Goal: Task Accomplishment & Management: Use online tool/utility

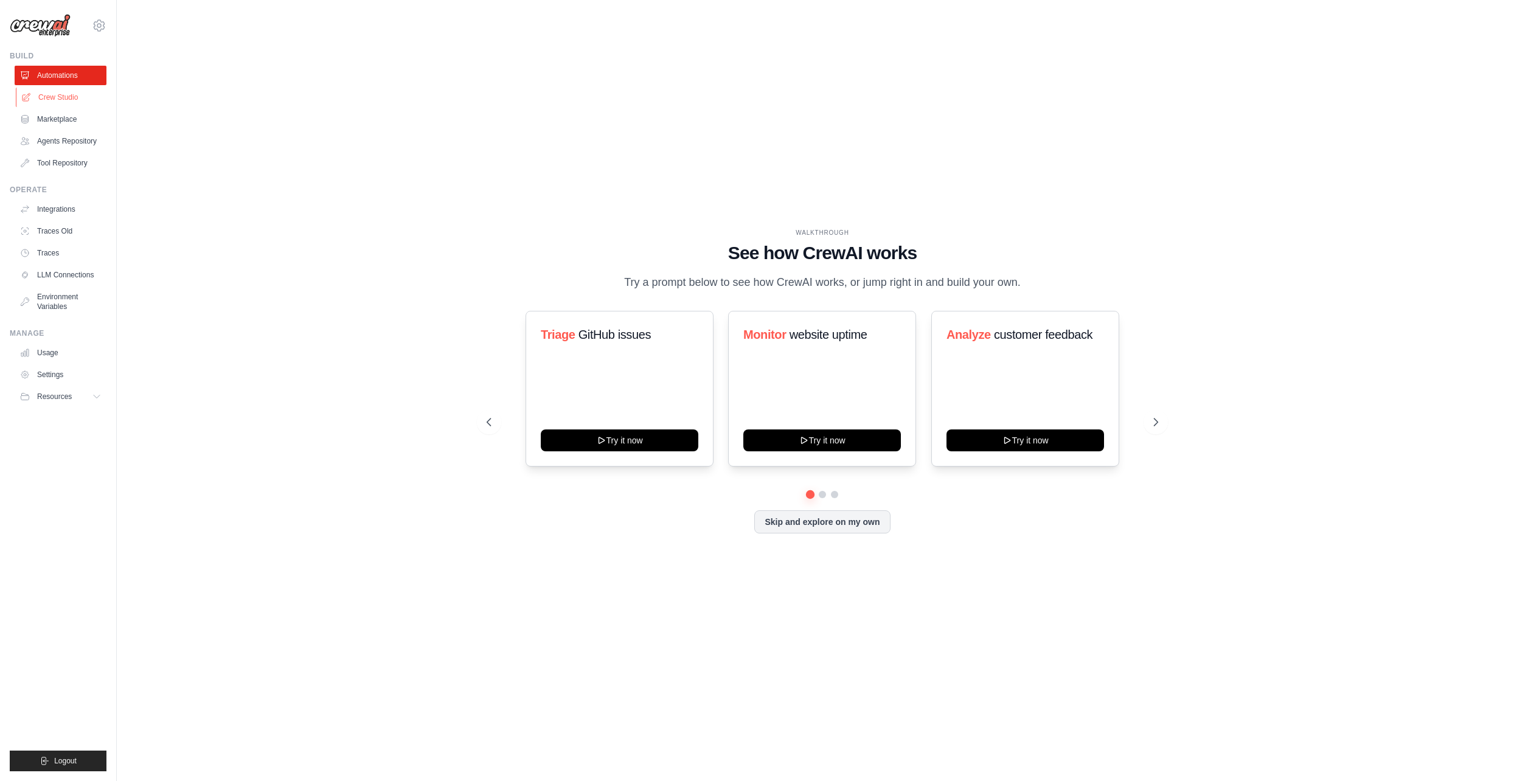
click at [50, 90] on link "Crew Studio" at bounding box center [62, 97] width 92 height 19
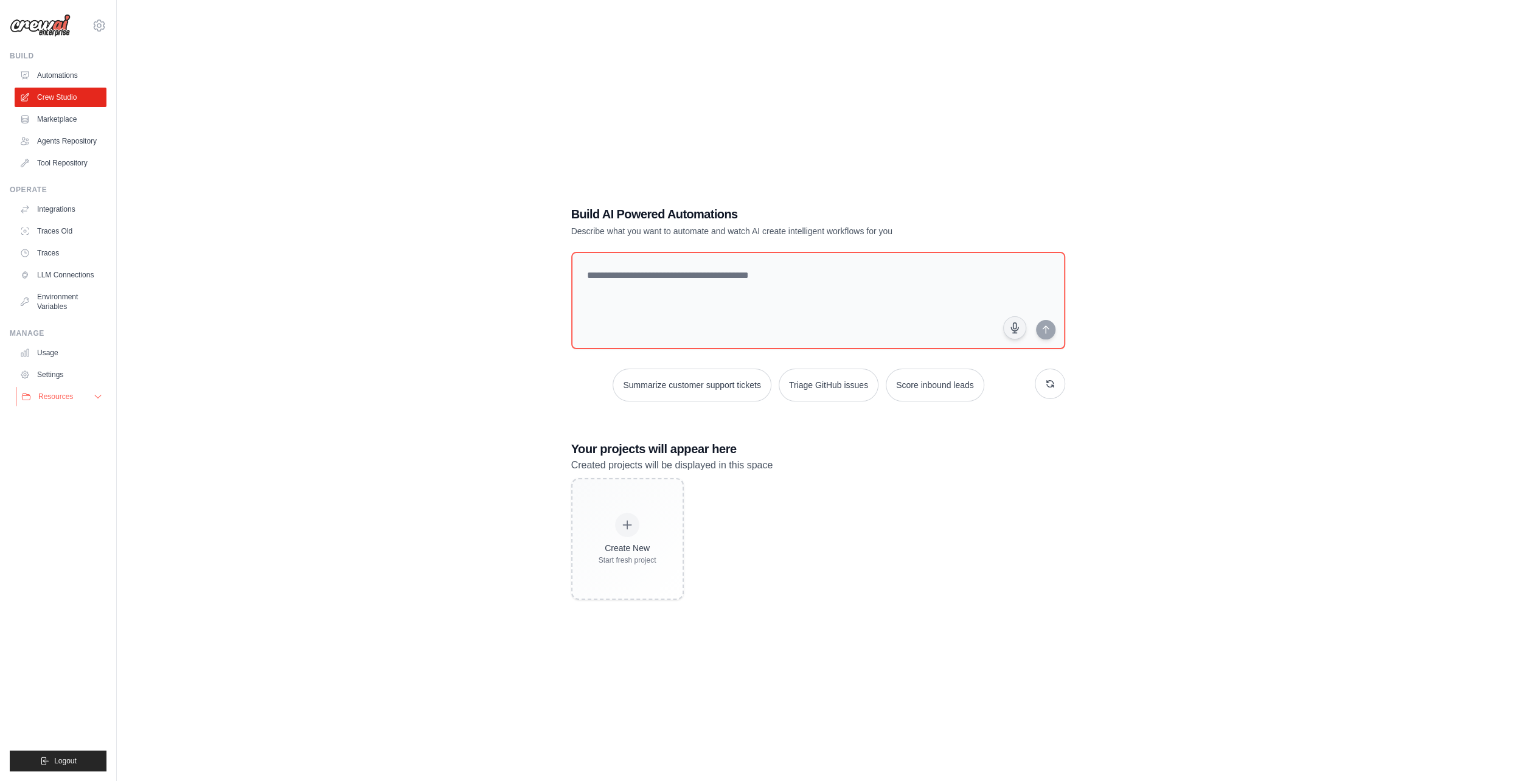
click at [78, 403] on button "Resources" at bounding box center [62, 396] width 92 height 19
click at [83, 420] on link "Documentation" at bounding box center [65, 417] width 85 height 17
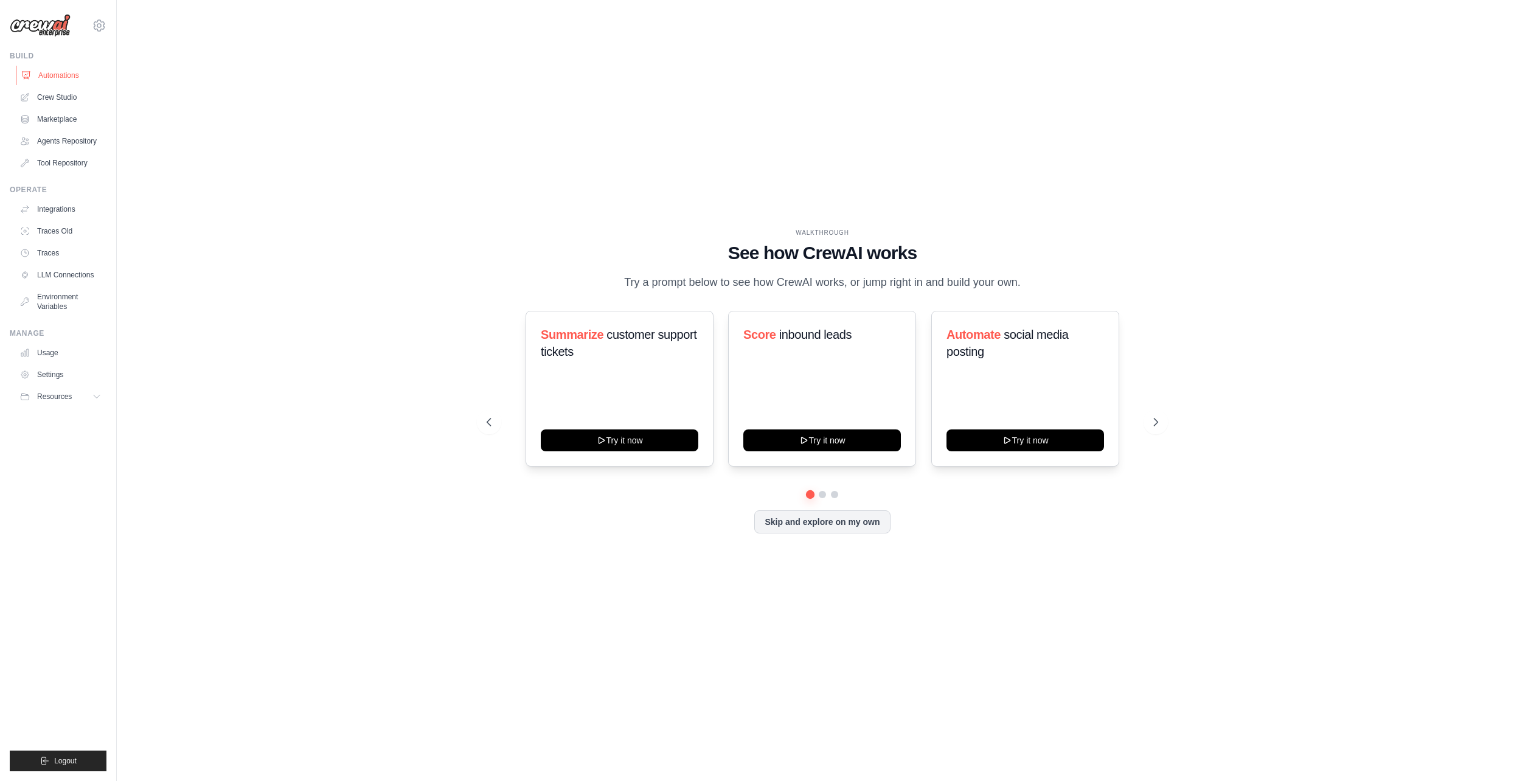
click at [61, 71] on link "Automations" at bounding box center [62, 75] width 92 height 19
click at [64, 102] on link "Crew Studio" at bounding box center [62, 97] width 92 height 19
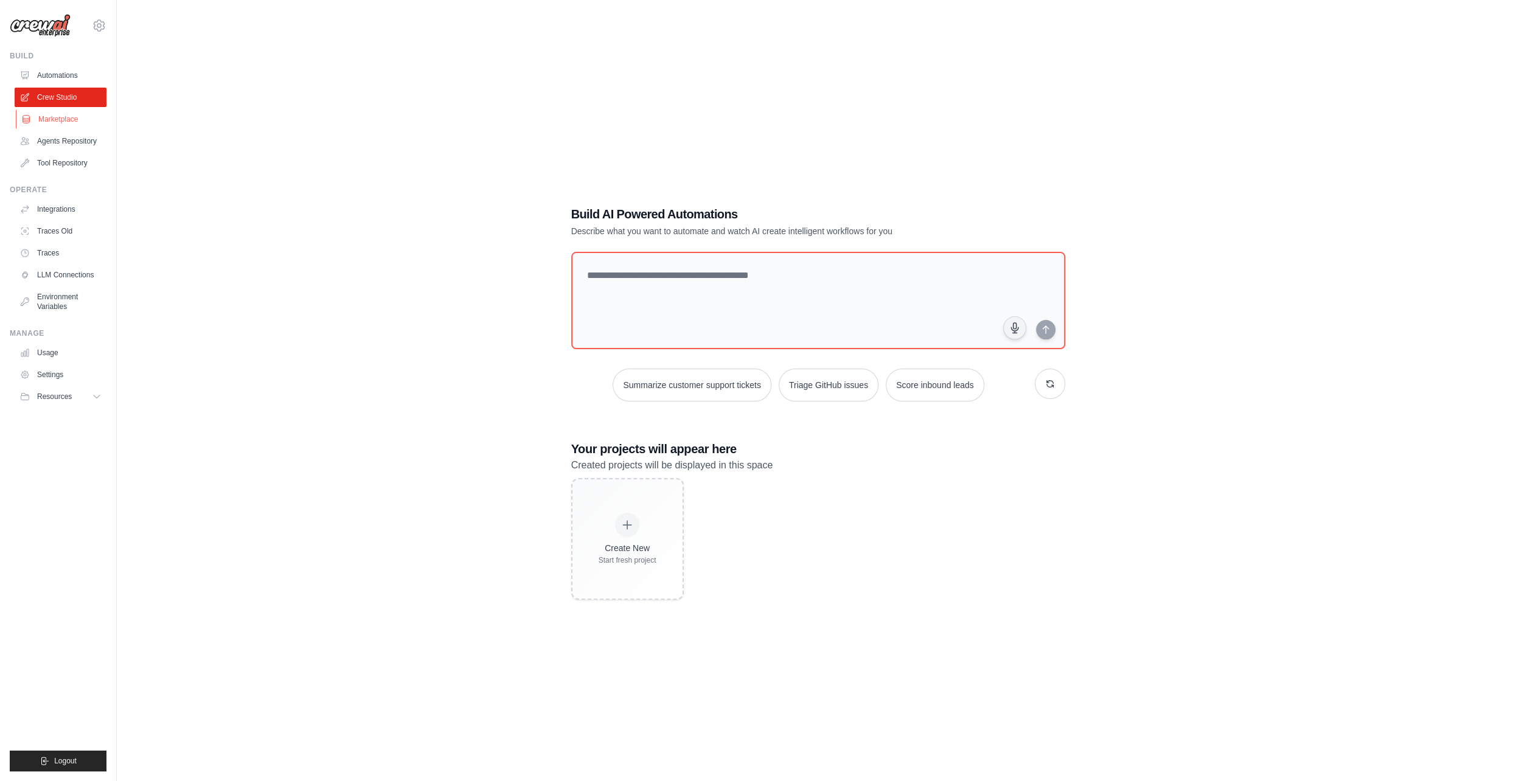
click at [71, 117] on link "Marketplace" at bounding box center [62, 118] width 92 height 19
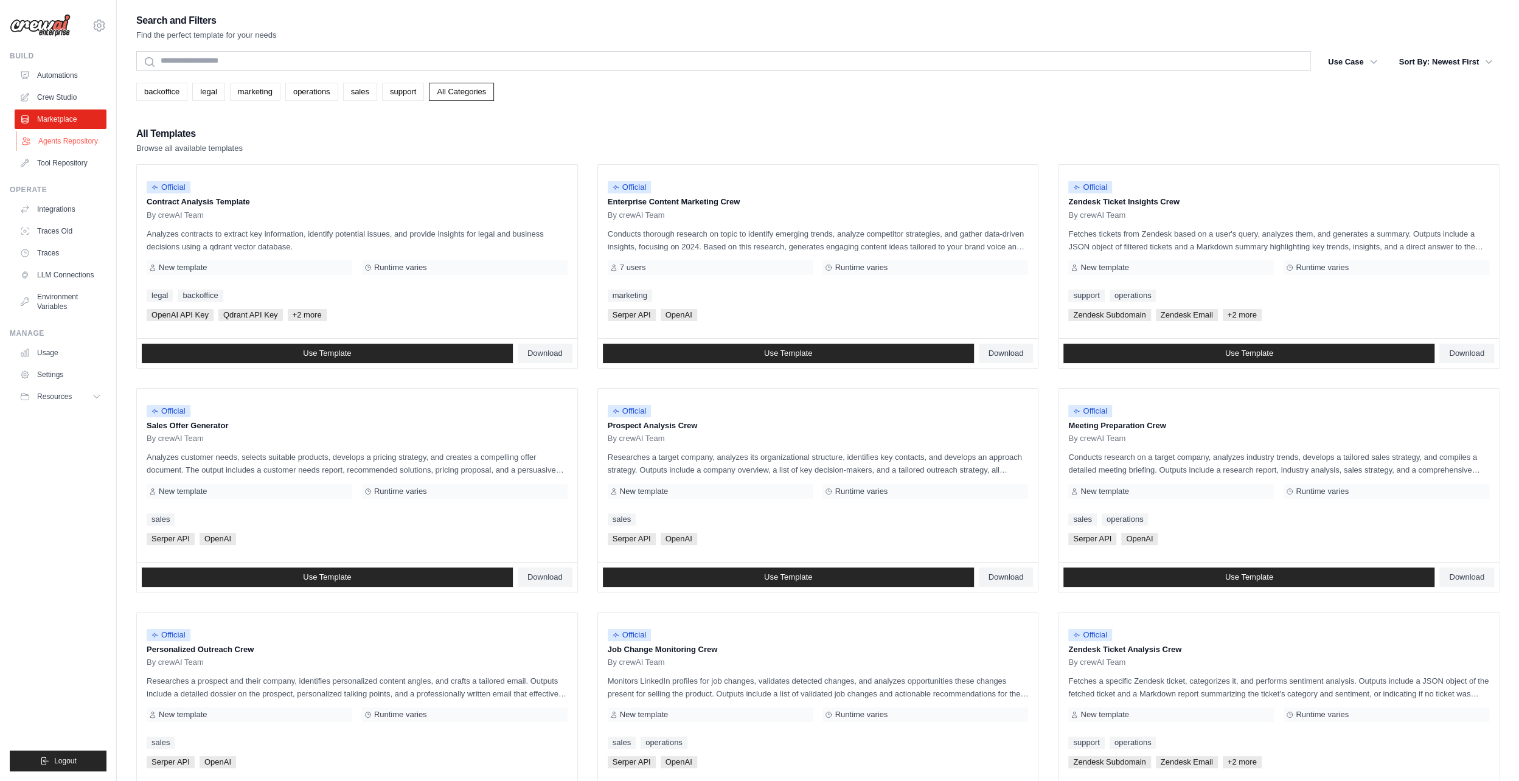
click at [81, 136] on link "Agents Repository" at bounding box center [62, 140] width 92 height 19
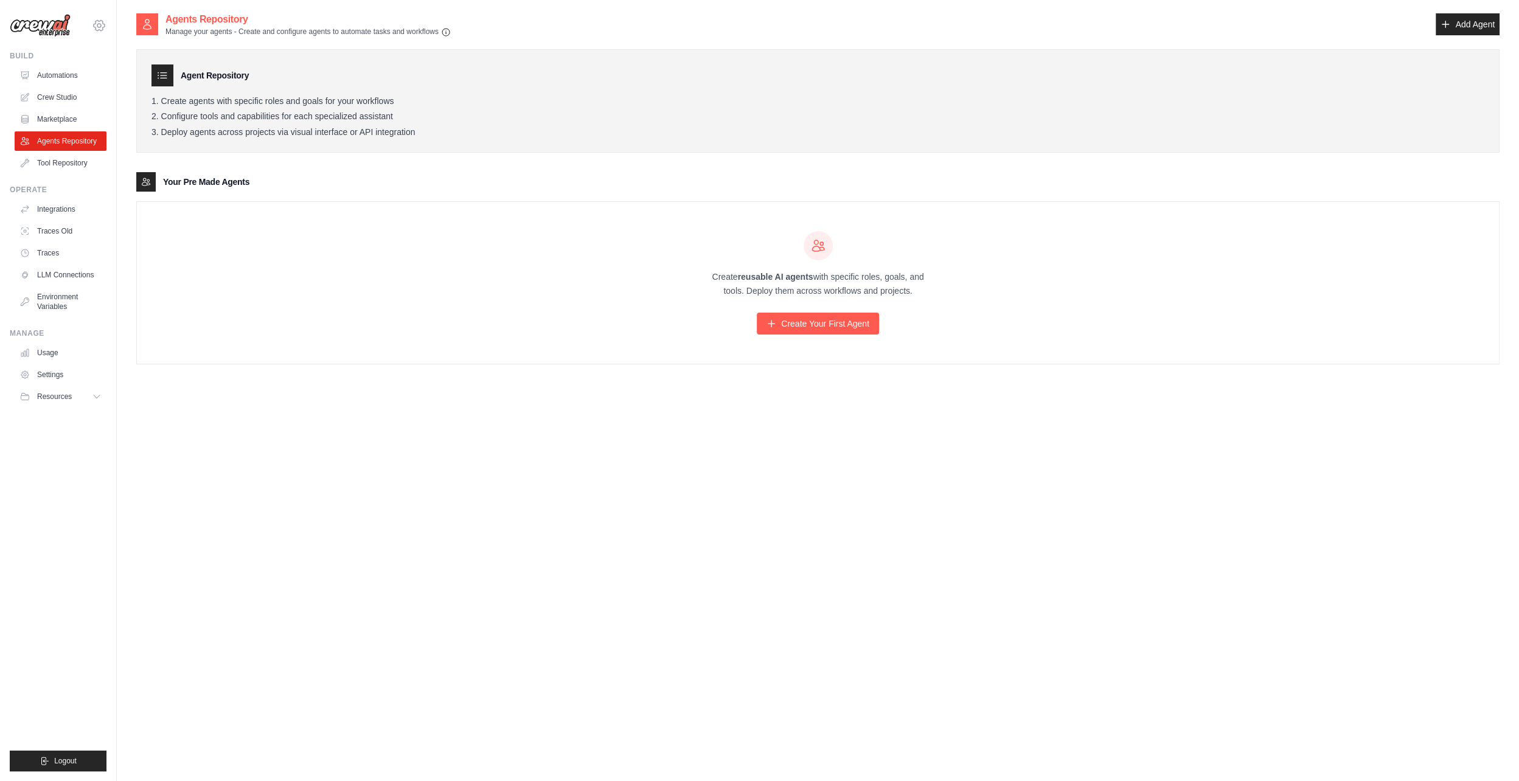
click at [97, 23] on icon at bounding box center [99, 25] width 15 height 15
click at [122, 67] on link "Settings" at bounding box center [151, 75] width 116 height 24
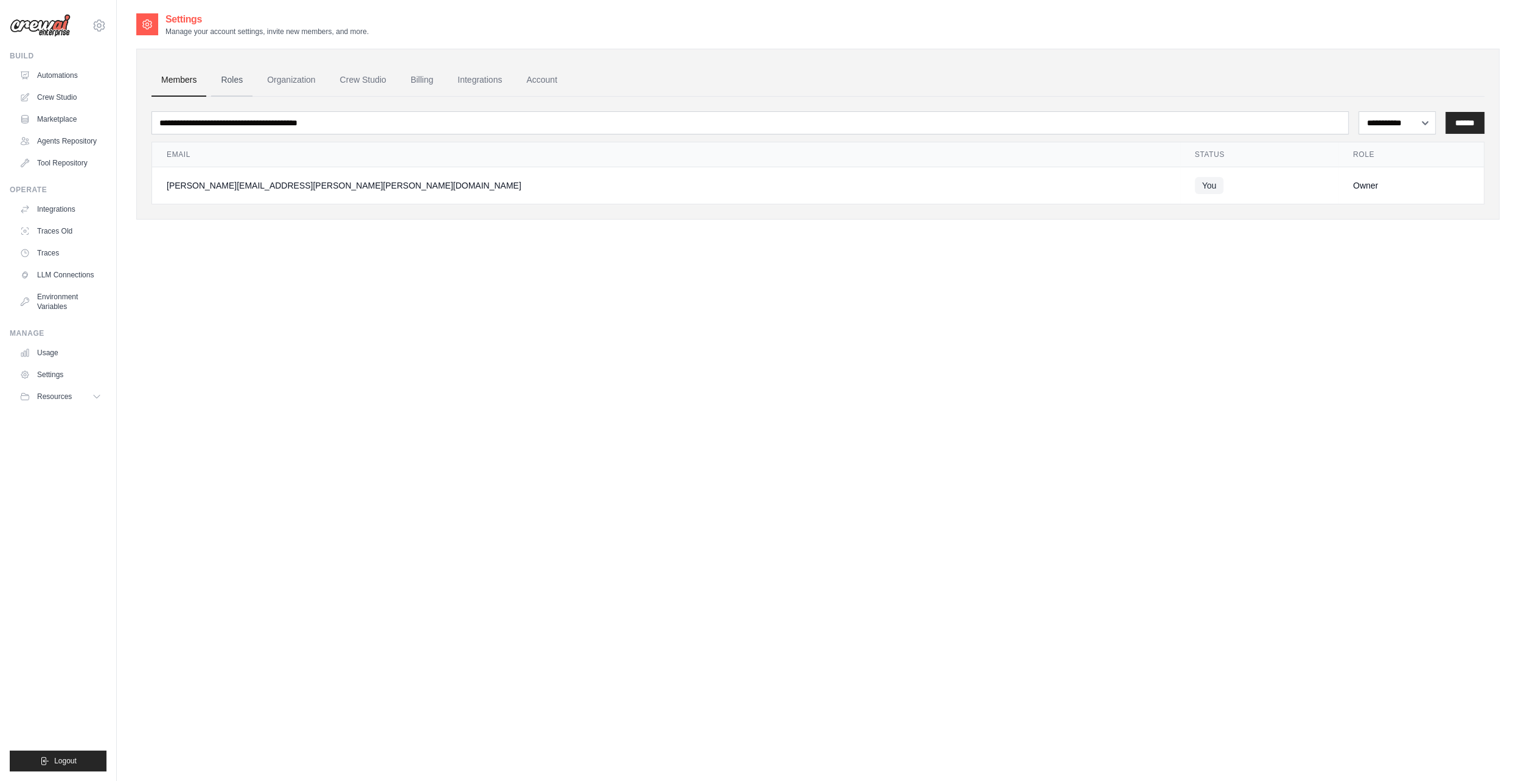
click at [227, 74] on link "Roles" at bounding box center [231, 80] width 41 height 33
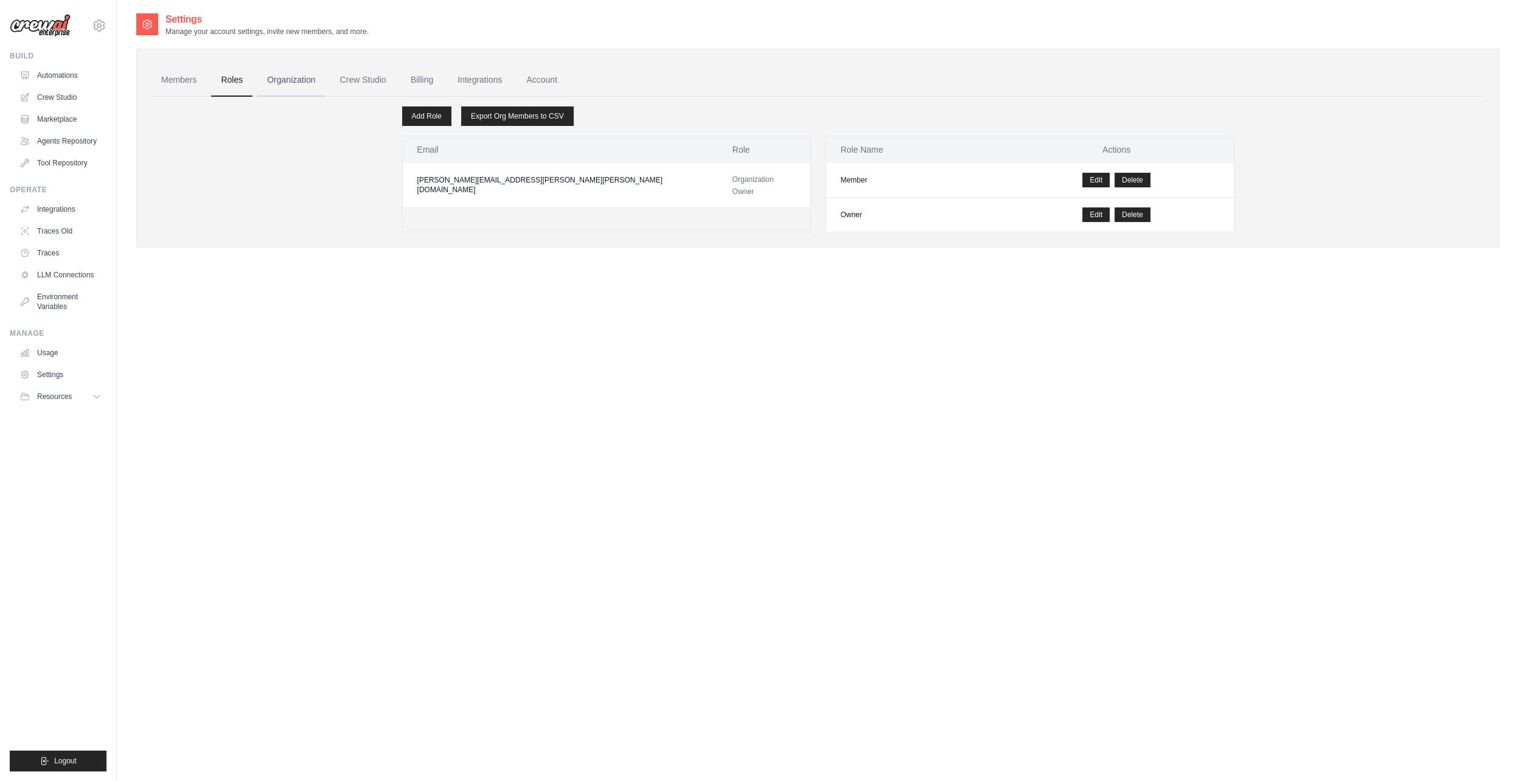
click at [285, 74] on link "Organization" at bounding box center [291, 80] width 68 height 33
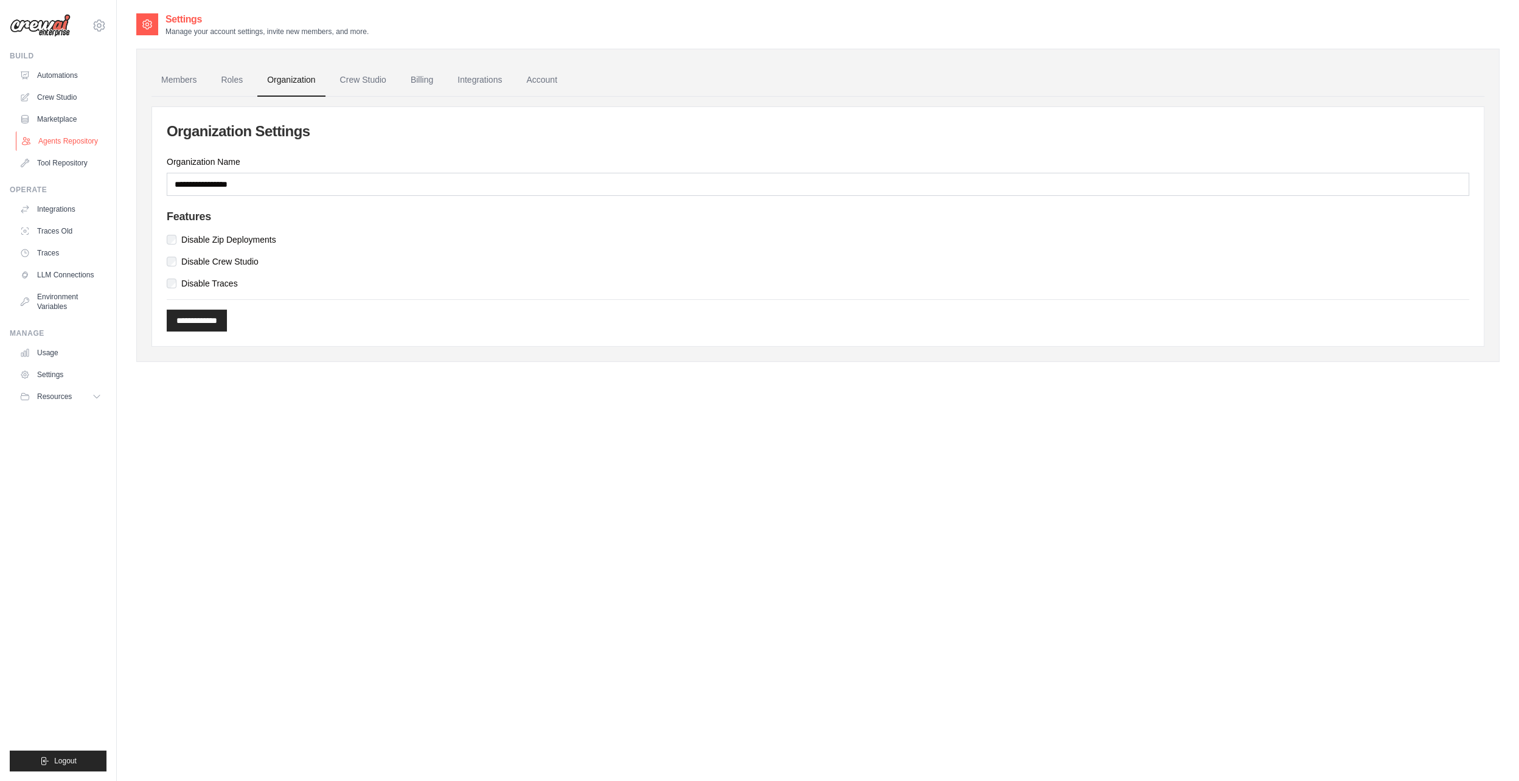
click at [78, 144] on link "Agents Repository" at bounding box center [62, 140] width 92 height 19
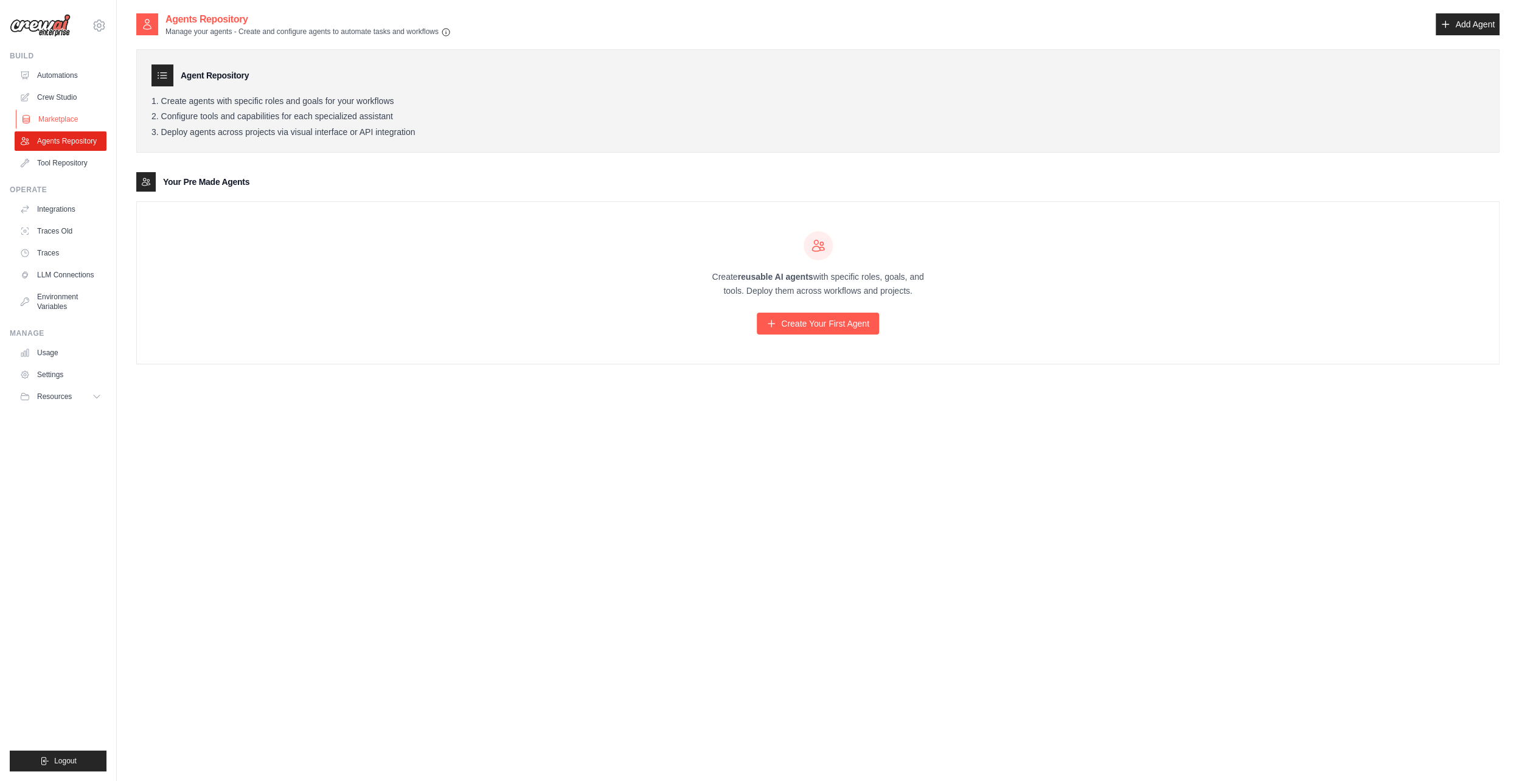
click at [75, 113] on link "Marketplace" at bounding box center [62, 118] width 92 height 19
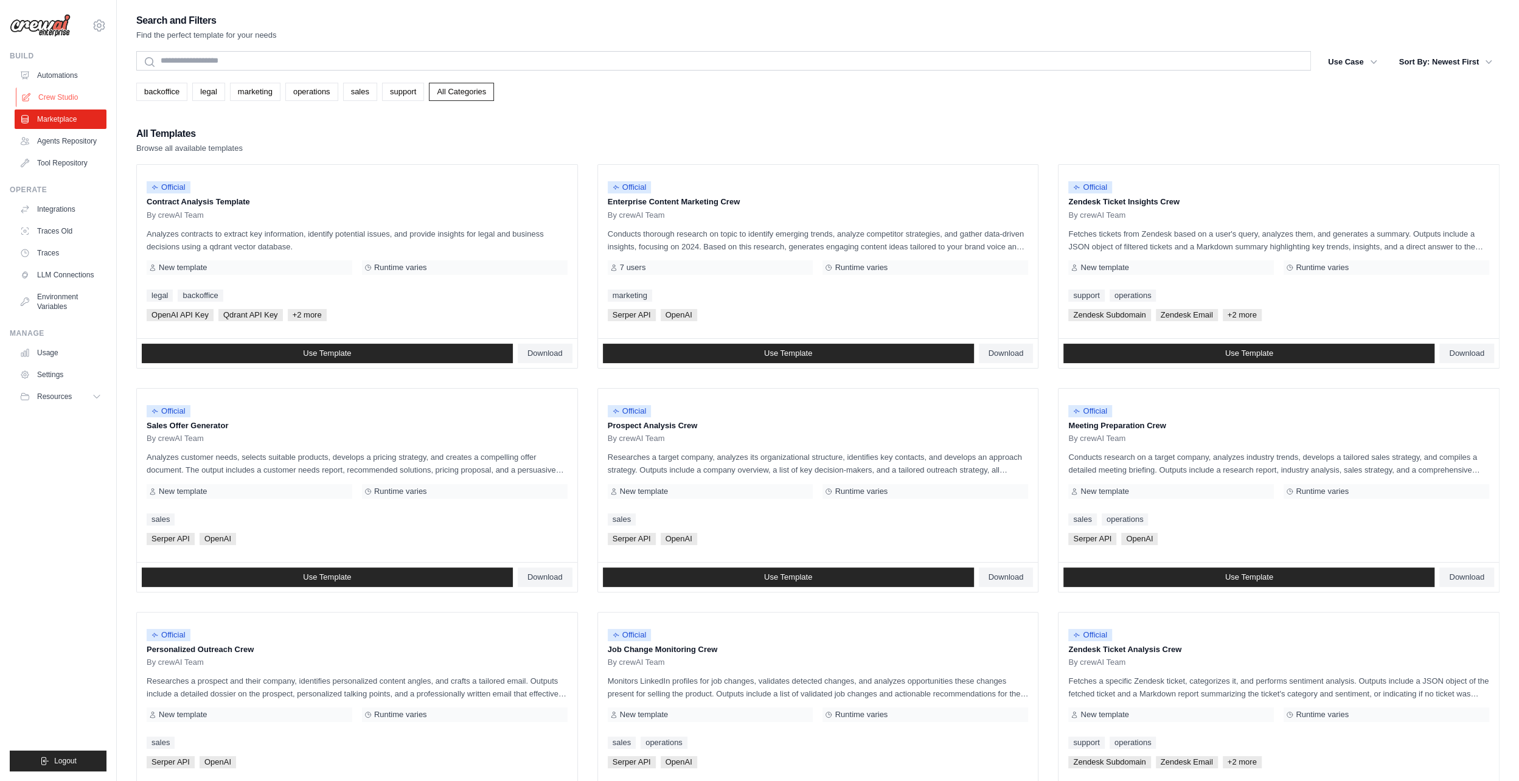
click at [73, 91] on link "Crew Studio" at bounding box center [62, 97] width 92 height 19
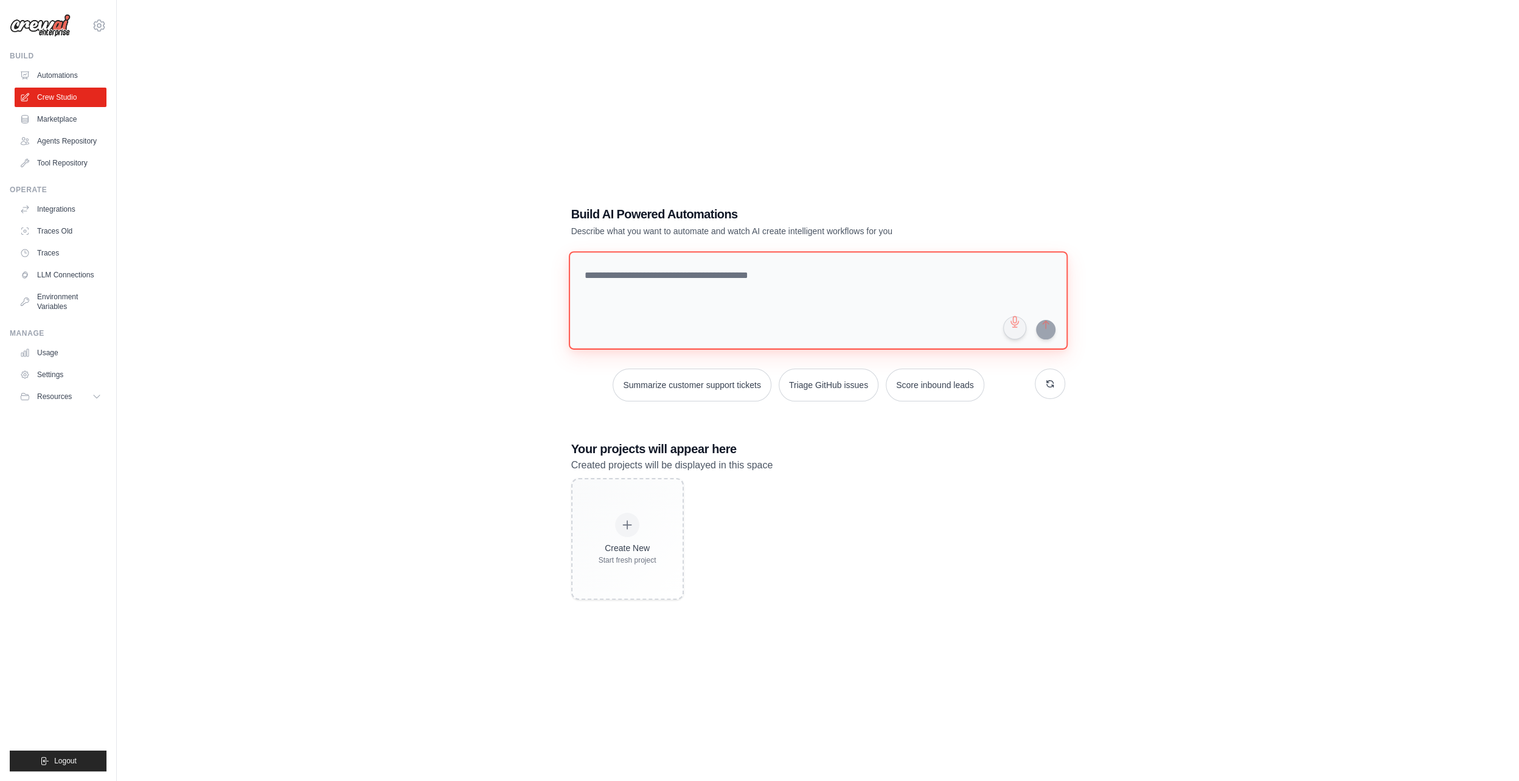
click at [652, 265] on textarea at bounding box center [817, 300] width 499 height 99
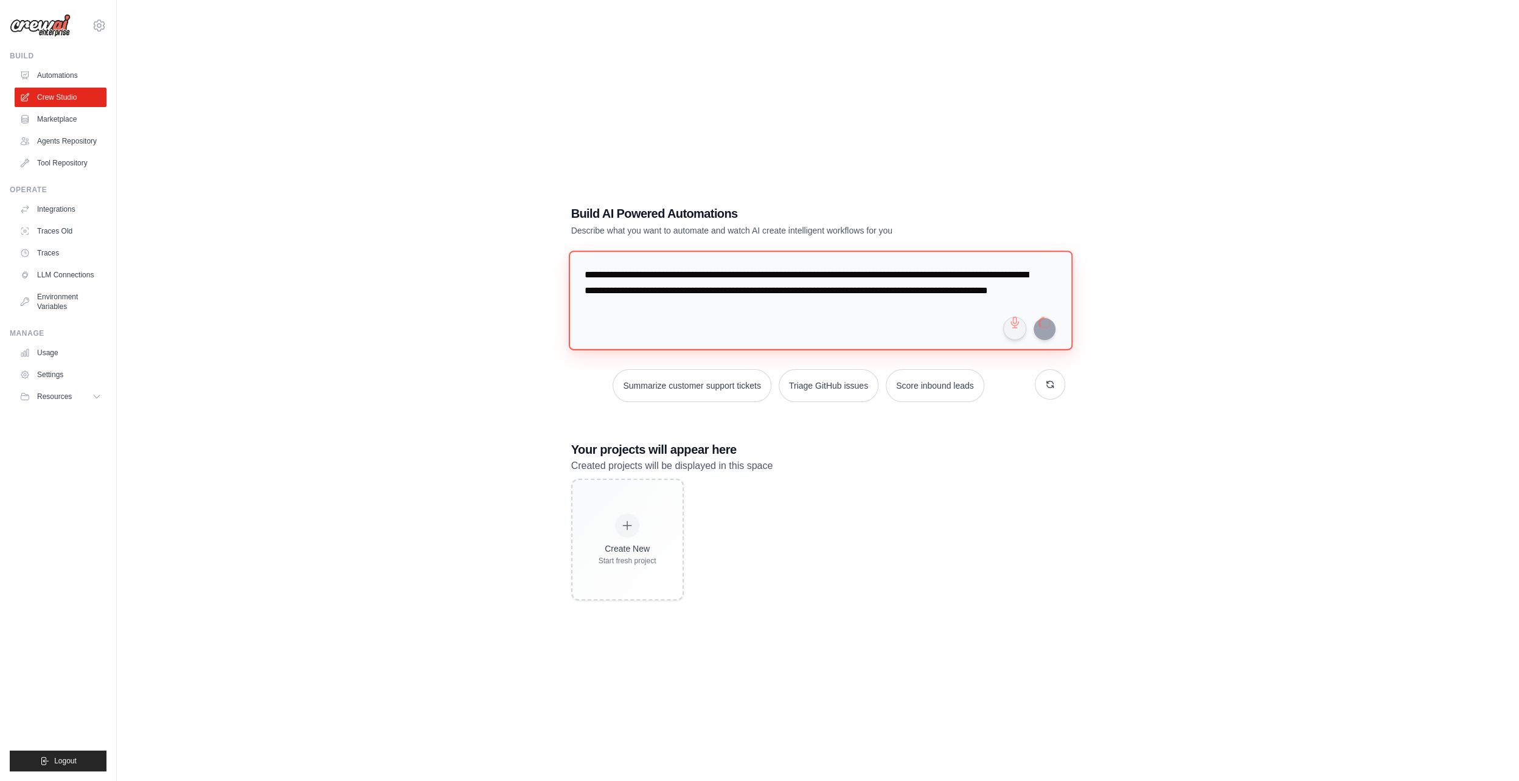
type textarea "**********"
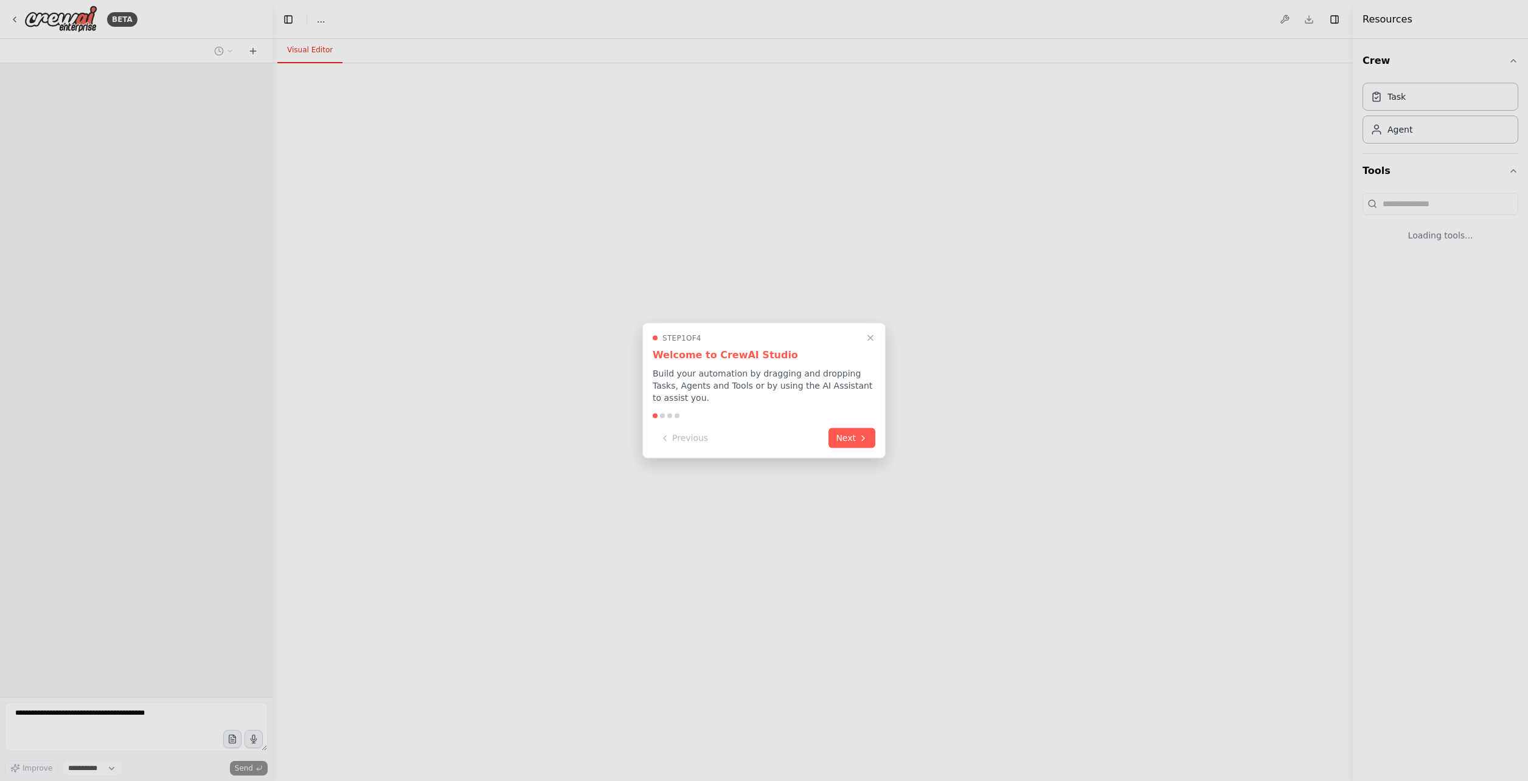
select select "****"
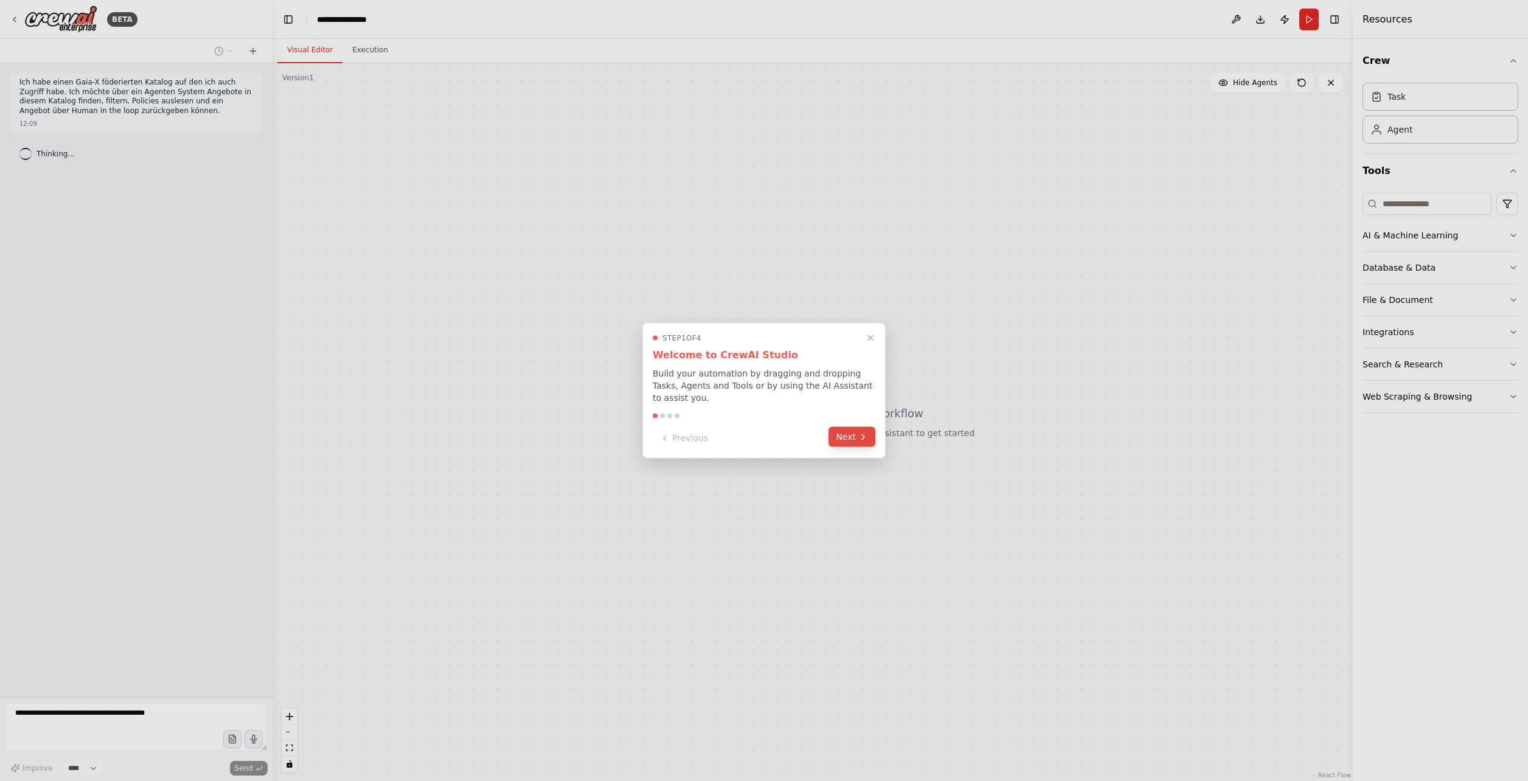
click at [849, 432] on button "Next" at bounding box center [851, 437] width 47 height 20
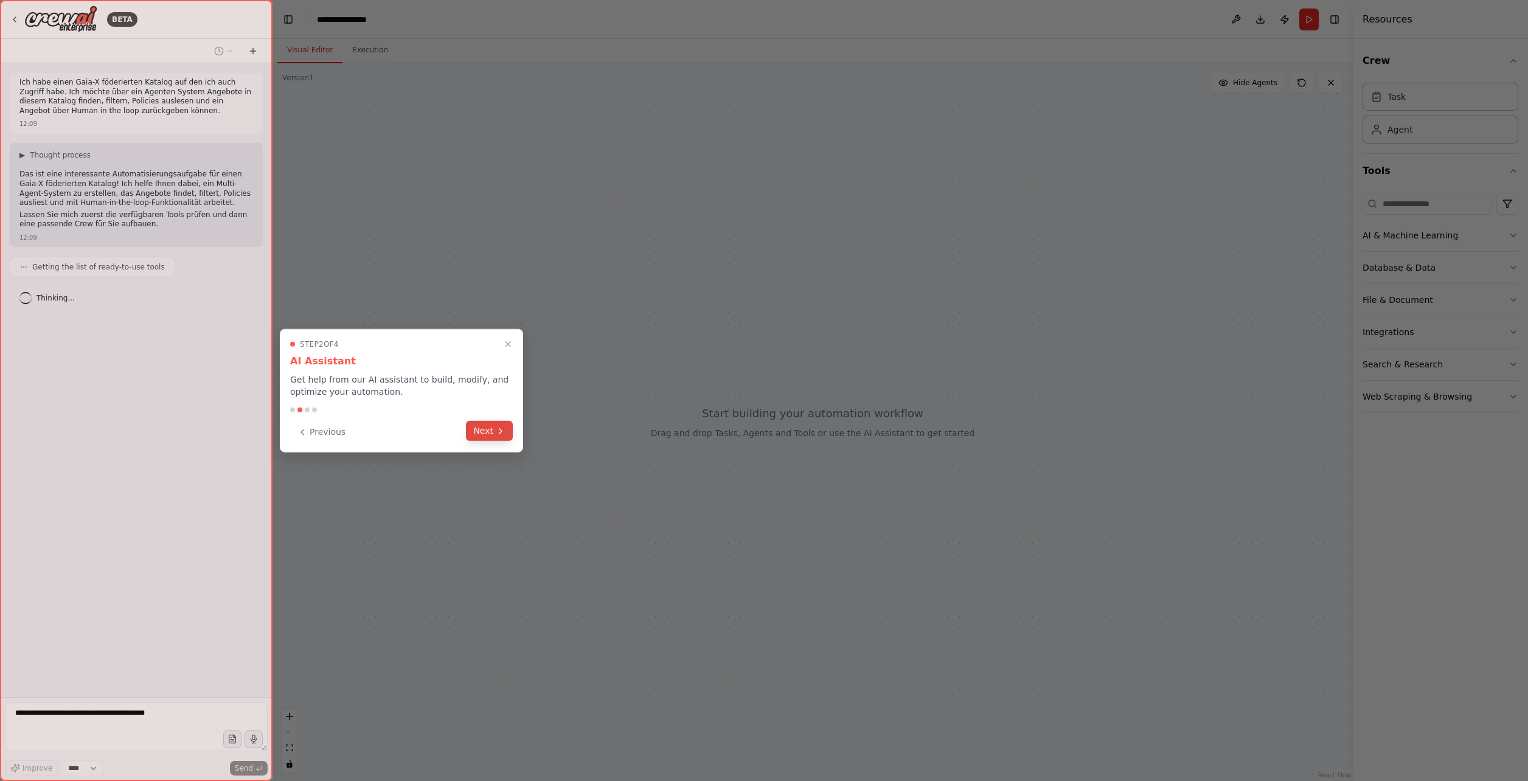
click at [506, 437] on button "Next" at bounding box center [489, 431] width 47 height 20
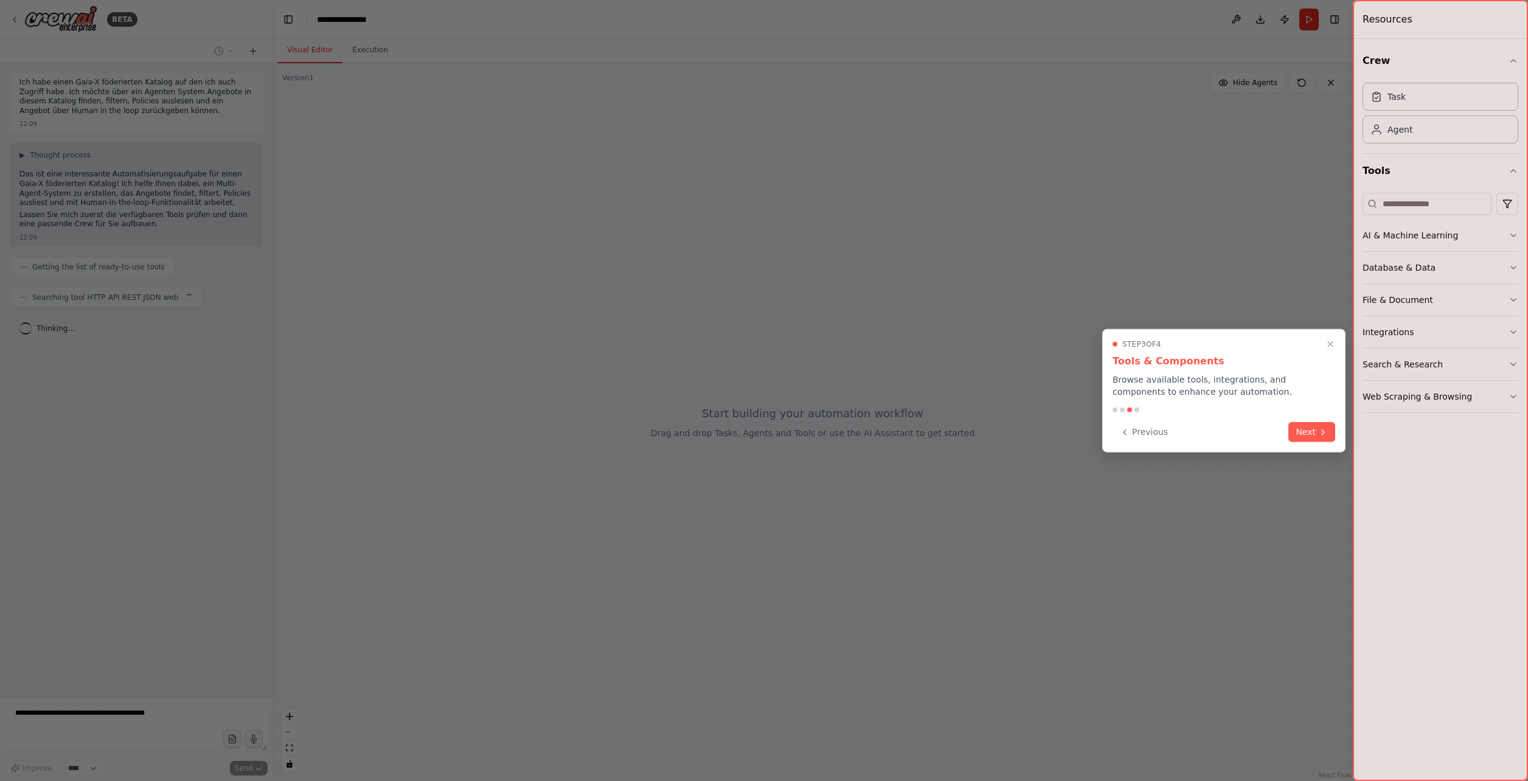
click at [1135, 435] on button "Previous" at bounding box center [1143, 432] width 63 height 20
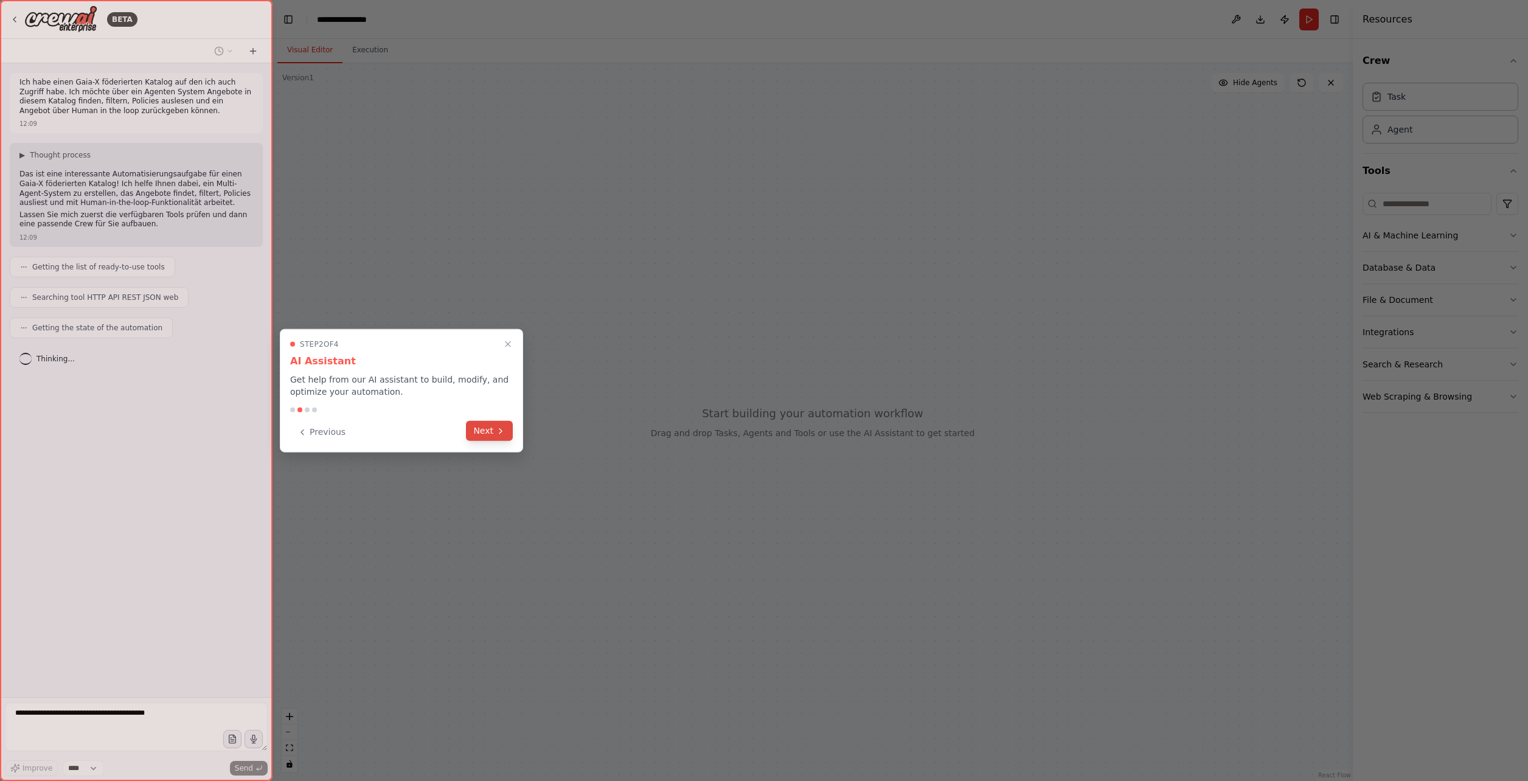
click at [479, 434] on button "Next" at bounding box center [489, 431] width 47 height 20
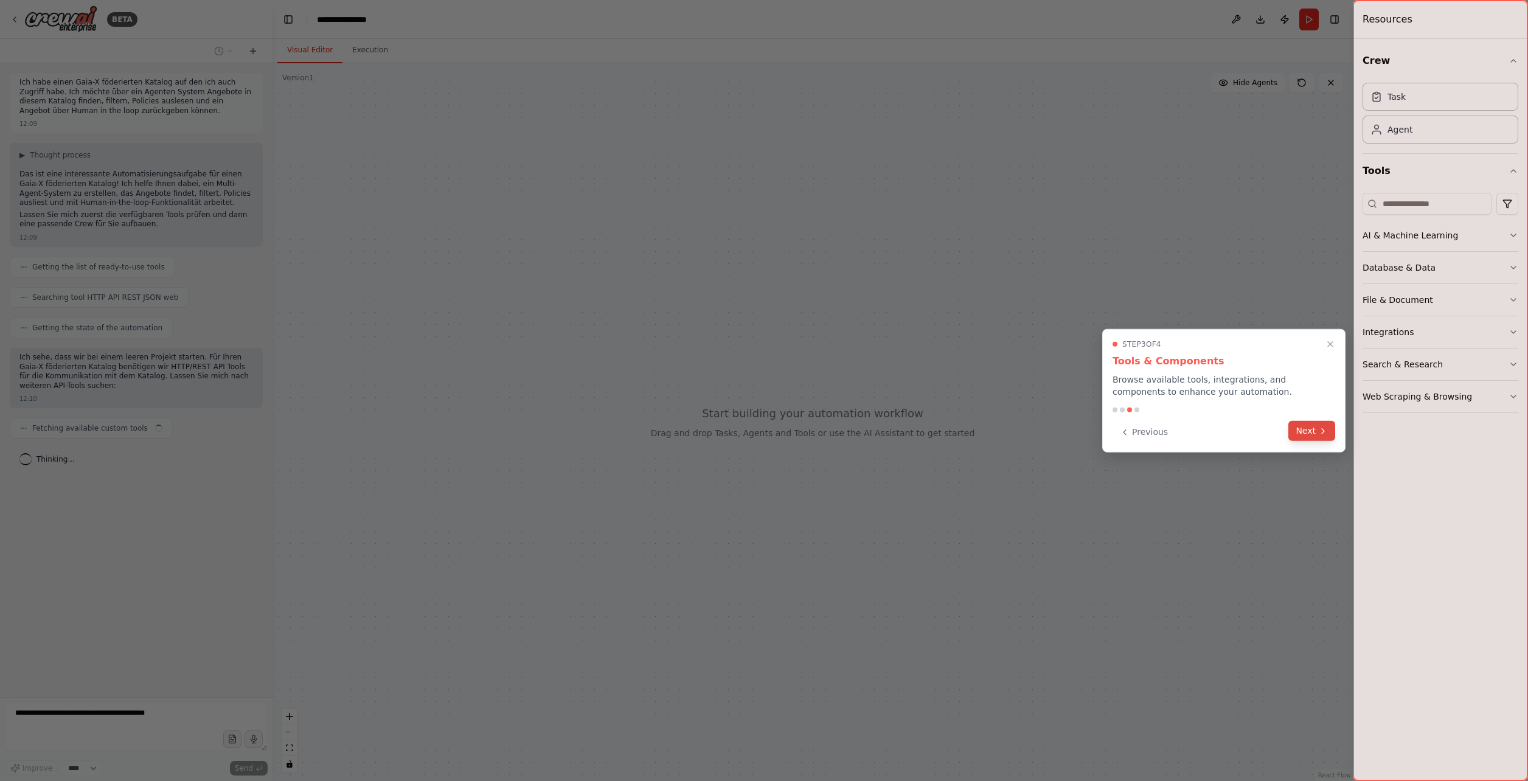
click at [1316, 431] on button "Next" at bounding box center [1311, 431] width 47 height 20
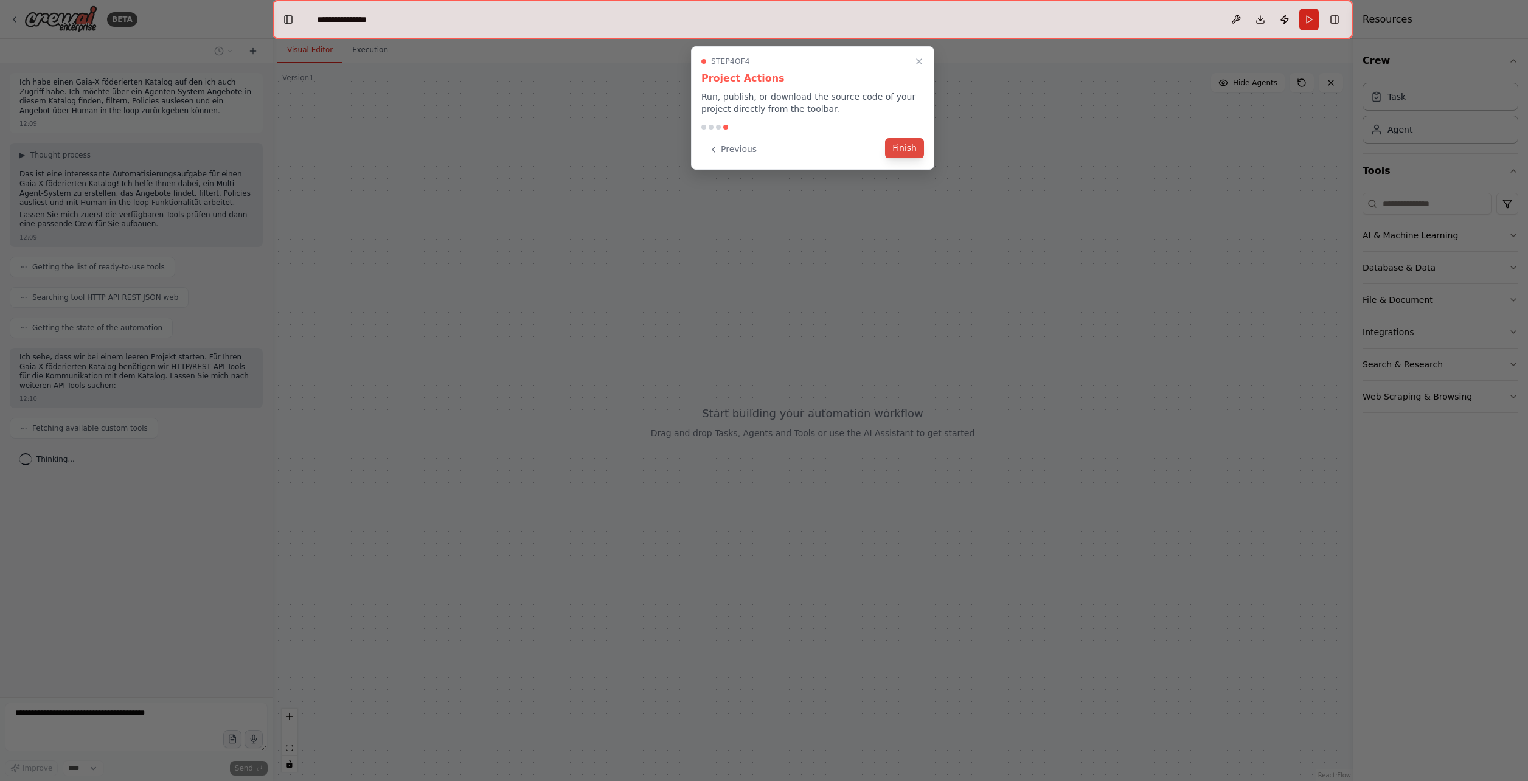
click at [893, 153] on button "Finish" at bounding box center [904, 148] width 39 height 20
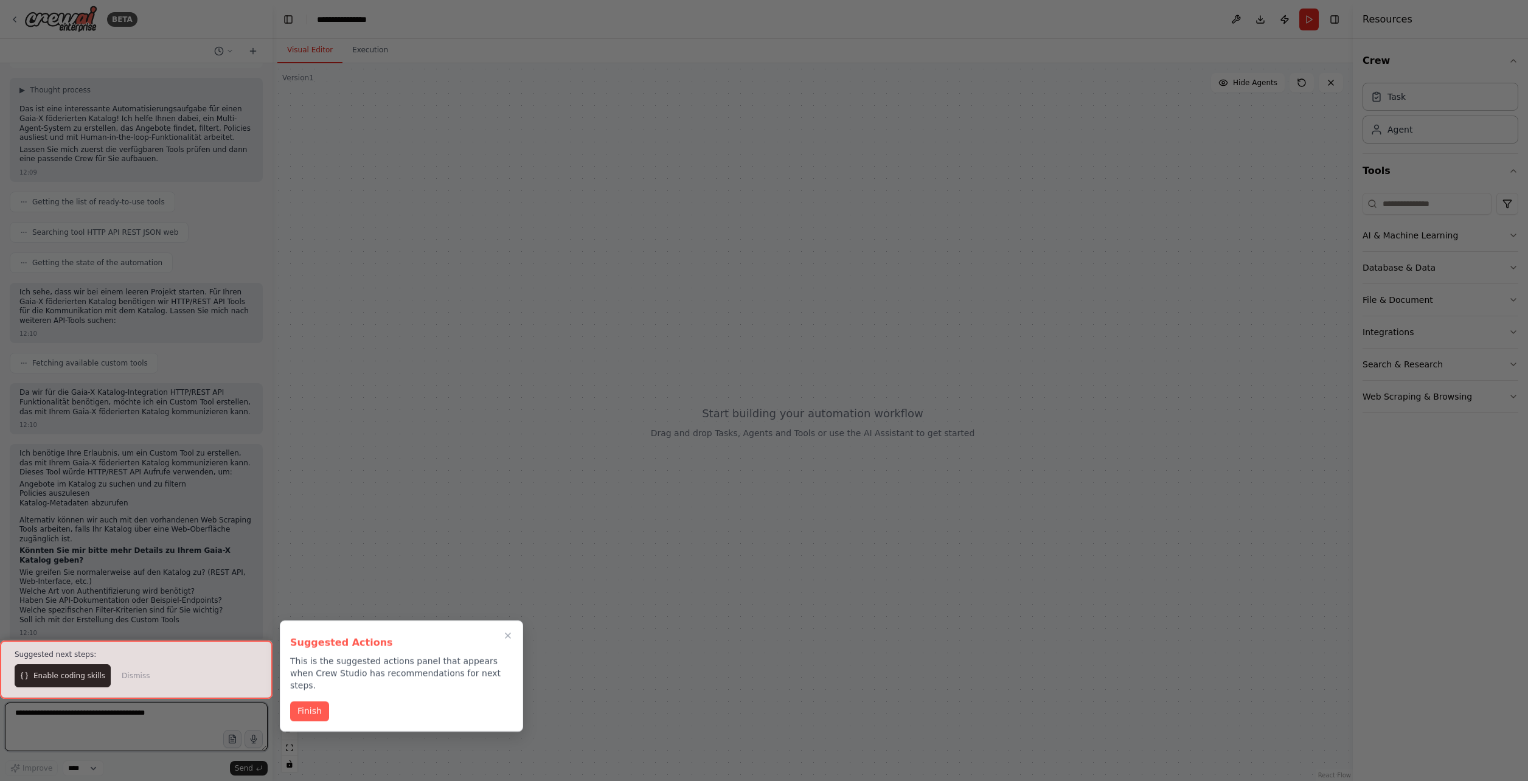
scroll to position [75, 0]
click at [316, 700] on button "Finish" at bounding box center [309, 710] width 39 height 20
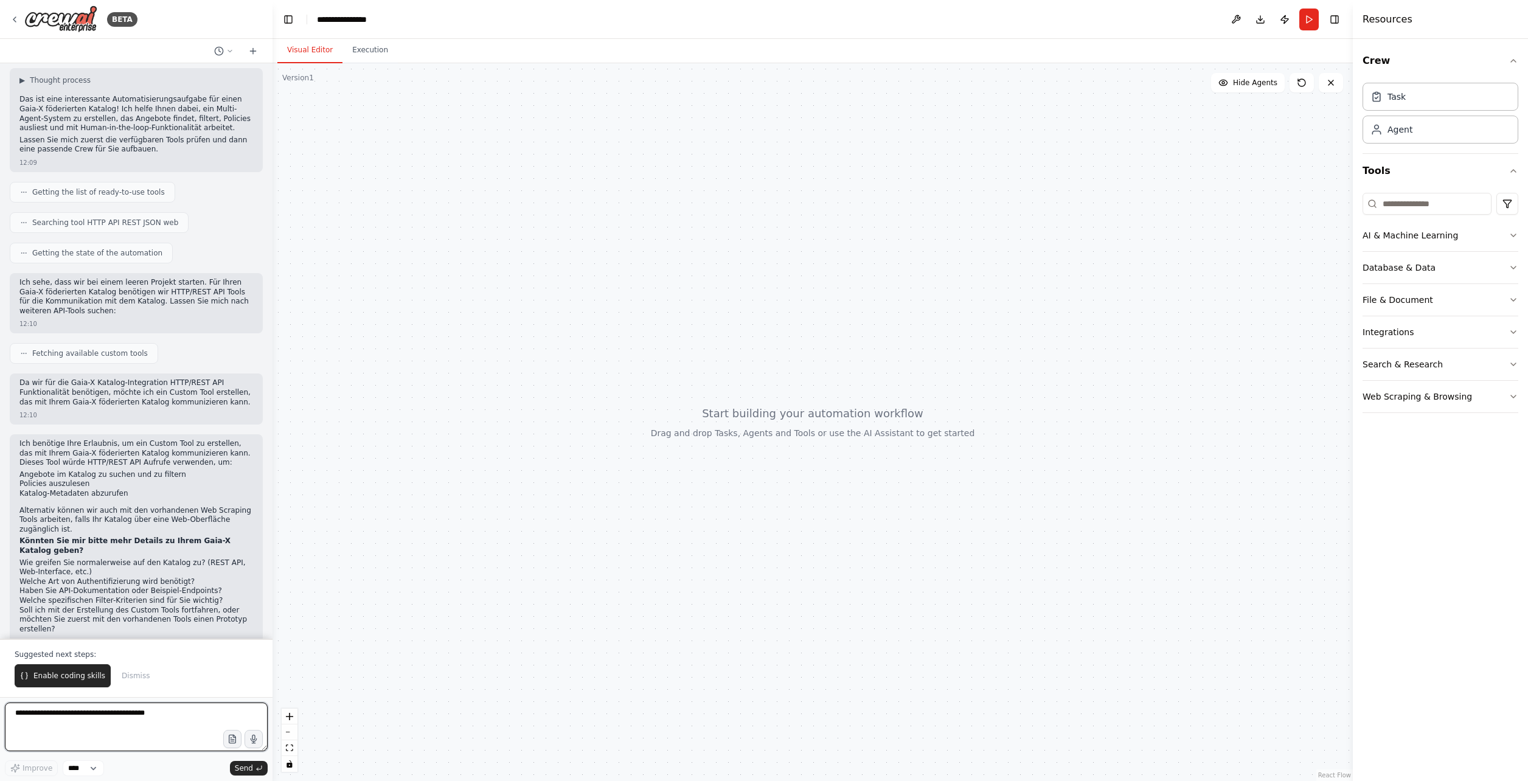
click at [89, 723] on textarea at bounding box center [136, 726] width 263 height 49
click at [111, 715] on textarea at bounding box center [136, 726] width 263 height 49
paste textarea "**********"
type textarea "**********"
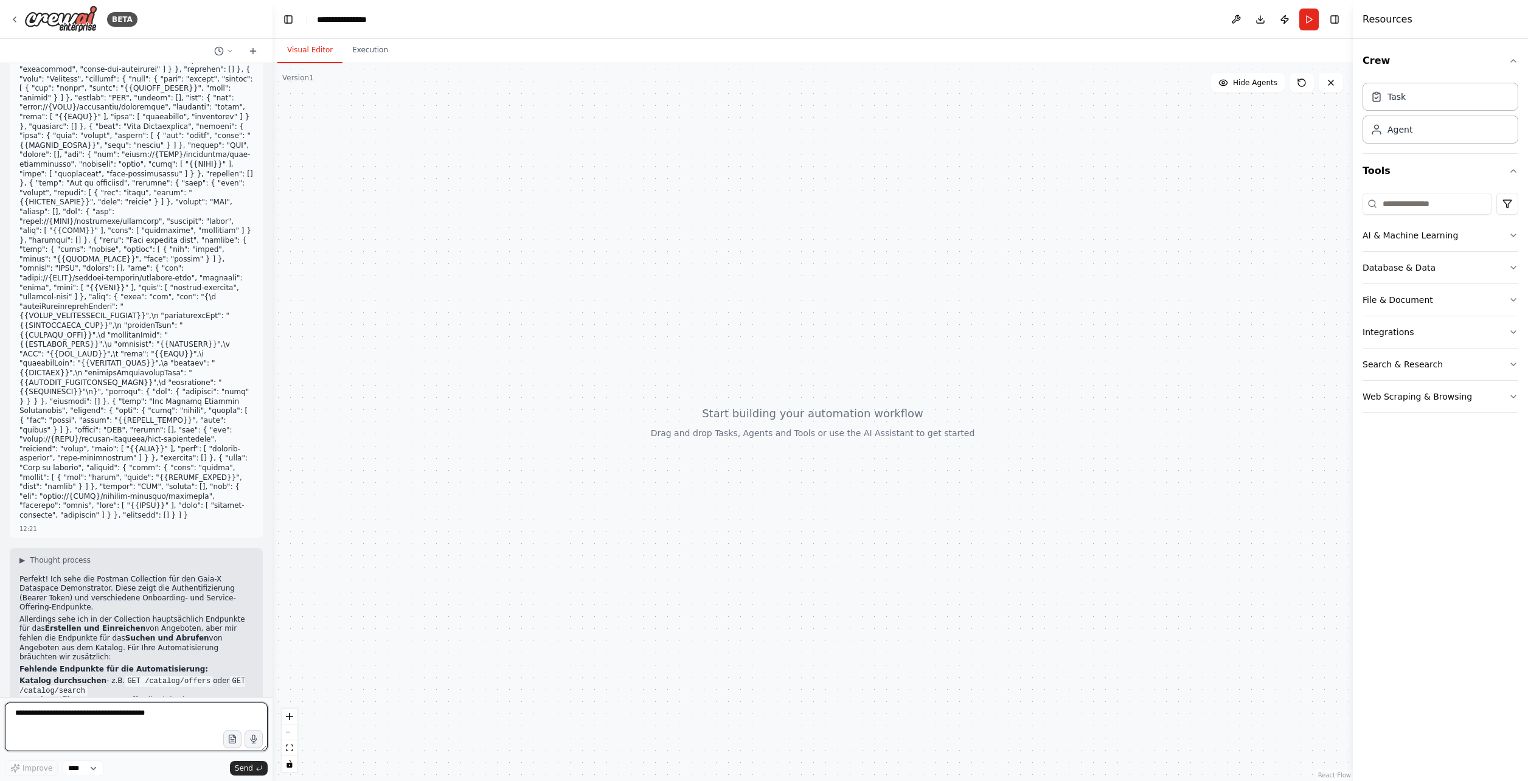
scroll to position [951, 0]
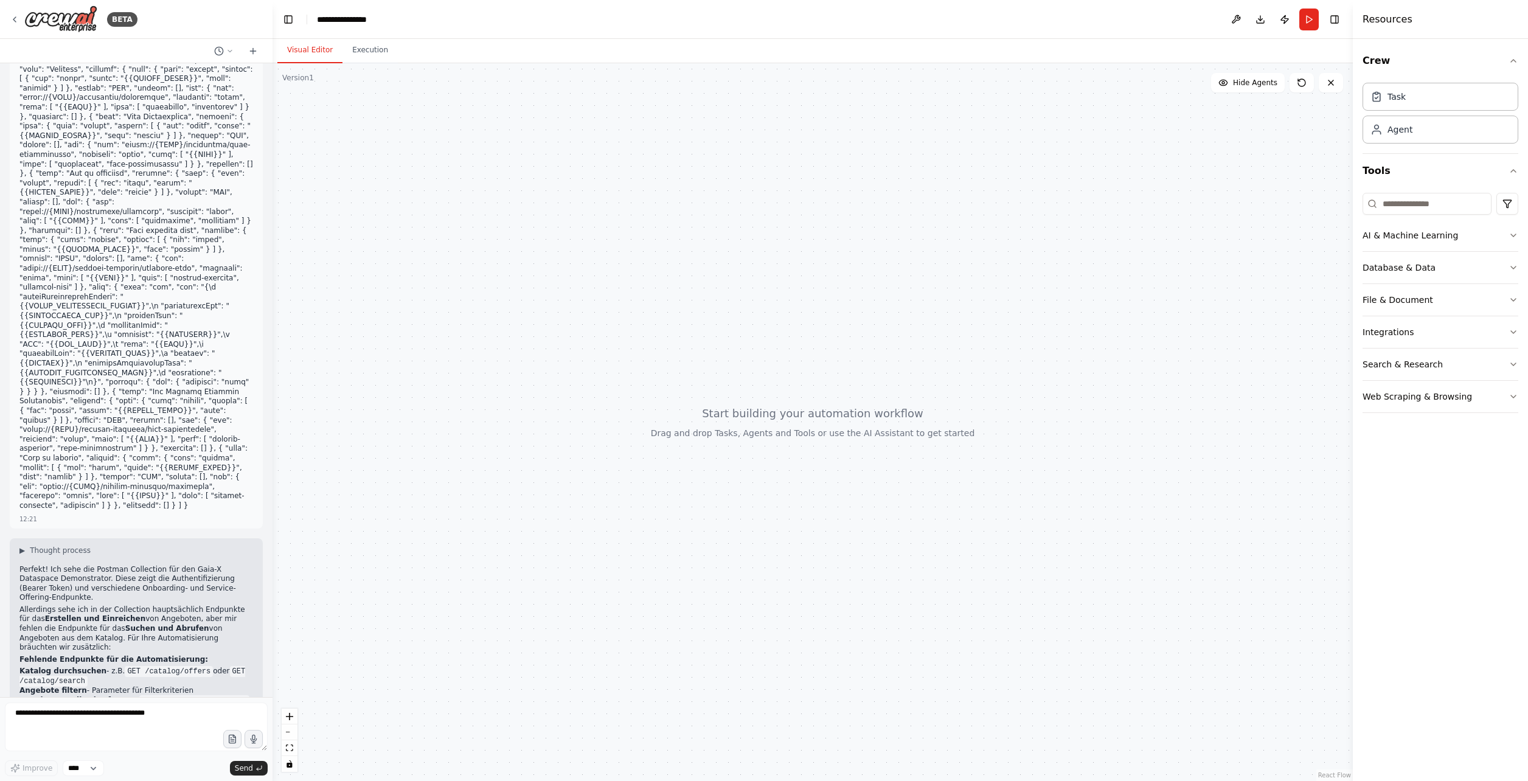
click at [159, 667] on li "Katalog durchsuchen - z.B. GET /catalog/offers oder GET /catalog/search" at bounding box center [136, 676] width 234 height 19
click at [88, 719] on textarea at bounding box center [136, 726] width 263 height 49
type textarea "**********"
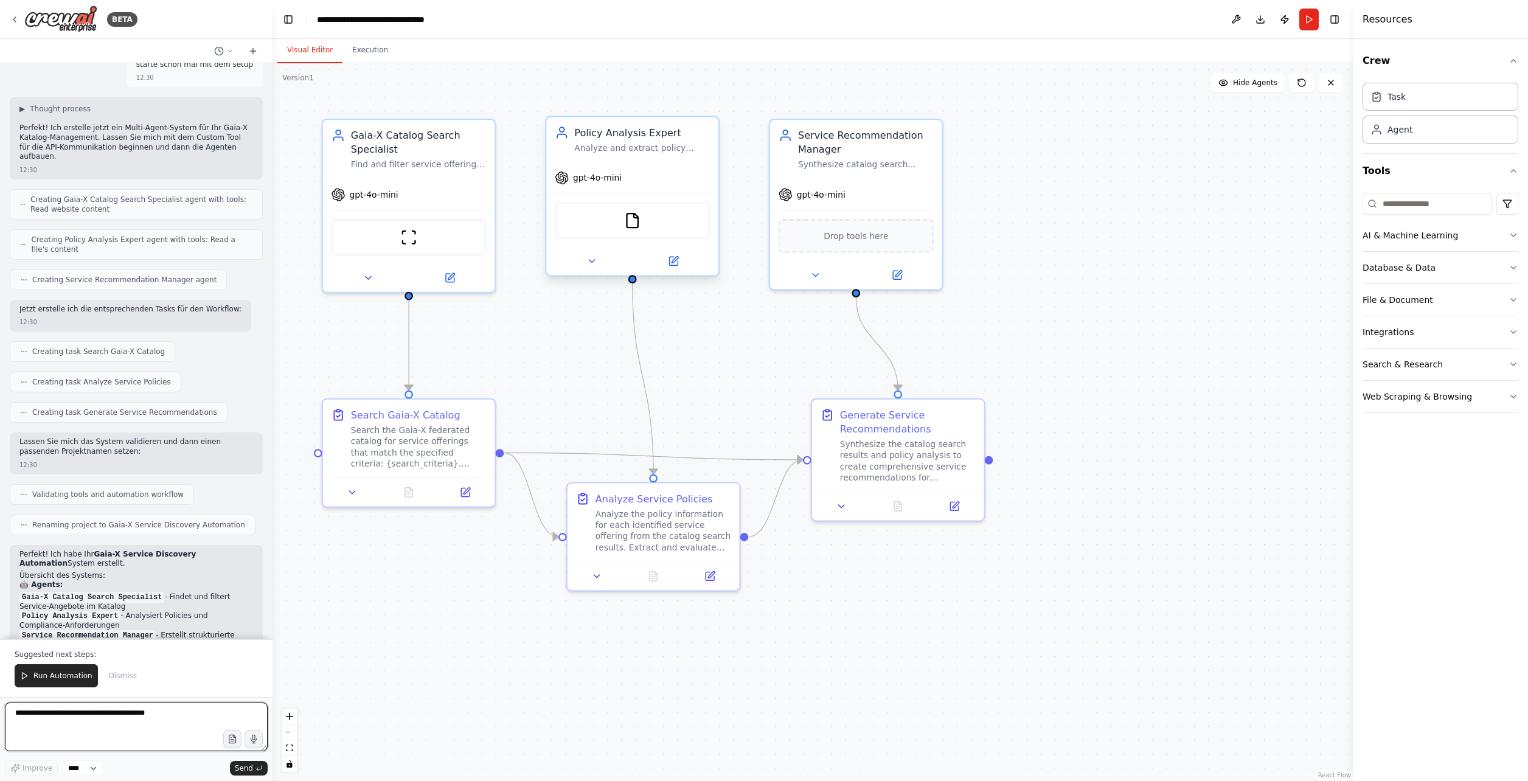
scroll to position [1786, 0]
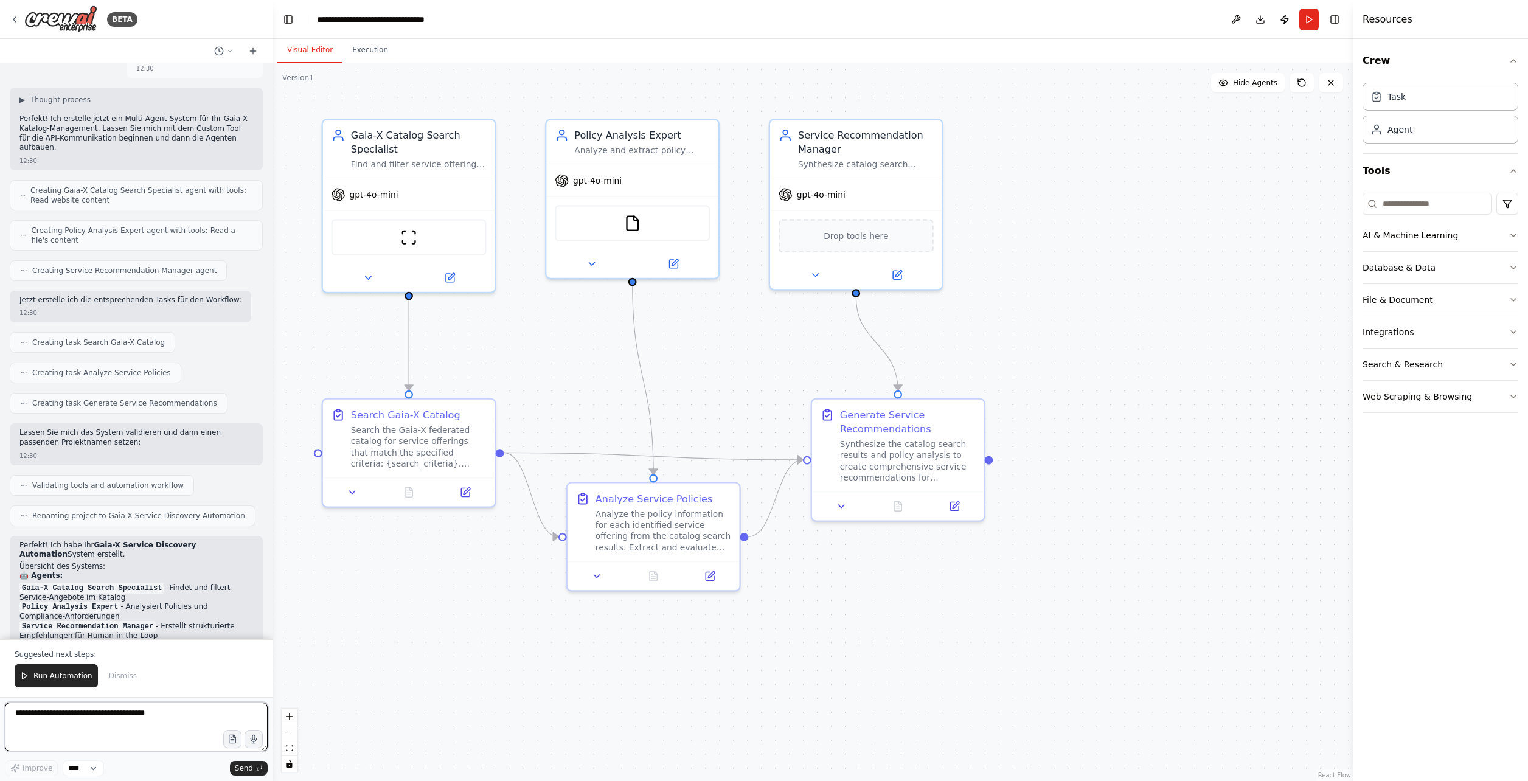
click at [72, 718] on textarea at bounding box center [136, 726] width 263 height 49
click at [361, 272] on button at bounding box center [367, 274] width 79 height 17
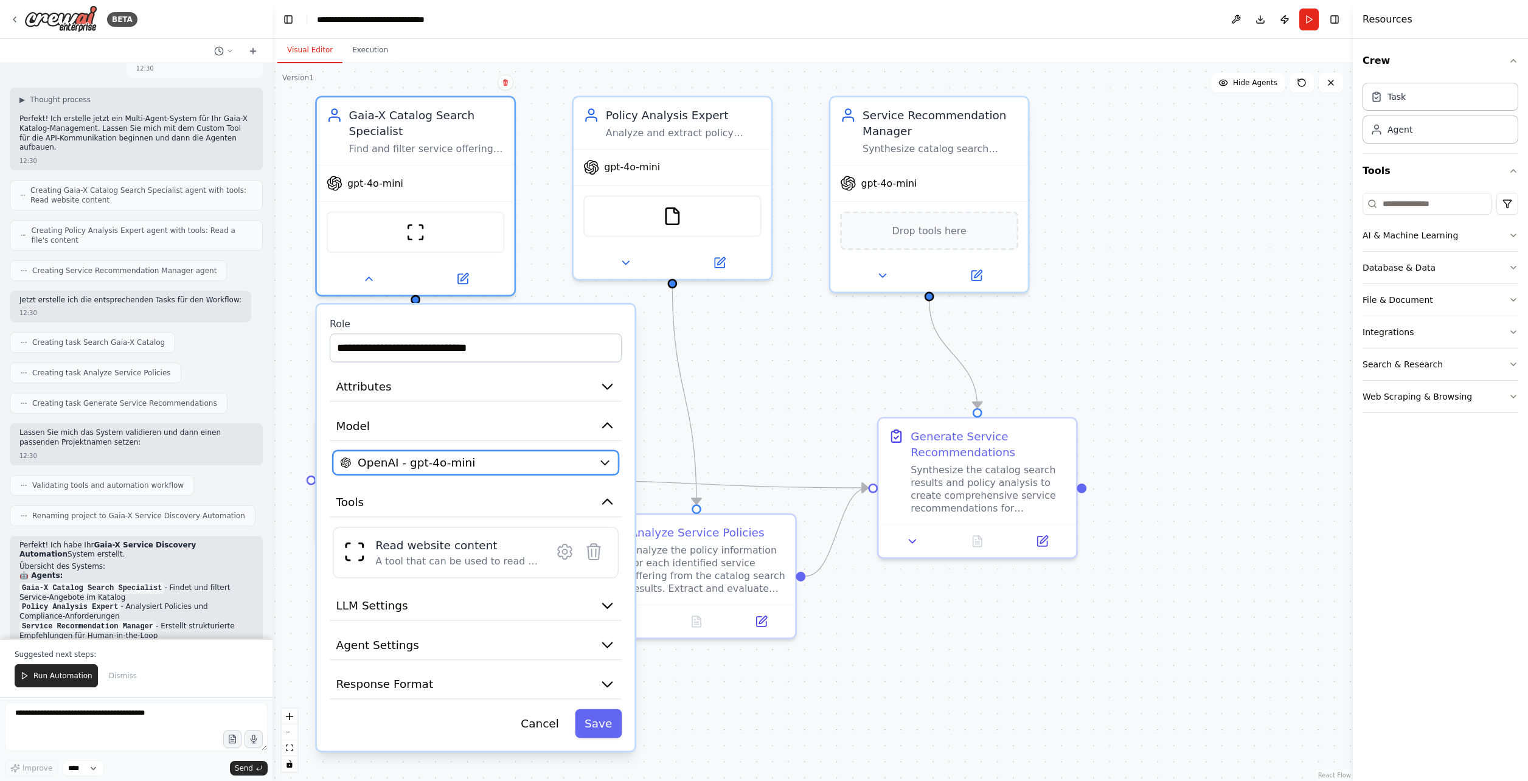
click at [594, 457] on button "OpenAI - gpt-4o-mini" at bounding box center [476, 463] width 286 height 24
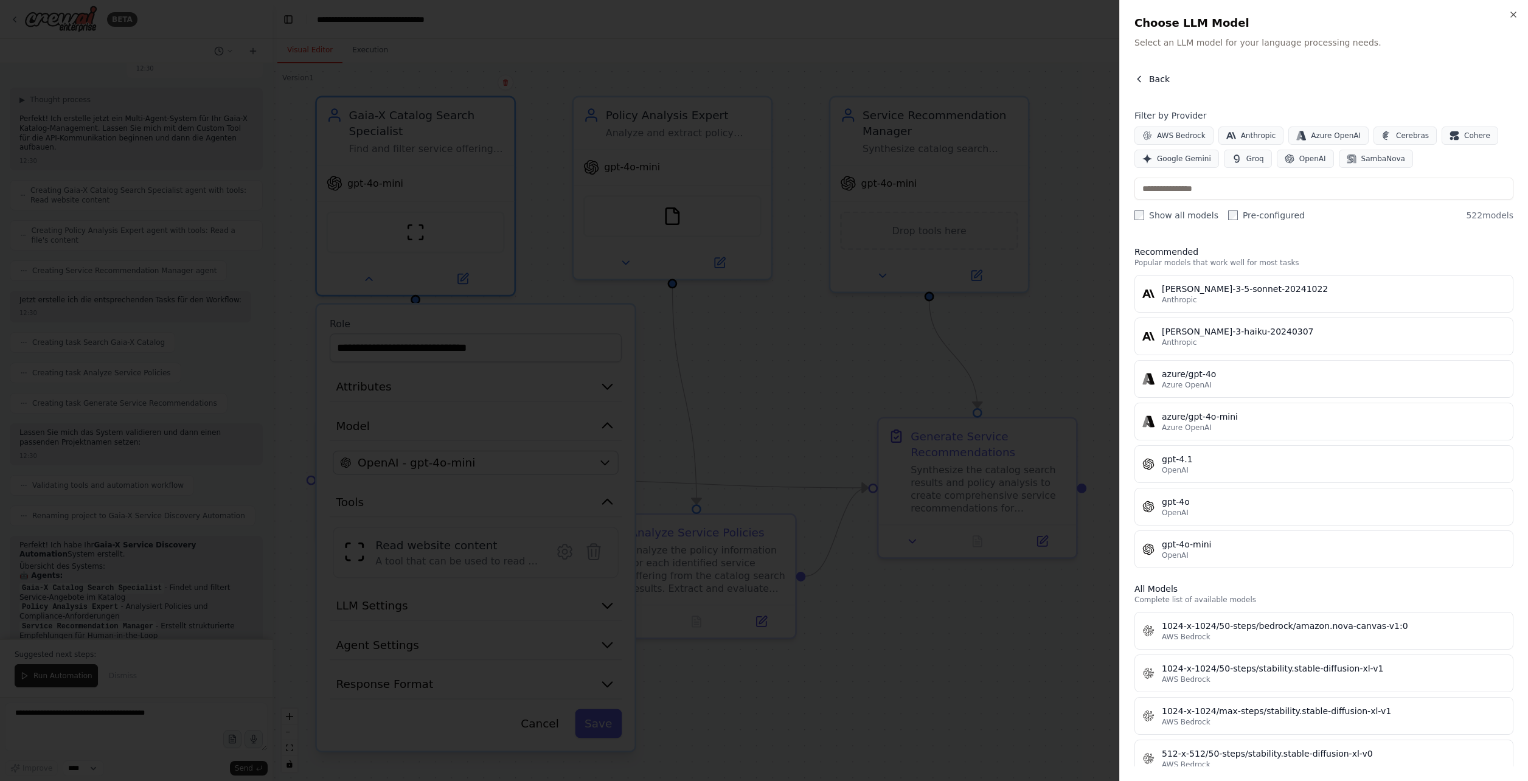
click at [1135, 80] on icon "button" at bounding box center [1139, 79] width 10 height 10
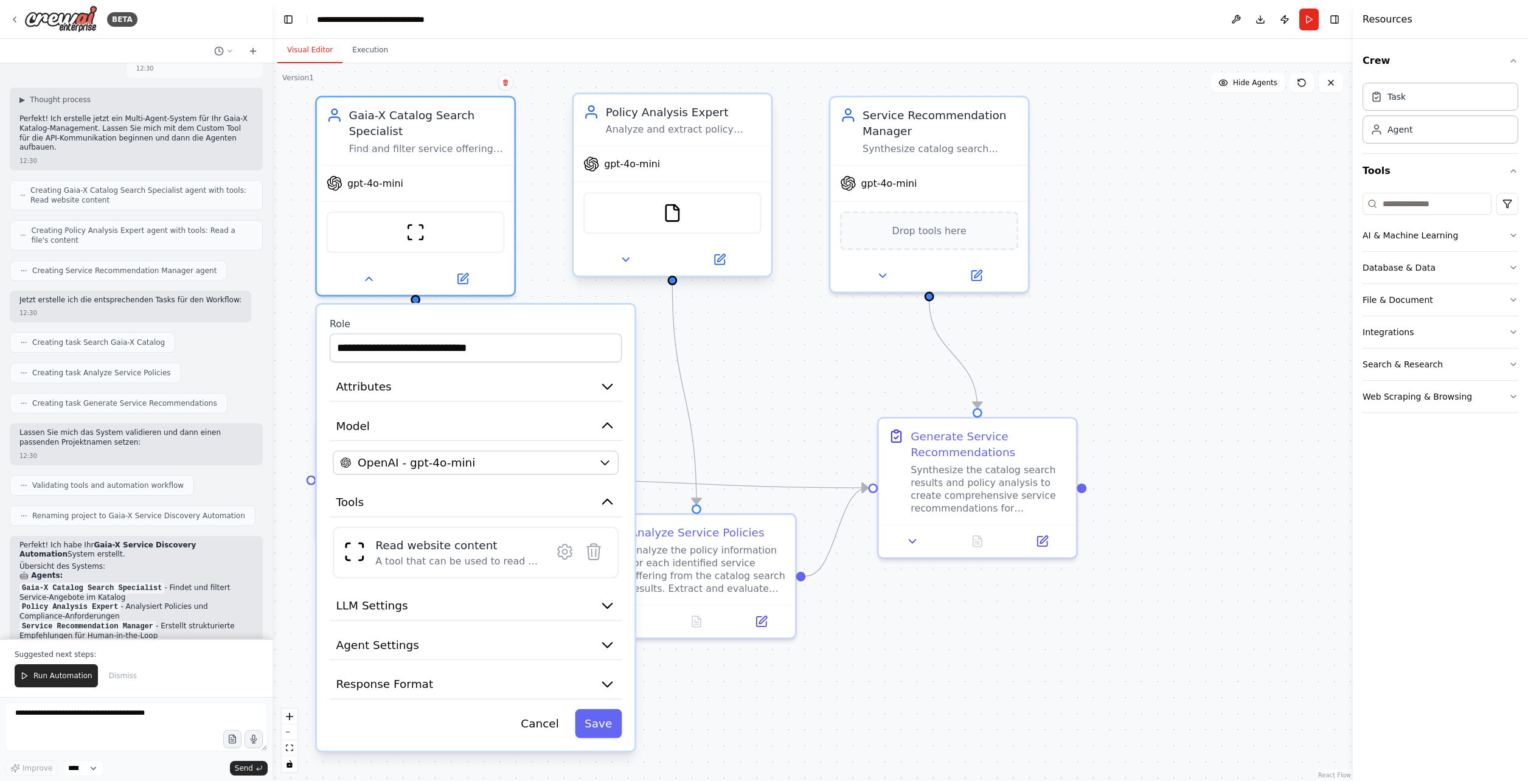
click at [619, 199] on div "FileReadTool" at bounding box center [672, 213] width 178 height 42
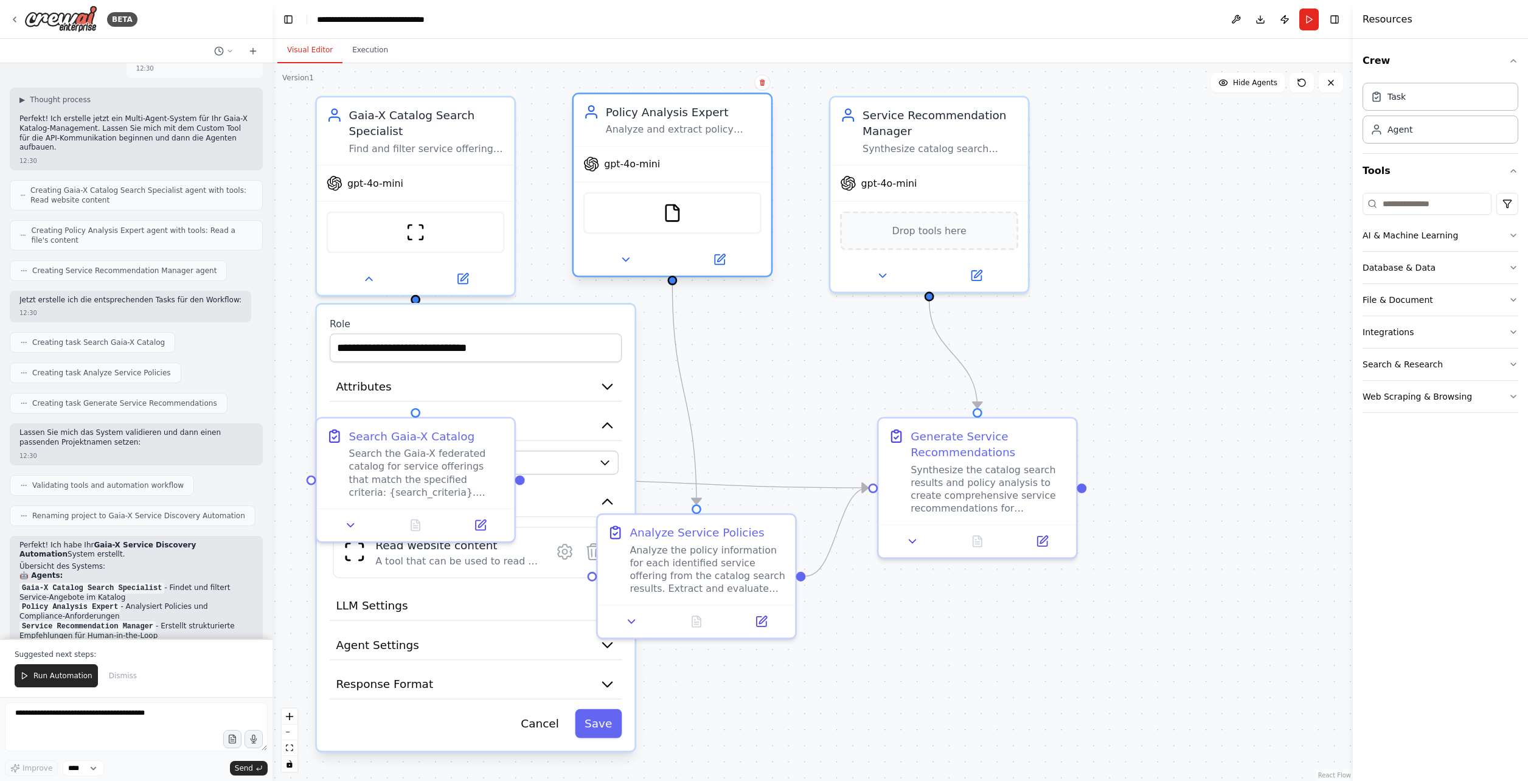
click at [625, 212] on div "FileReadTool" at bounding box center [672, 213] width 178 height 42
click at [687, 243] on div "gpt-4o-mini FileReadTool" at bounding box center [672, 210] width 198 height 130
click at [367, 287] on div at bounding box center [416, 276] width 198 height 32
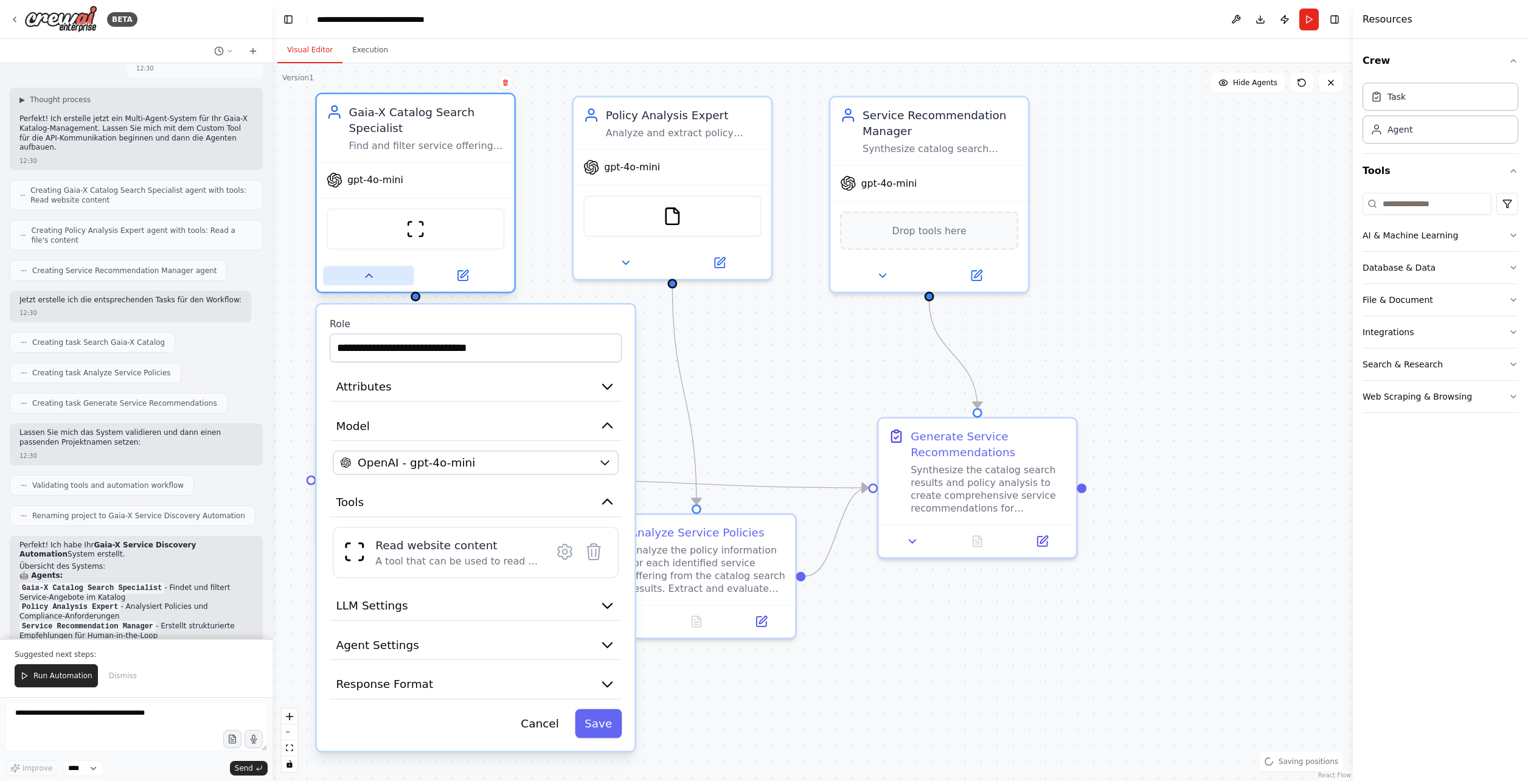
click at [373, 282] on button at bounding box center [368, 275] width 91 height 19
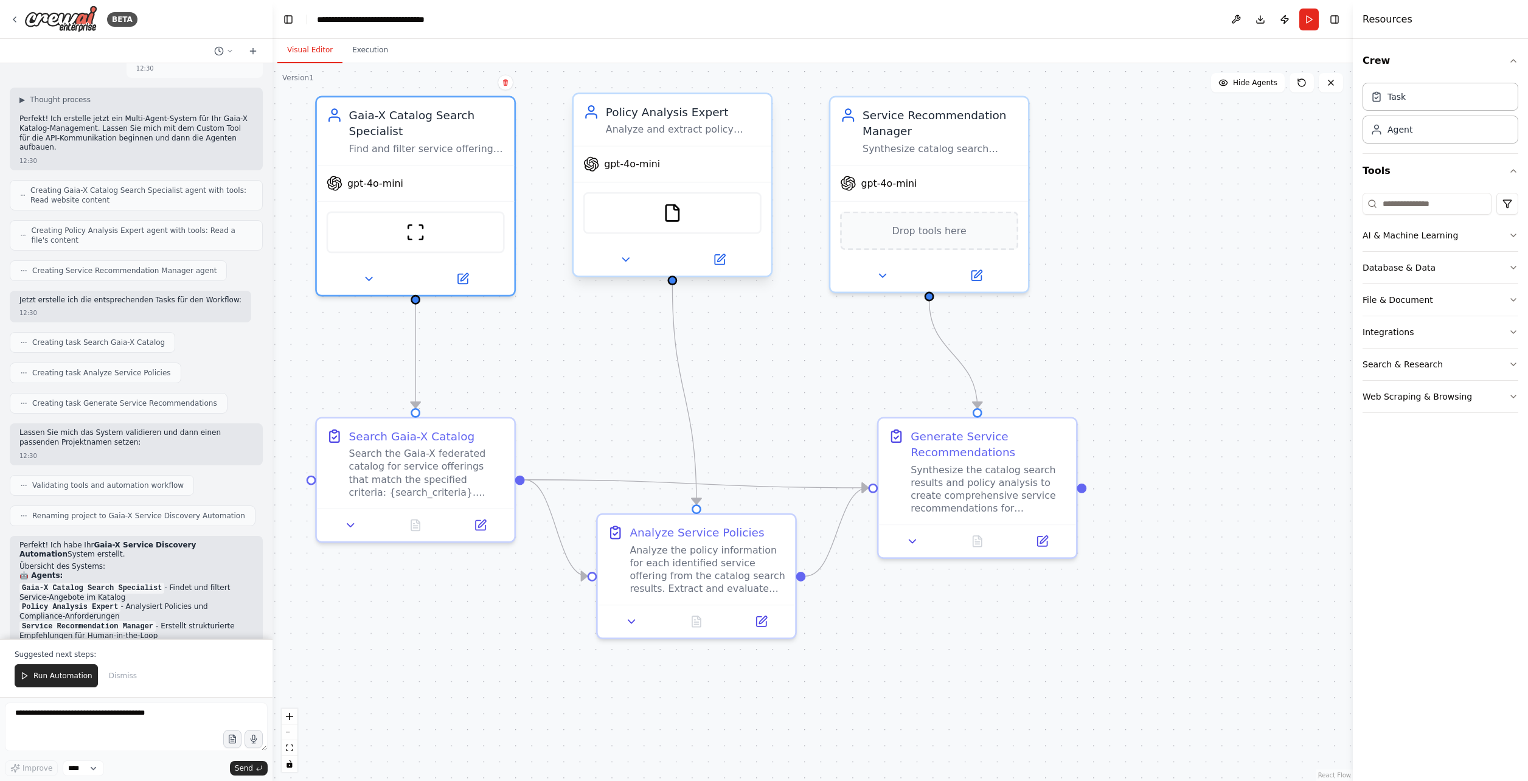
click at [628, 269] on div at bounding box center [672, 259] width 198 height 32
click at [629, 257] on icon at bounding box center [625, 259] width 13 height 13
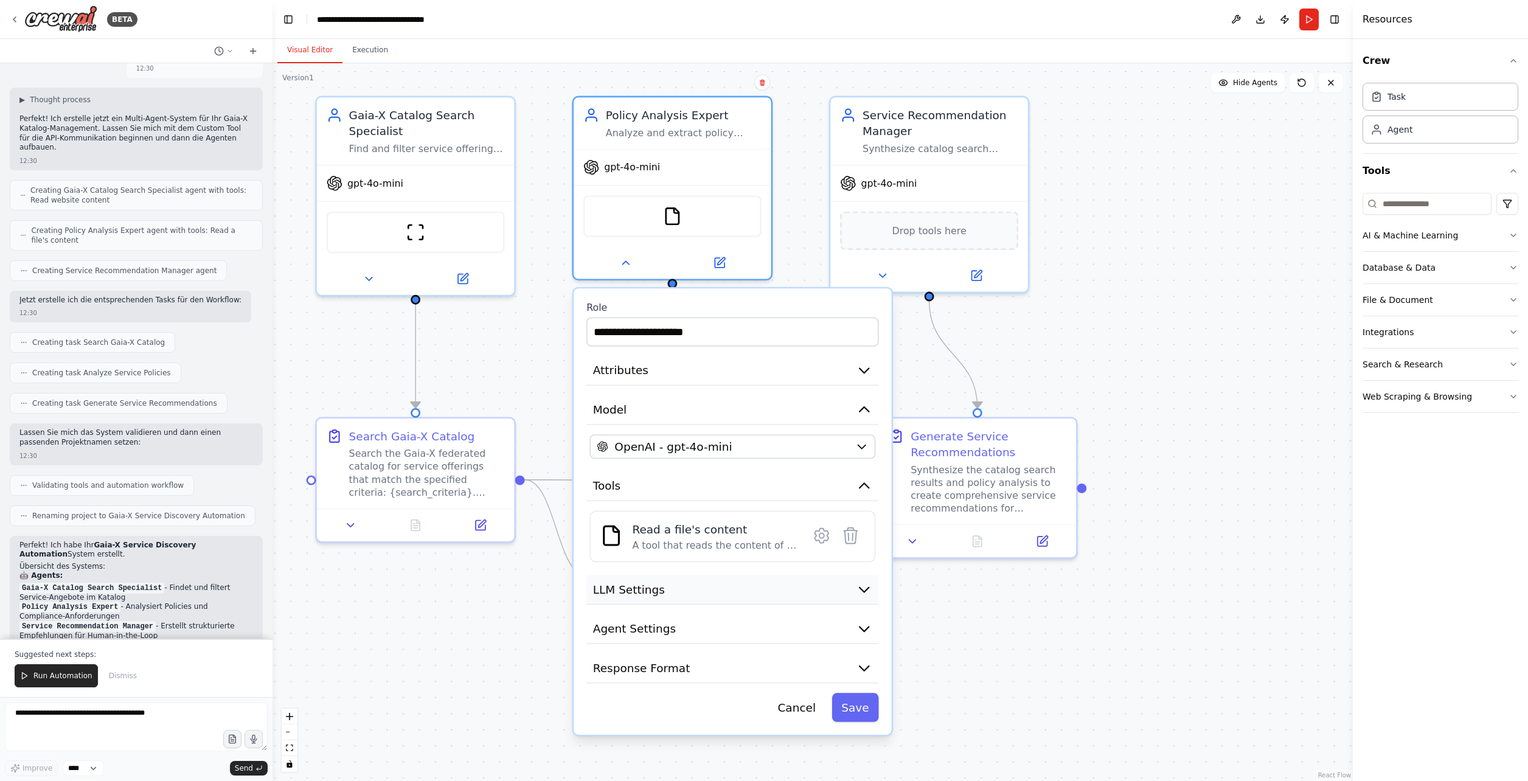
click at [727, 591] on button "LLM Settings" at bounding box center [732, 590] width 292 height 30
click at [860, 581] on icon "button" at bounding box center [864, 589] width 16 height 16
click at [865, 584] on icon "button" at bounding box center [864, 589] width 16 height 16
click at [861, 628] on icon "button" at bounding box center [864, 629] width 16 height 16
click at [861, 628] on icon "button" at bounding box center [863, 628] width 9 height 5
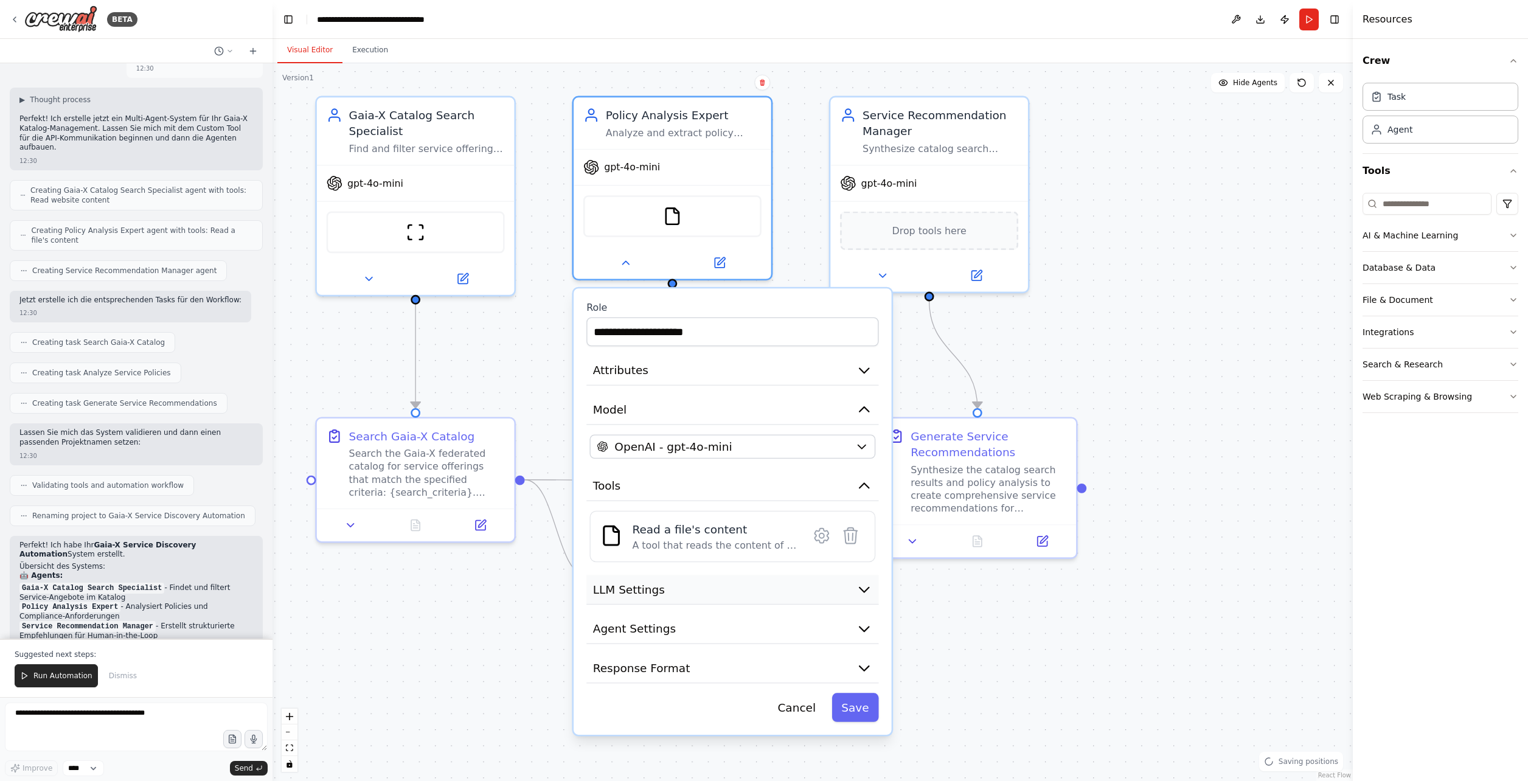
click at [862, 584] on icon "button" at bounding box center [864, 589] width 16 height 16
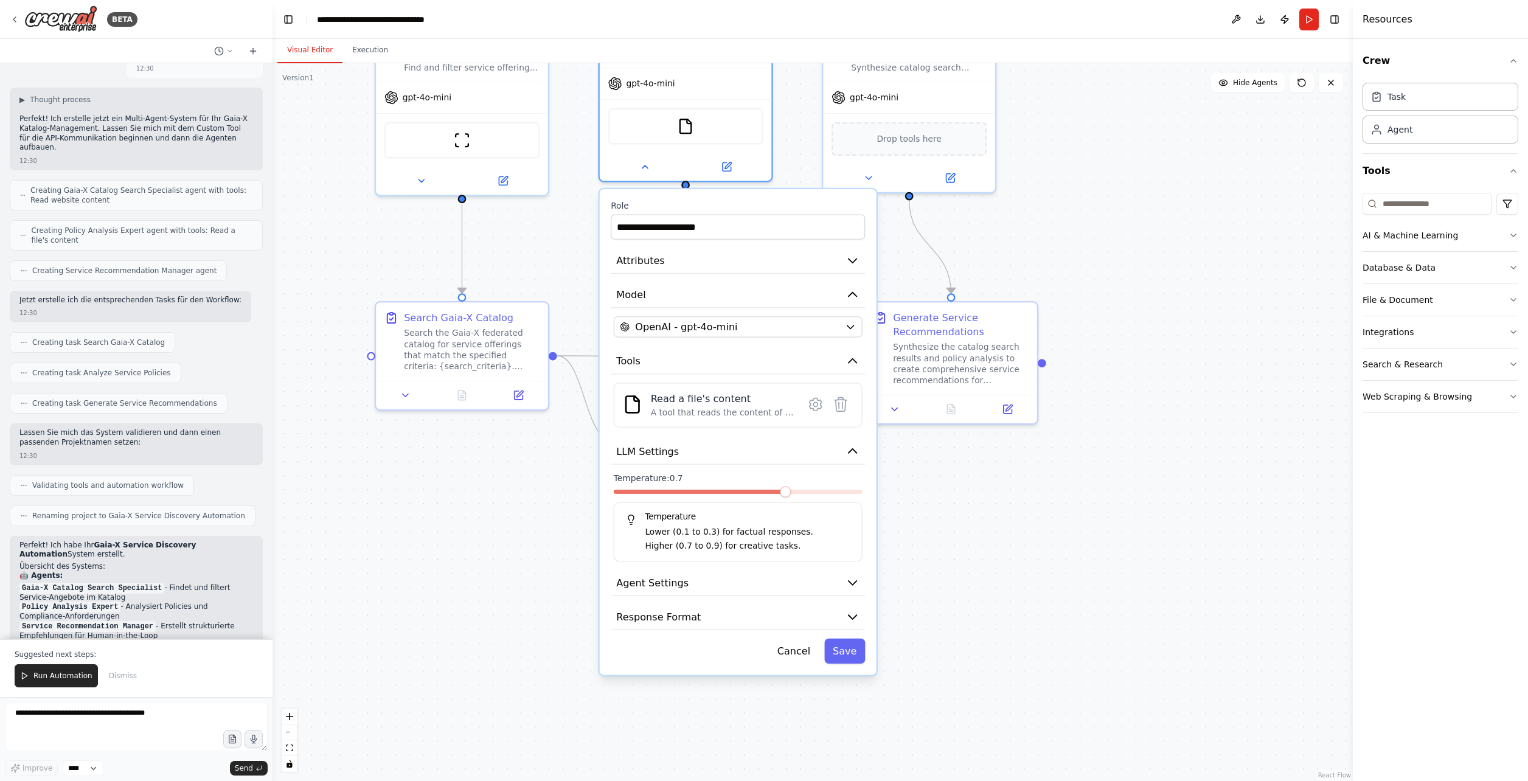
drag, startPoint x: 917, startPoint y: 642, endPoint x: 901, endPoint y: 497, distance: 145.0
click at [901, 498] on div ".deletable-edge-delete-btn { width: 20px; height: 20px; border: 0px solid #ffff…" at bounding box center [812, 422] width 1080 height 718
click at [852, 449] on icon "button" at bounding box center [852, 450] width 8 height 4
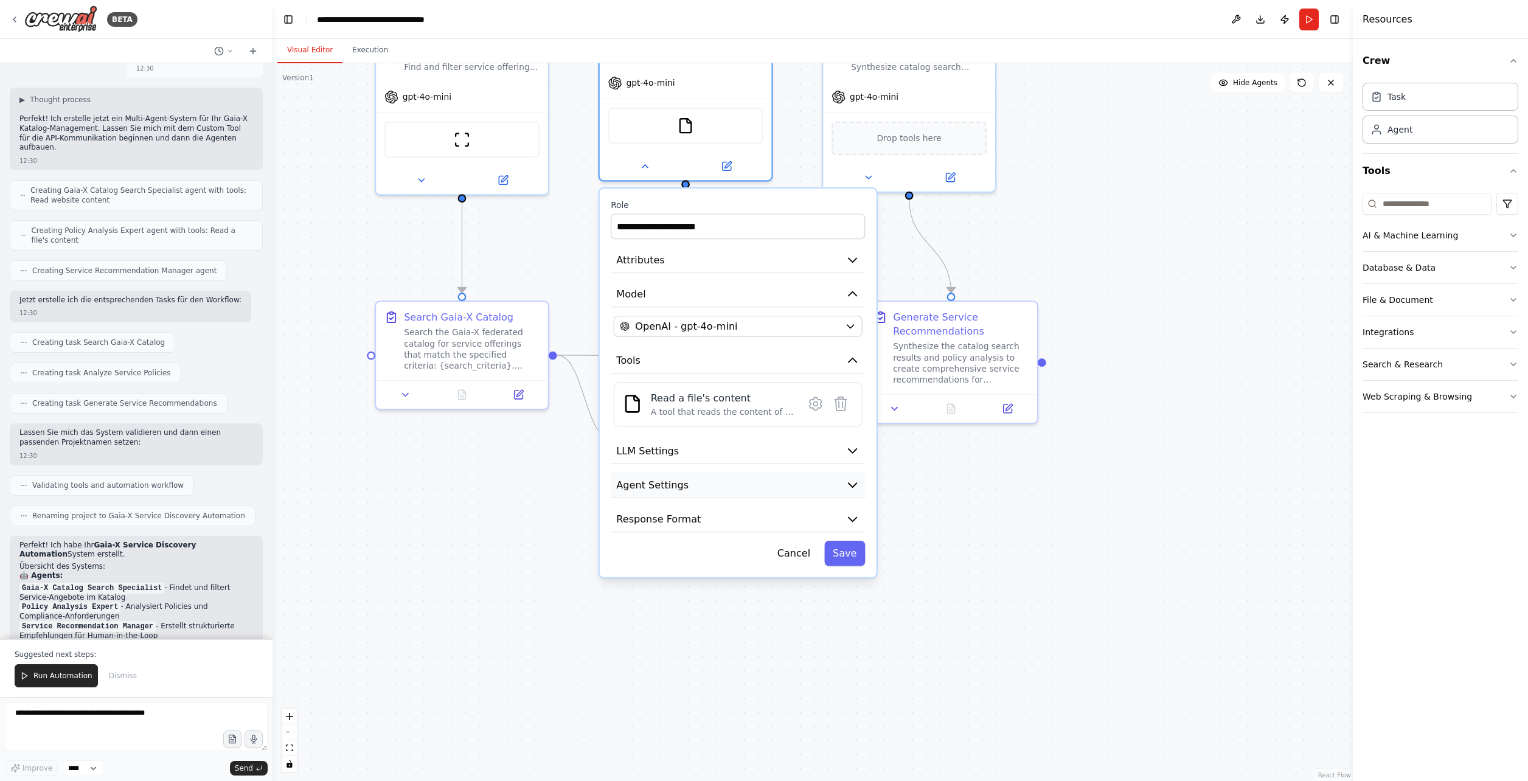
click at [857, 478] on icon "button" at bounding box center [852, 485] width 14 height 14
click at [848, 518] on button "button" at bounding box center [849, 520] width 25 height 14
click at [859, 490] on button "Agent Settings" at bounding box center [738, 485] width 254 height 26
click at [855, 513] on icon "button" at bounding box center [852, 519] width 14 height 14
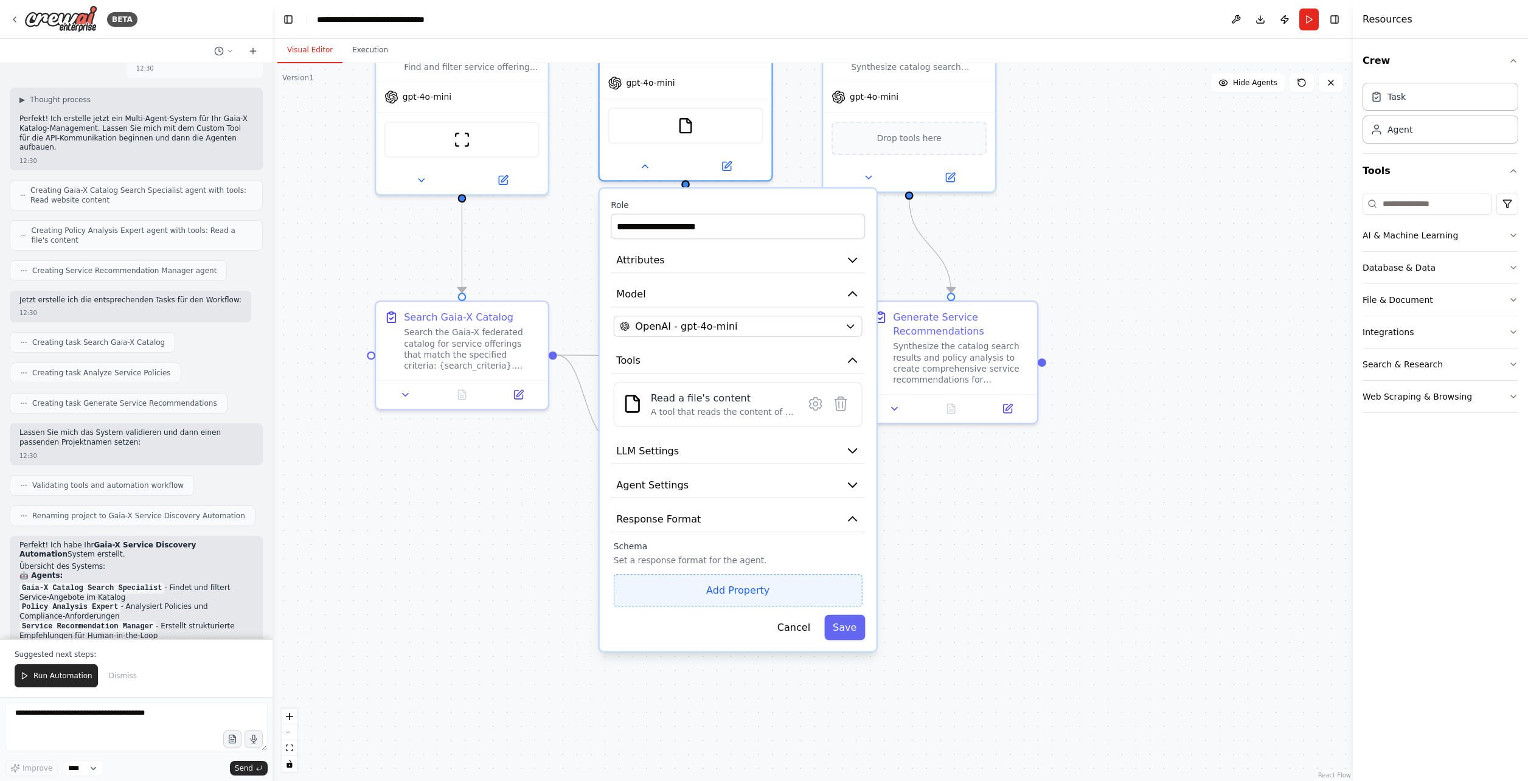
click at [806, 587] on button "Add Property" at bounding box center [738, 590] width 249 height 32
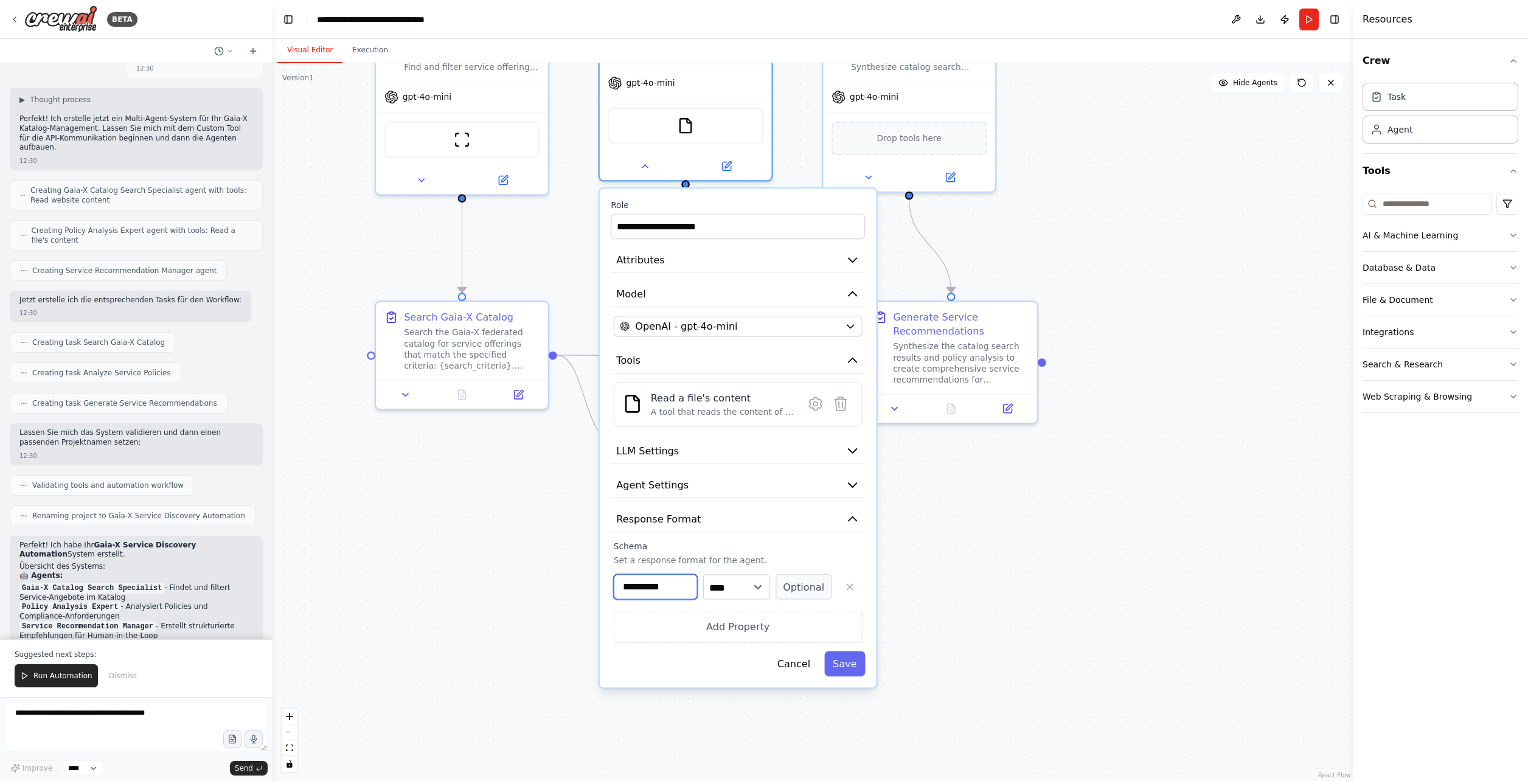
click at [632, 592] on input "**********" at bounding box center [656, 586] width 84 height 25
click at [704, 583] on select "**** ******* ******* **** ******" at bounding box center [736, 586] width 67 height 25
click at [712, 583] on select "**** ******* ******* **** ******" at bounding box center [736, 586] width 67 height 25
click at [853, 581] on icon "button" at bounding box center [849, 586] width 11 height 11
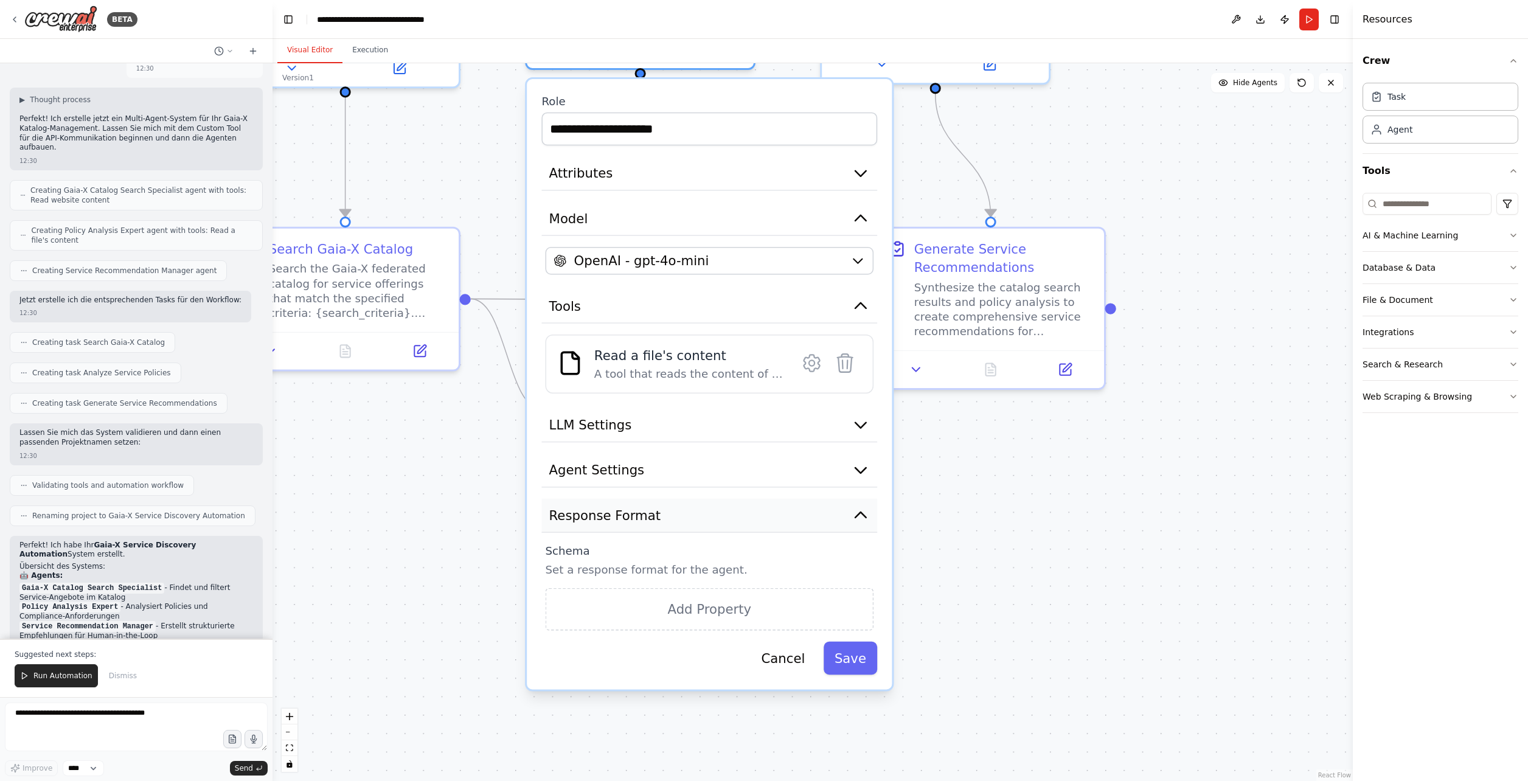
click at [855, 517] on icon "button" at bounding box center [860, 515] width 18 height 18
click at [856, 512] on icon "button" at bounding box center [860, 514] width 11 height 5
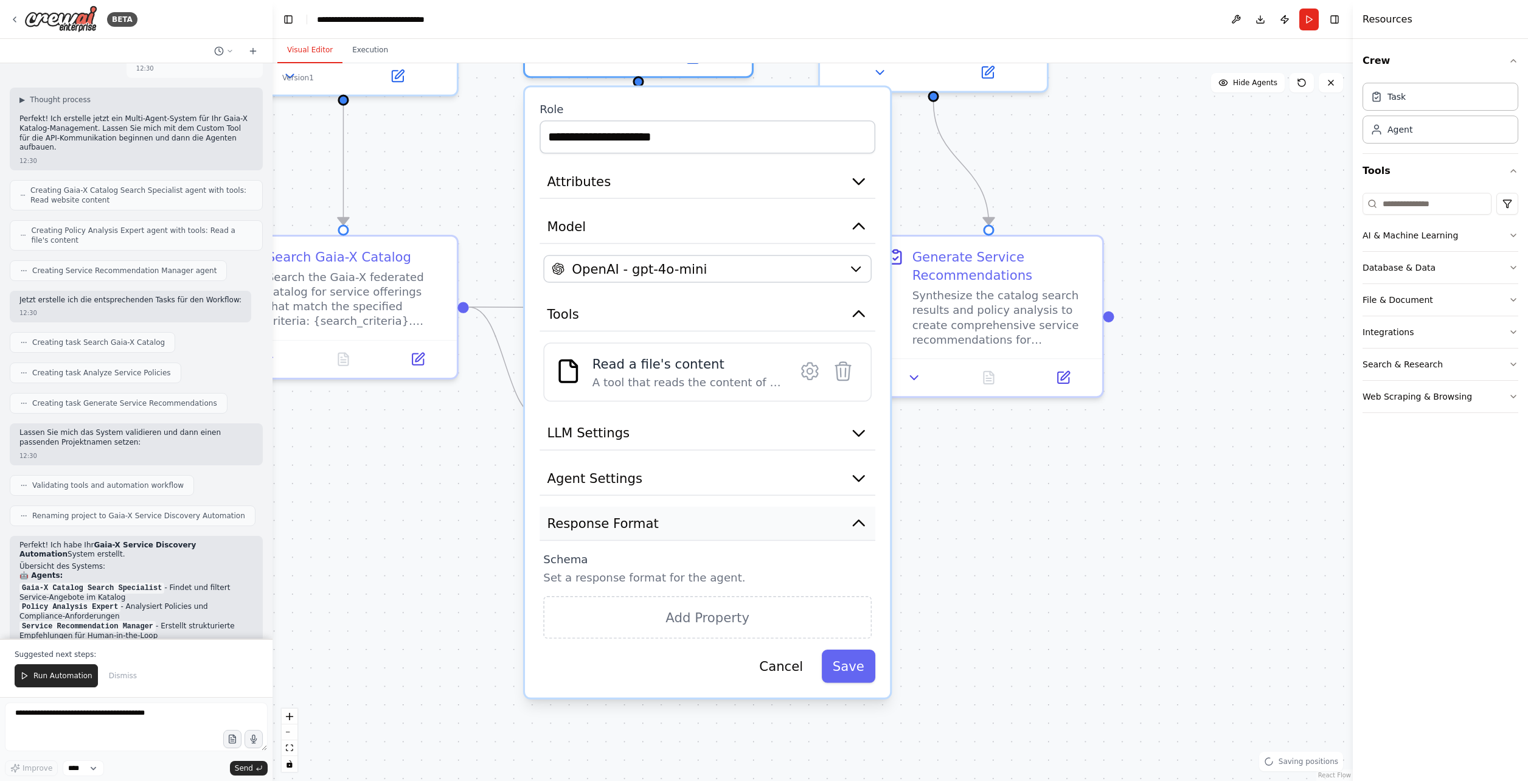
click at [859, 516] on icon "button" at bounding box center [859, 523] width 18 height 18
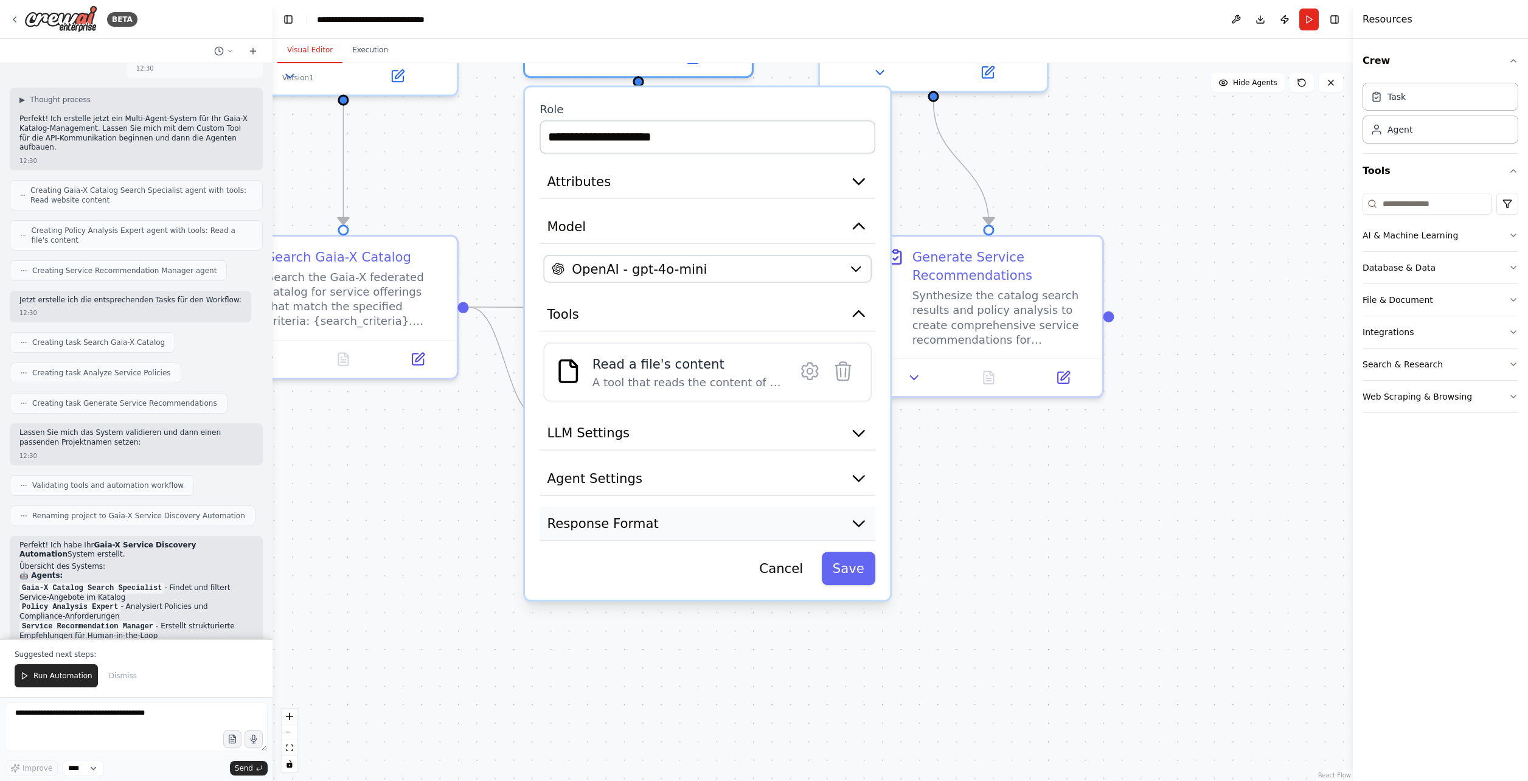
click at [859, 516] on icon "button" at bounding box center [859, 523] width 18 height 18
click at [1159, 136] on div ".deletable-edge-delete-btn { width: 20px; height: 20px; border: 0px solid #ffff…" at bounding box center [812, 422] width 1080 height 718
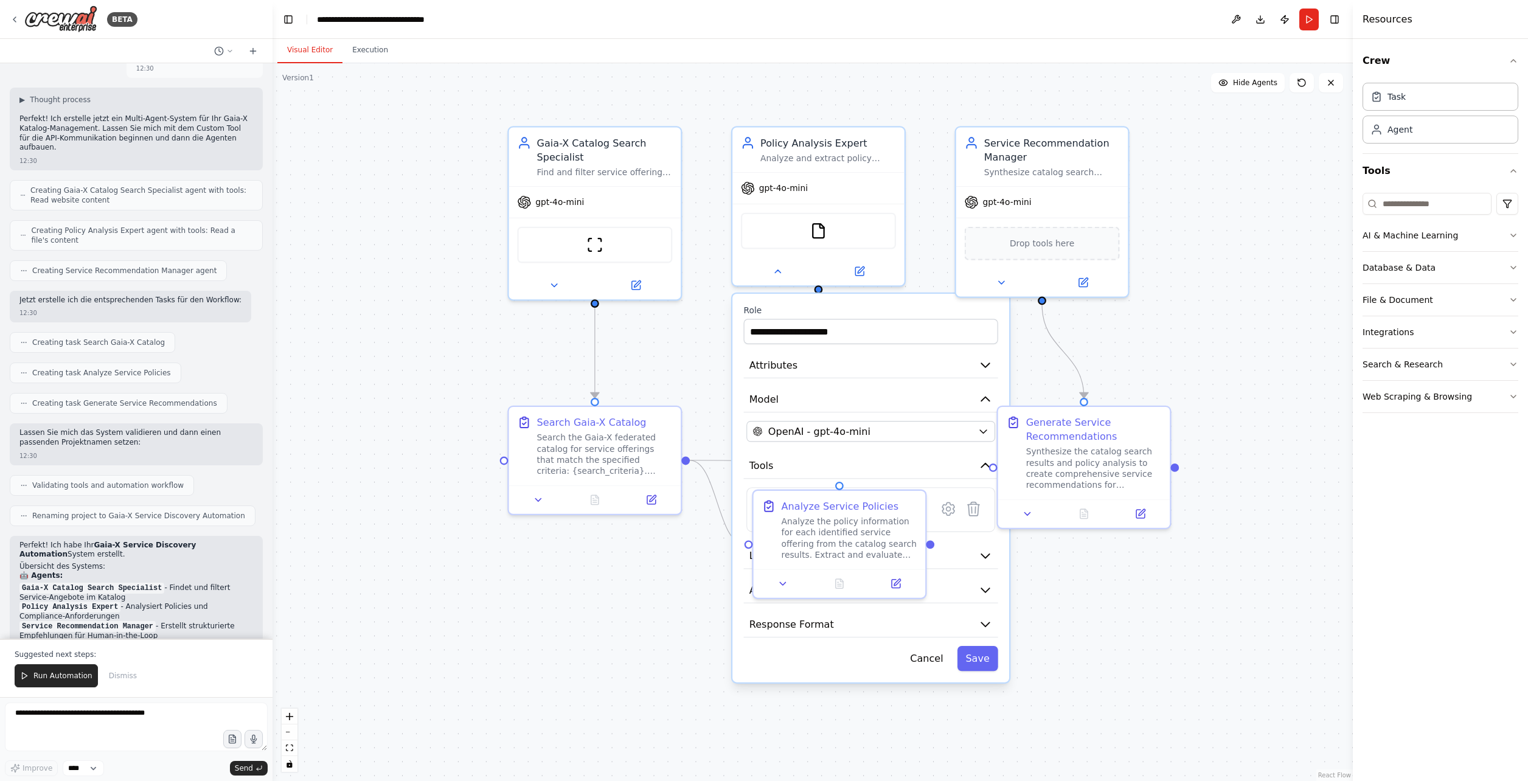
drag, startPoint x: 1128, startPoint y: 146, endPoint x: 1181, endPoint y: 341, distance: 201.8
click at [1181, 341] on div ".deletable-edge-delete-btn { width: 20px; height: 20px; border: 0px solid #ffff…" at bounding box center [812, 422] width 1080 height 718
click at [1191, 341] on div ".deletable-edge-delete-btn { width: 20px; height: 20px; border: 0px solid #ffff…" at bounding box center [812, 422] width 1080 height 718
click at [617, 459] on div "Search the Gaia-X federated catalog for service offerings that match the specif…" at bounding box center [605, 451] width 136 height 45
click at [612, 455] on div "Search the Gaia-X federated catalog for service offerings that match the specif…" at bounding box center [605, 451] width 136 height 45
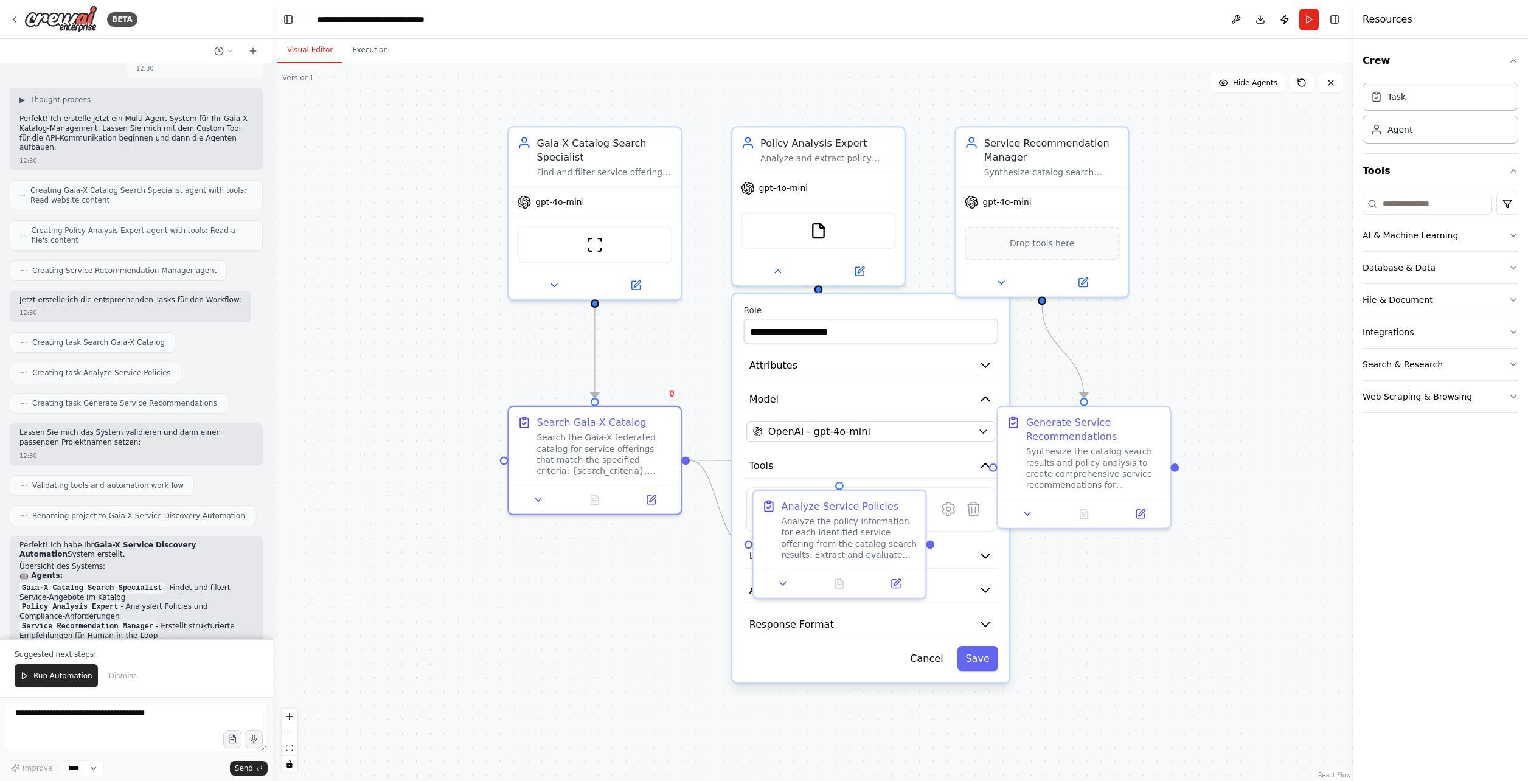
click at [463, 390] on div ".deletable-edge-delete-btn { width: 20px; height: 20px; border: 0px solid #ffff…" at bounding box center [812, 422] width 1080 height 718
click at [781, 270] on icon at bounding box center [778, 267] width 11 height 11
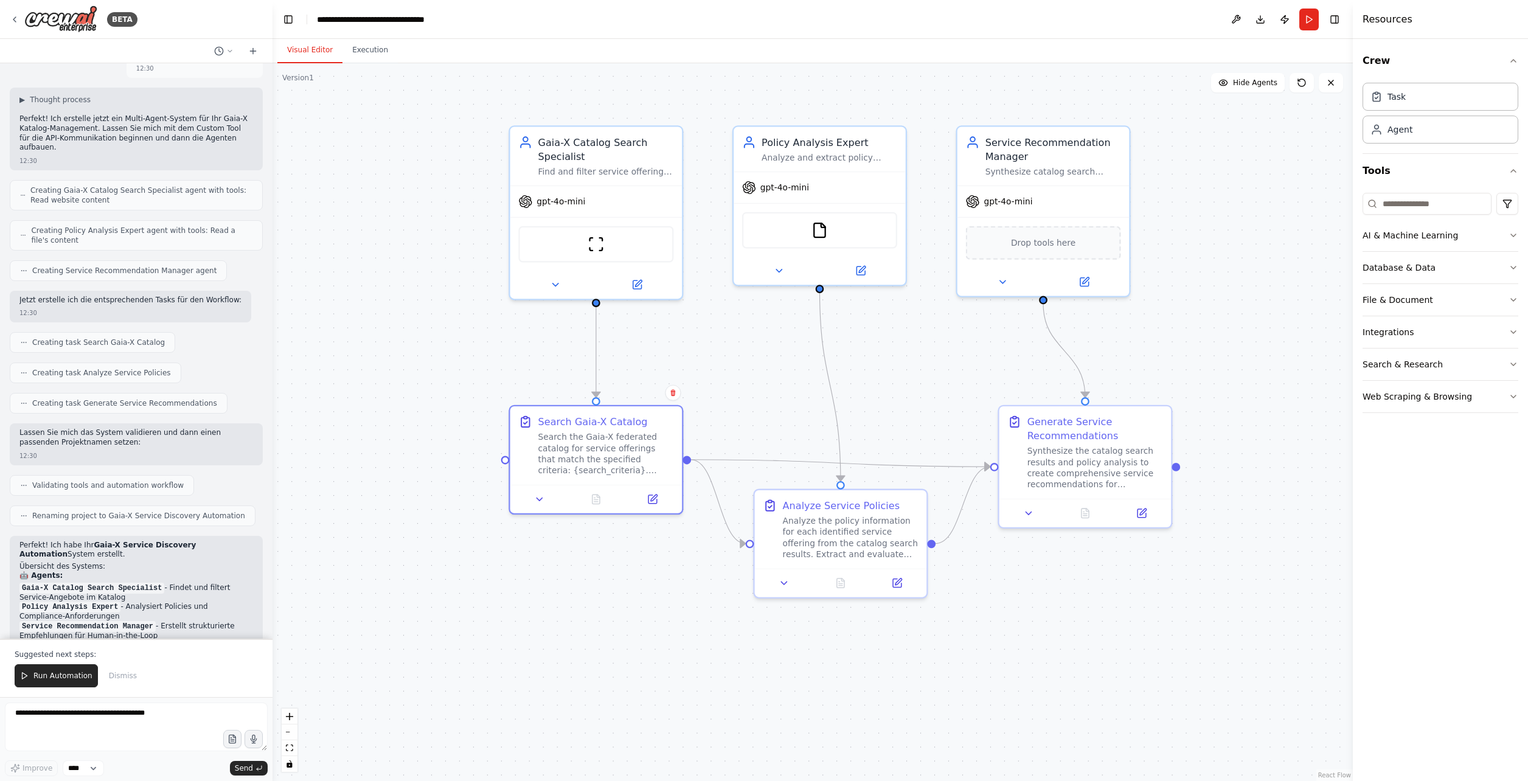
click at [778, 379] on div ".deletable-edge-delete-btn { width: 20px; height: 20px; border: 0px solid #ffff…" at bounding box center [812, 422] width 1080 height 718
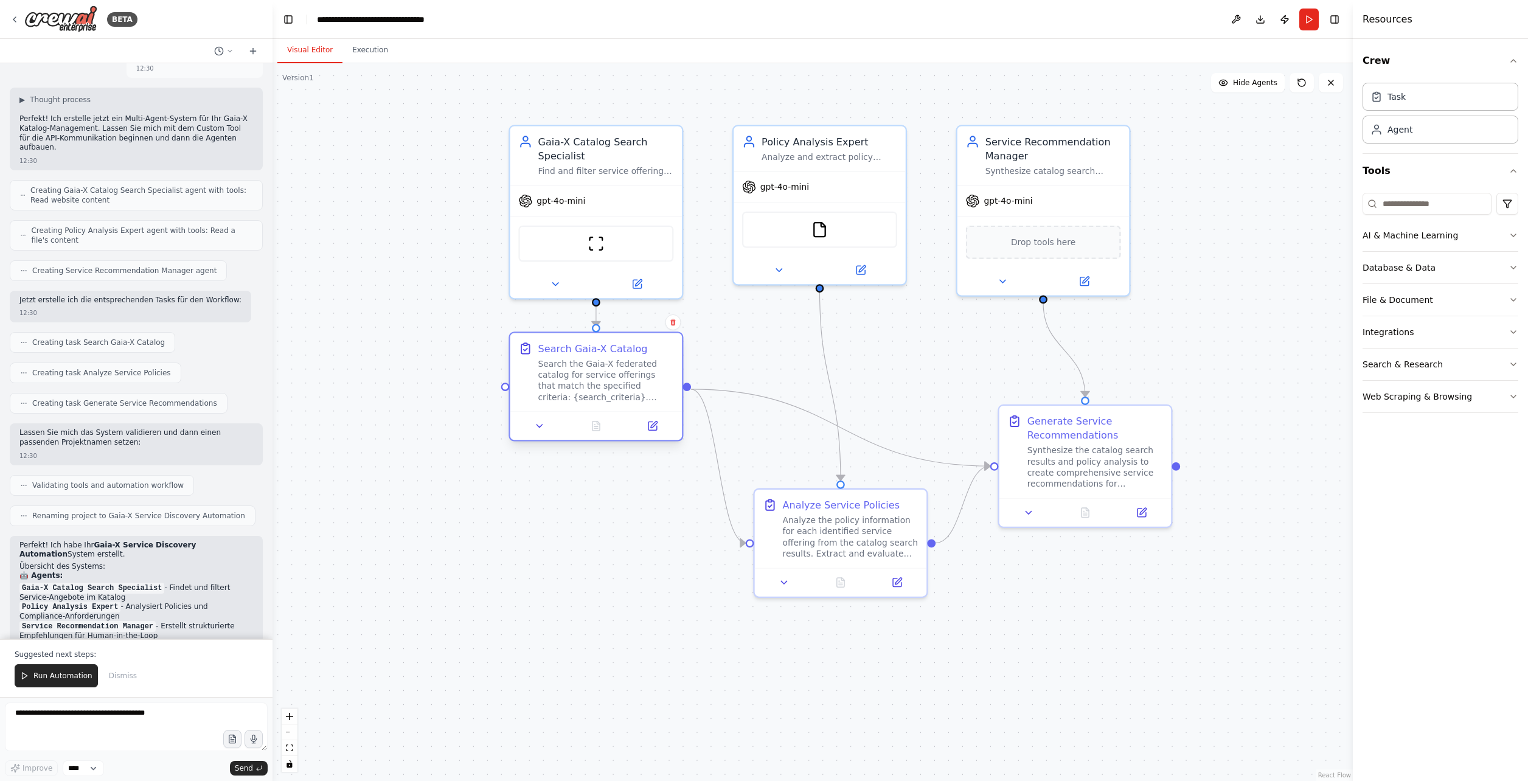
drag, startPoint x: 600, startPoint y: 418, endPoint x: 598, endPoint y: 354, distance: 64.5
click at [598, 354] on div "Search Gaia-X Catalog" at bounding box center [592, 348] width 109 height 14
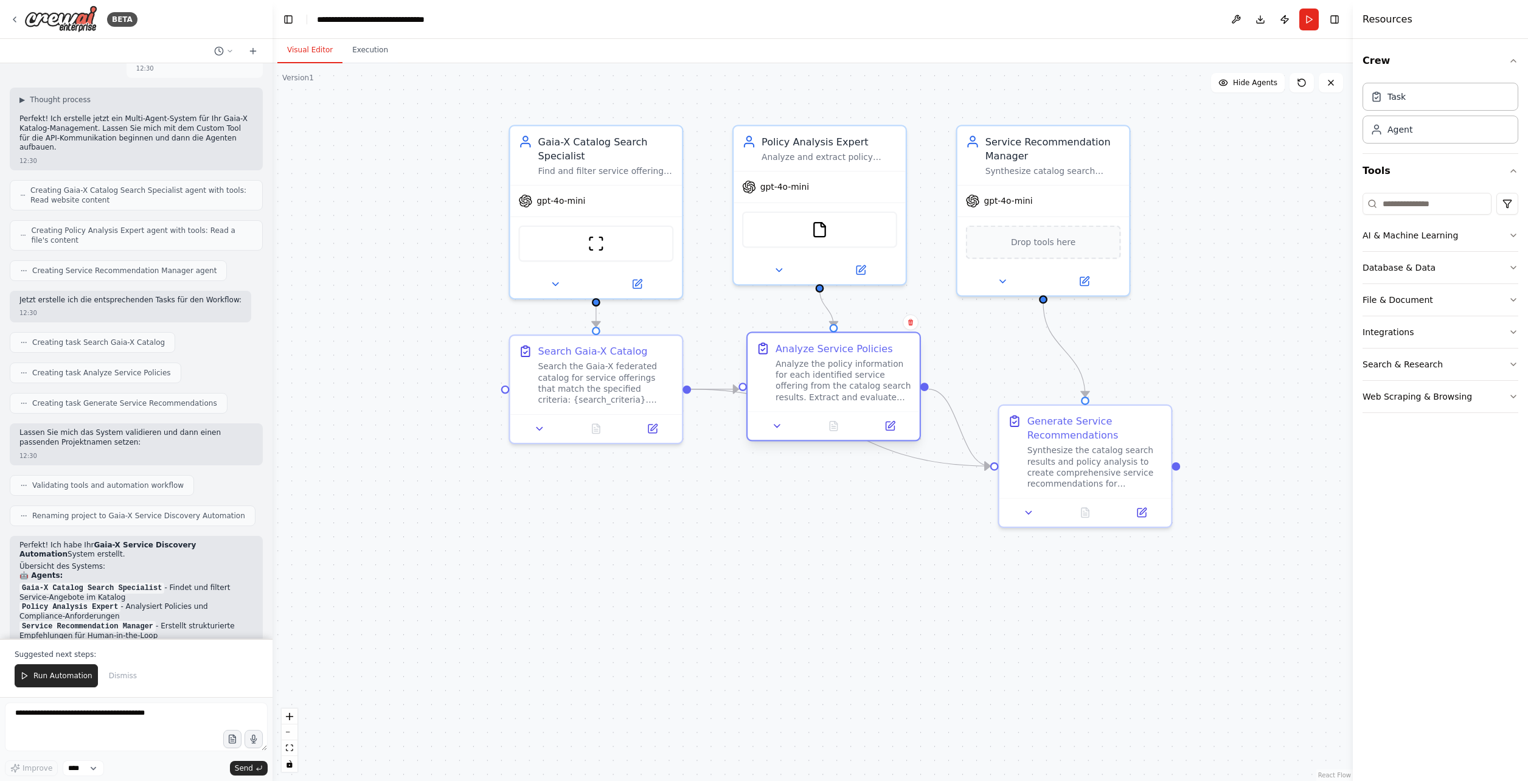
drag, startPoint x: 817, startPoint y: 506, endPoint x: 803, endPoint y: 353, distance: 153.3
click at [803, 353] on div "Analyze Service Policies" at bounding box center [833, 348] width 117 height 14
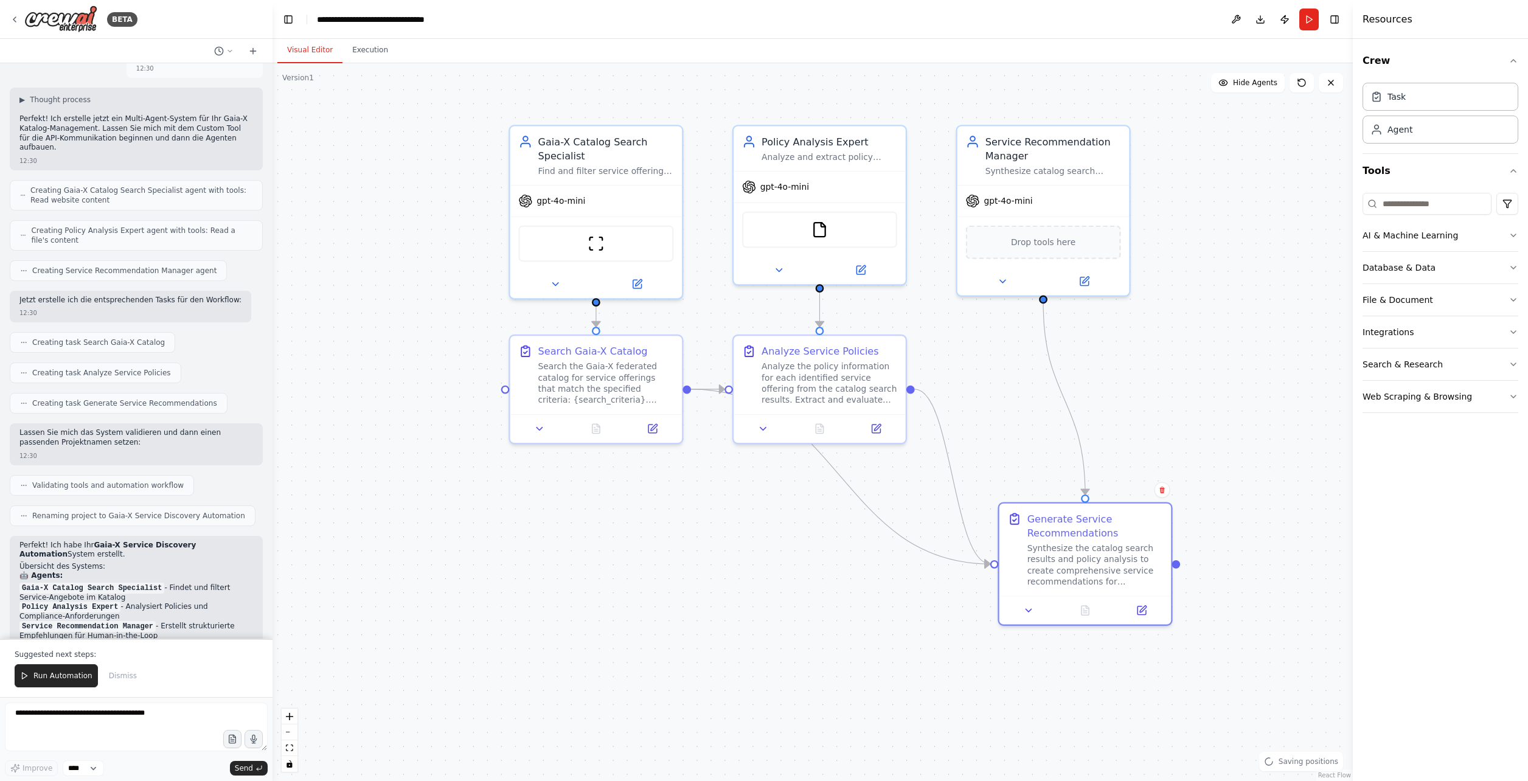
drag, startPoint x: 1107, startPoint y: 414, endPoint x: 896, endPoint y: 491, distance: 224.4
click at [1114, 515] on div "Generate Service Recommendations" at bounding box center [1095, 526] width 136 height 28
click at [837, 476] on icon "Edge from 716f59d4-d3a3-45a4-8615-6457290610cc to 26ae40a9-f930-4171-bb52-81e08…" at bounding box center [840, 476] width 299 height 175
drag, startPoint x: 839, startPoint y: 476, endPoint x: 814, endPoint y: 499, distance: 34.4
click at [817, 500] on div ".deletable-edge-delete-btn { width: 20px; height: 20px; border: 0px solid #ffff…" at bounding box center [812, 422] width 1080 height 718
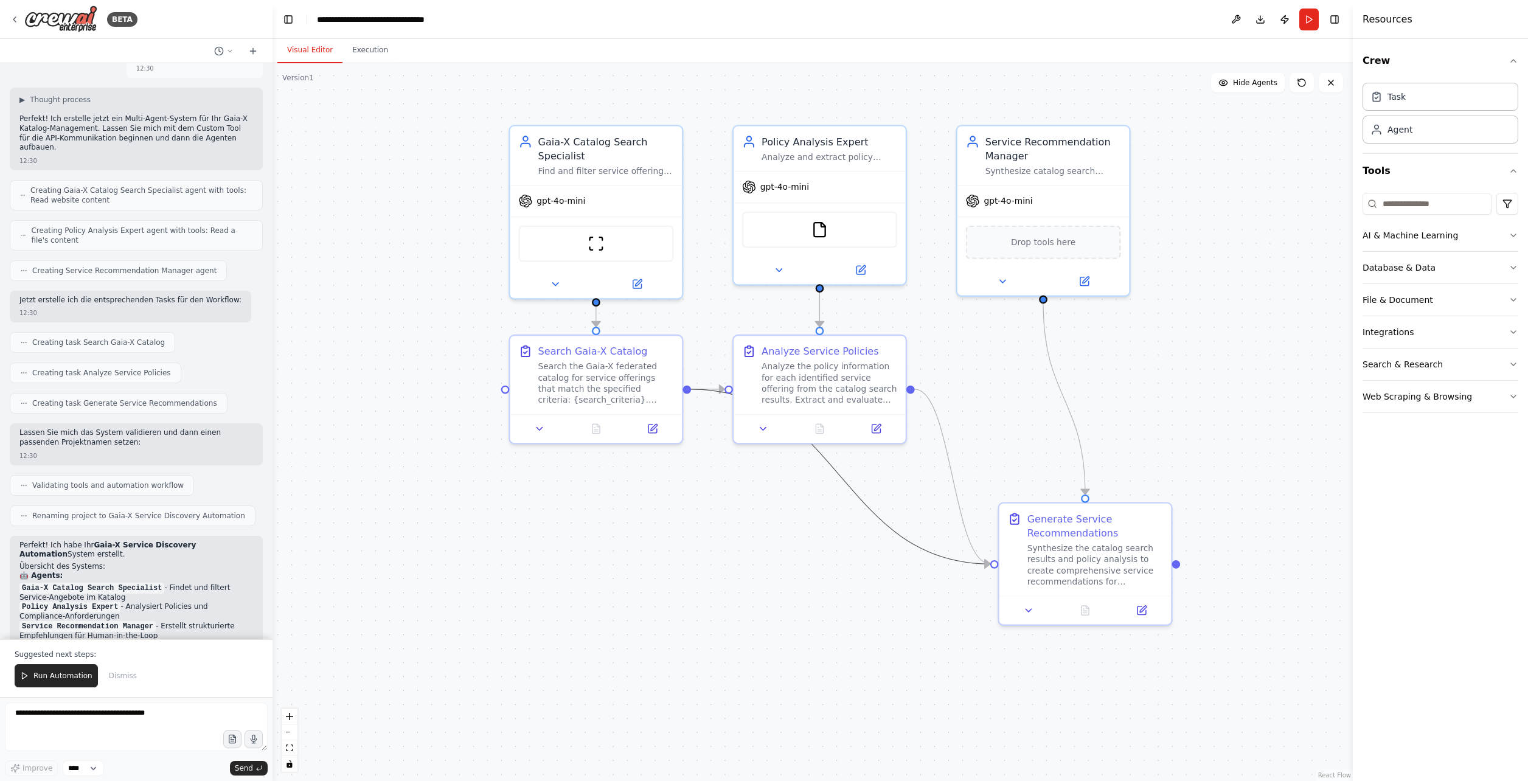
drag, startPoint x: 820, startPoint y: 452, endPoint x: 705, endPoint y: 407, distance: 123.4
click at [774, 511] on div ".deletable-edge-delete-btn { width: 20px; height: 20px; border: 0px solid #ffff…" at bounding box center [812, 422] width 1080 height 718
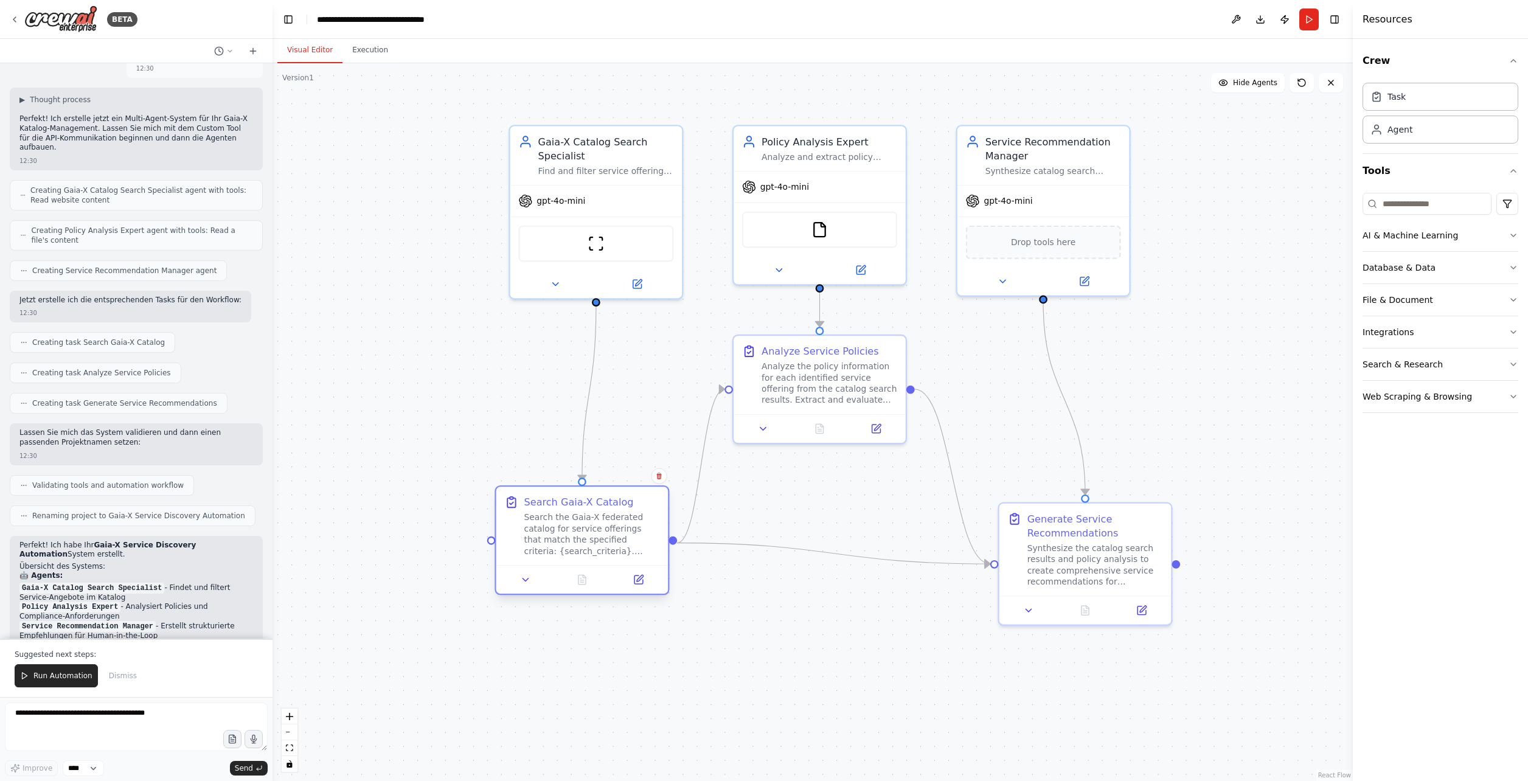
drag, startPoint x: 636, startPoint y: 395, endPoint x: 624, endPoint y: 537, distance: 142.2
click at [624, 537] on div "Search the Gaia-X federated catalog for service offerings that match the specif…" at bounding box center [592, 534] width 136 height 45
click at [454, 372] on div ".deletable-edge-delete-btn { width: 20px; height: 20px; border: 0px solid #ffff…" at bounding box center [812, 422] width 1080 height 718
click at [1486, 396] on button "Web Scraping & Browsing" at bounding box center [1440, 397] width 156 height 32
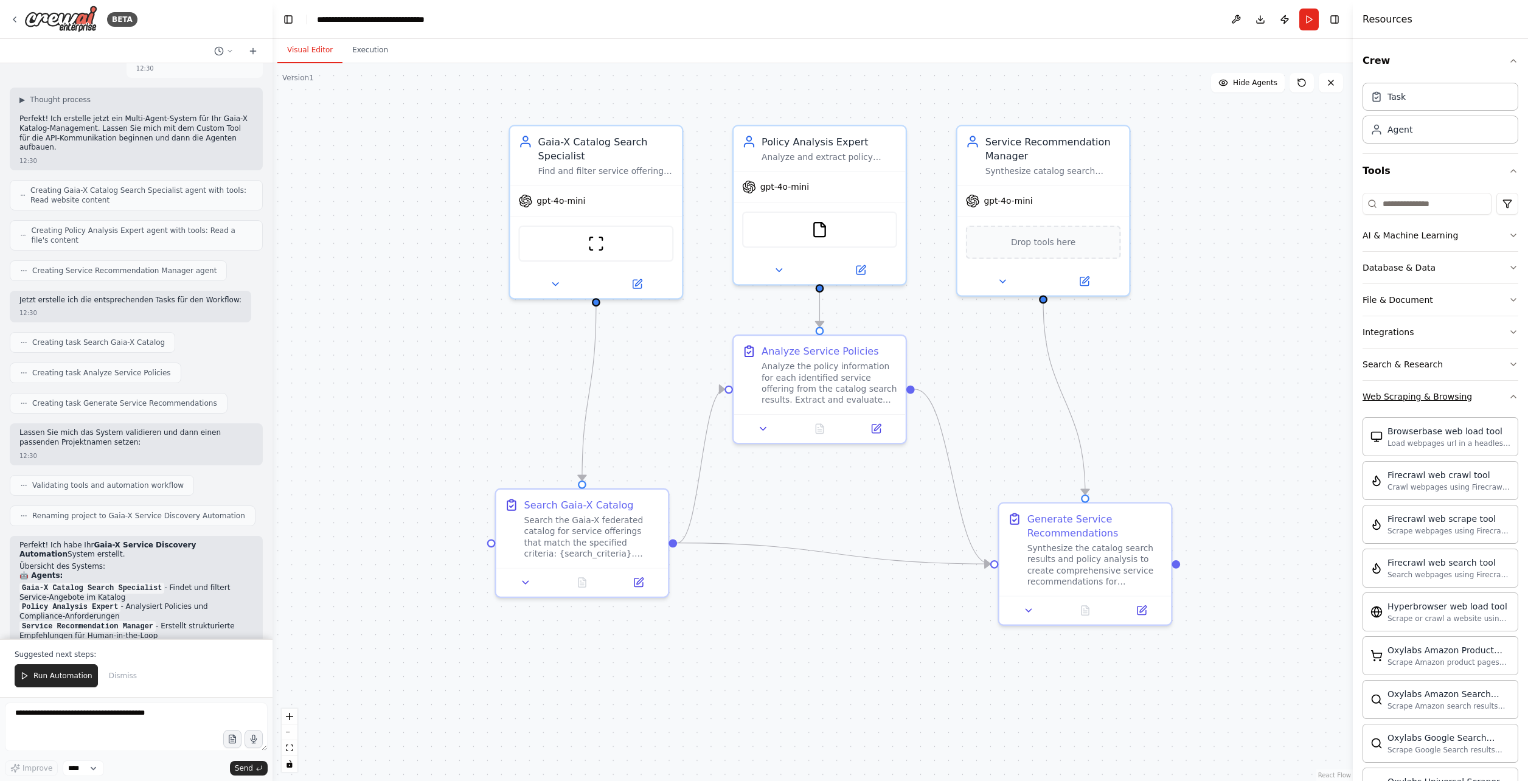
click at [1486, 396] on button "Web Scraping & Browsing" at bounding box center [1440, 397] width 156 height 32
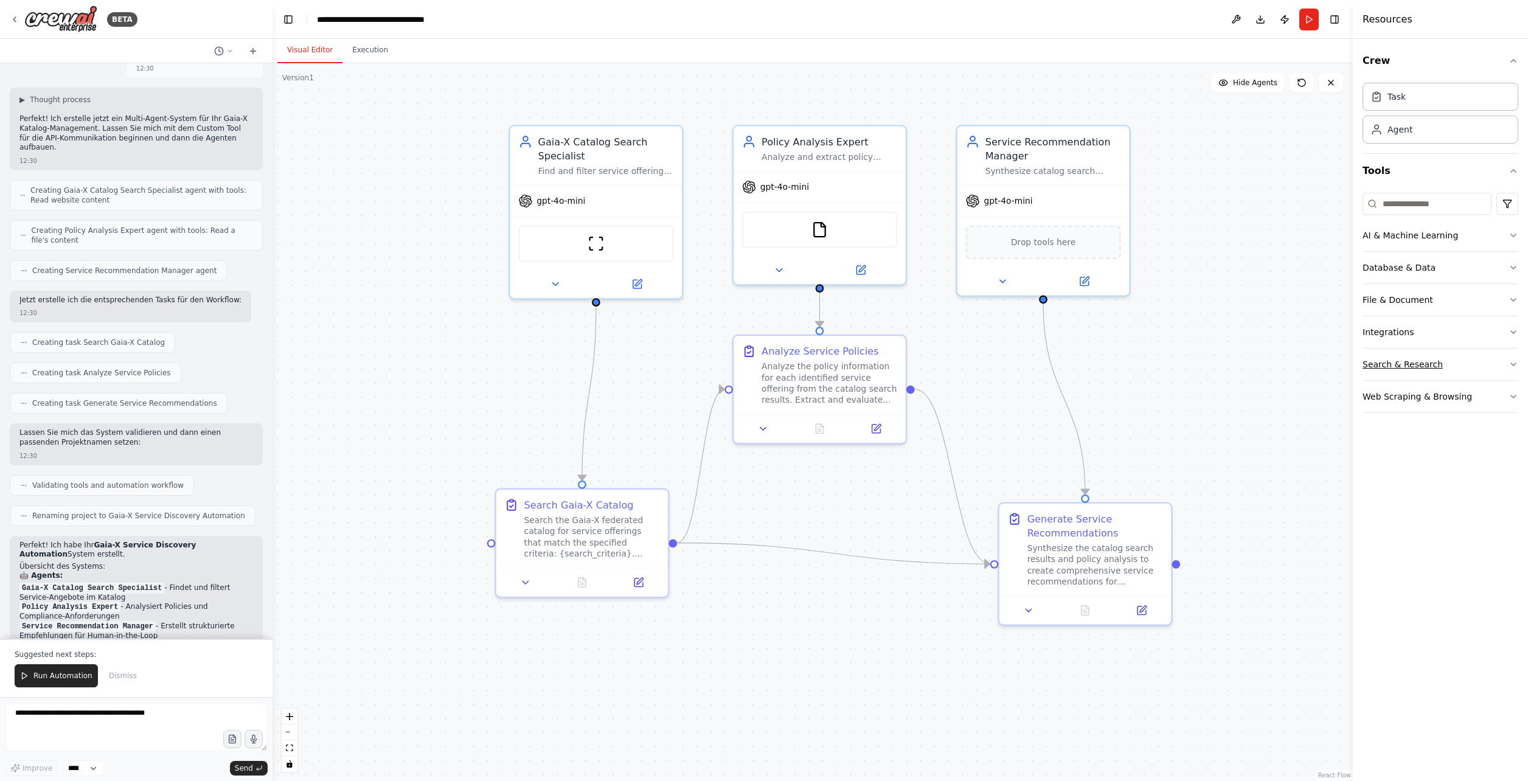
click at [1492, 366] on button "Search & Research" at bounding box center [1440, 364] width 156 height 32
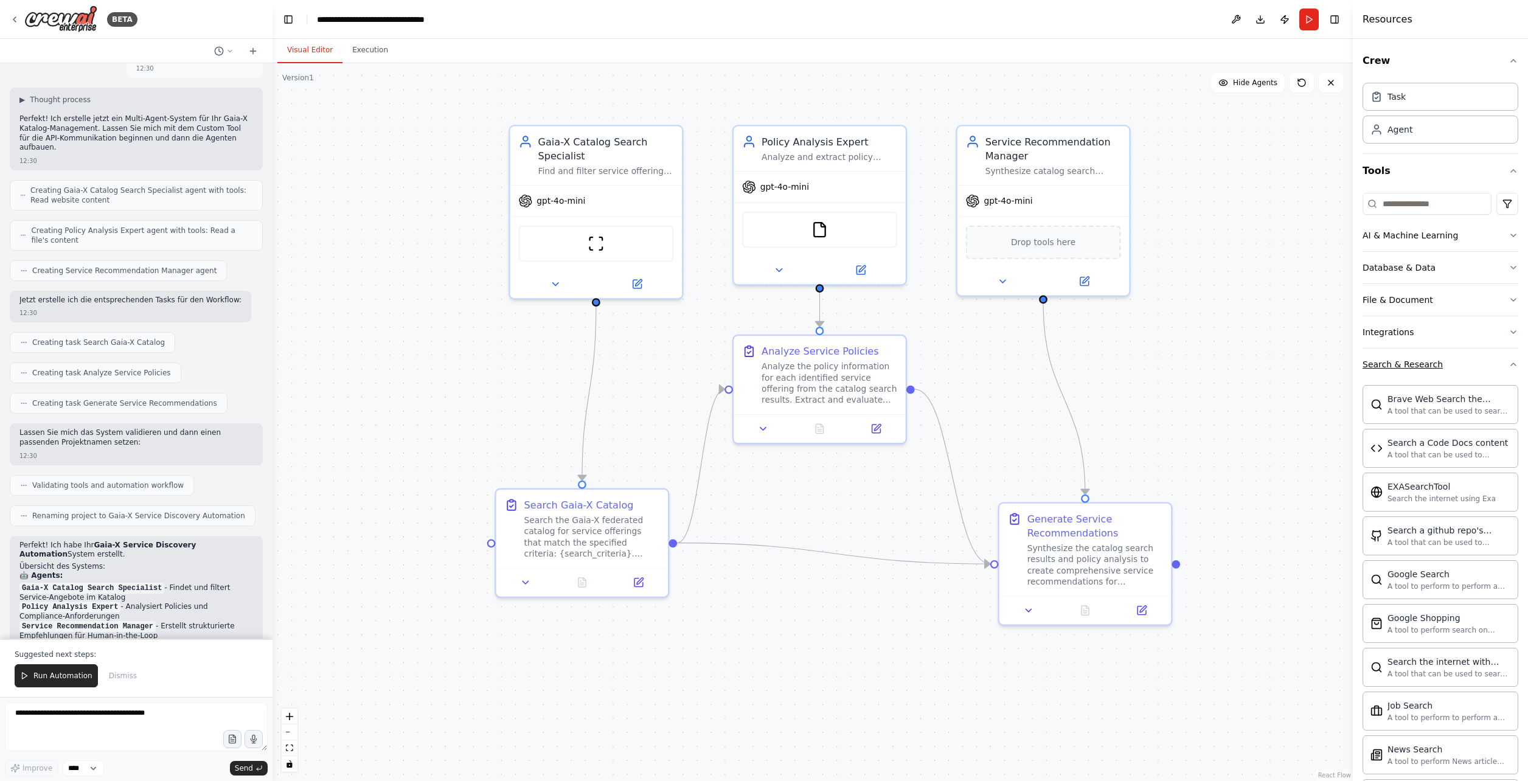
click at [1492, 366] on button "Search & Research" at bounding box center [1440, 364] width 156 height 32
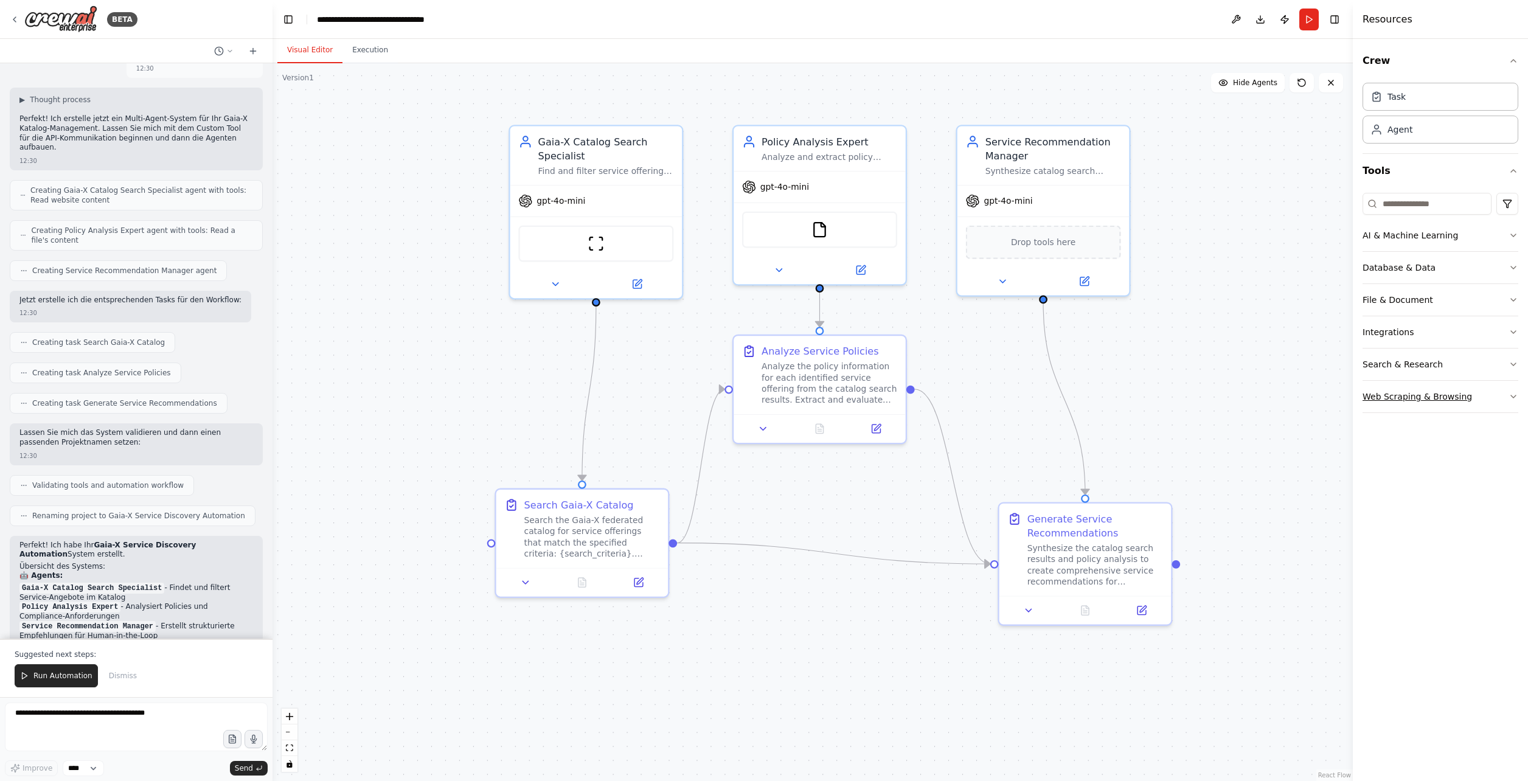
click at [1506, 394] on button "Web Scraping & Browsing" at bounding box center [1440, 397] width 156 height 32
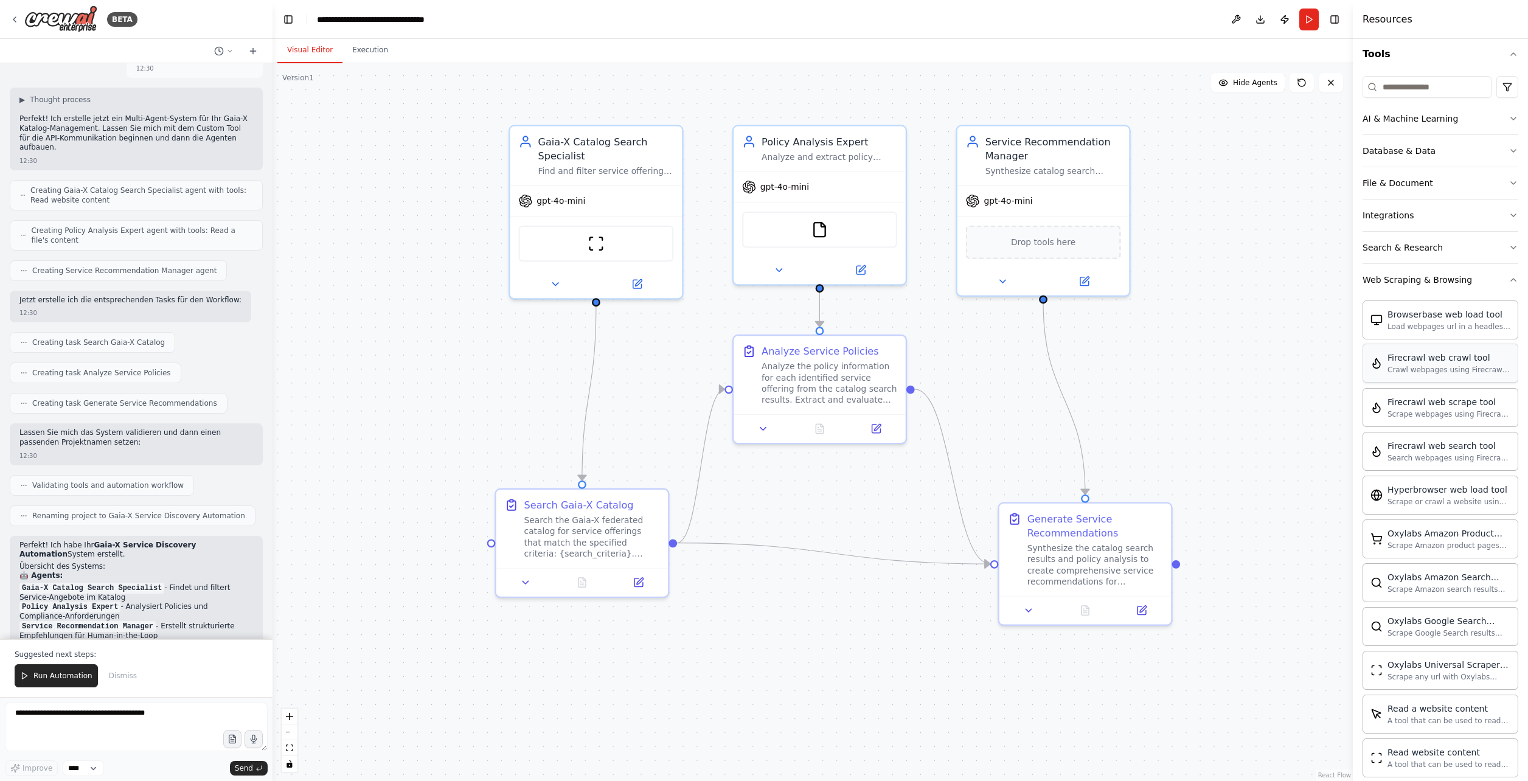
scroll to position [0, 0]
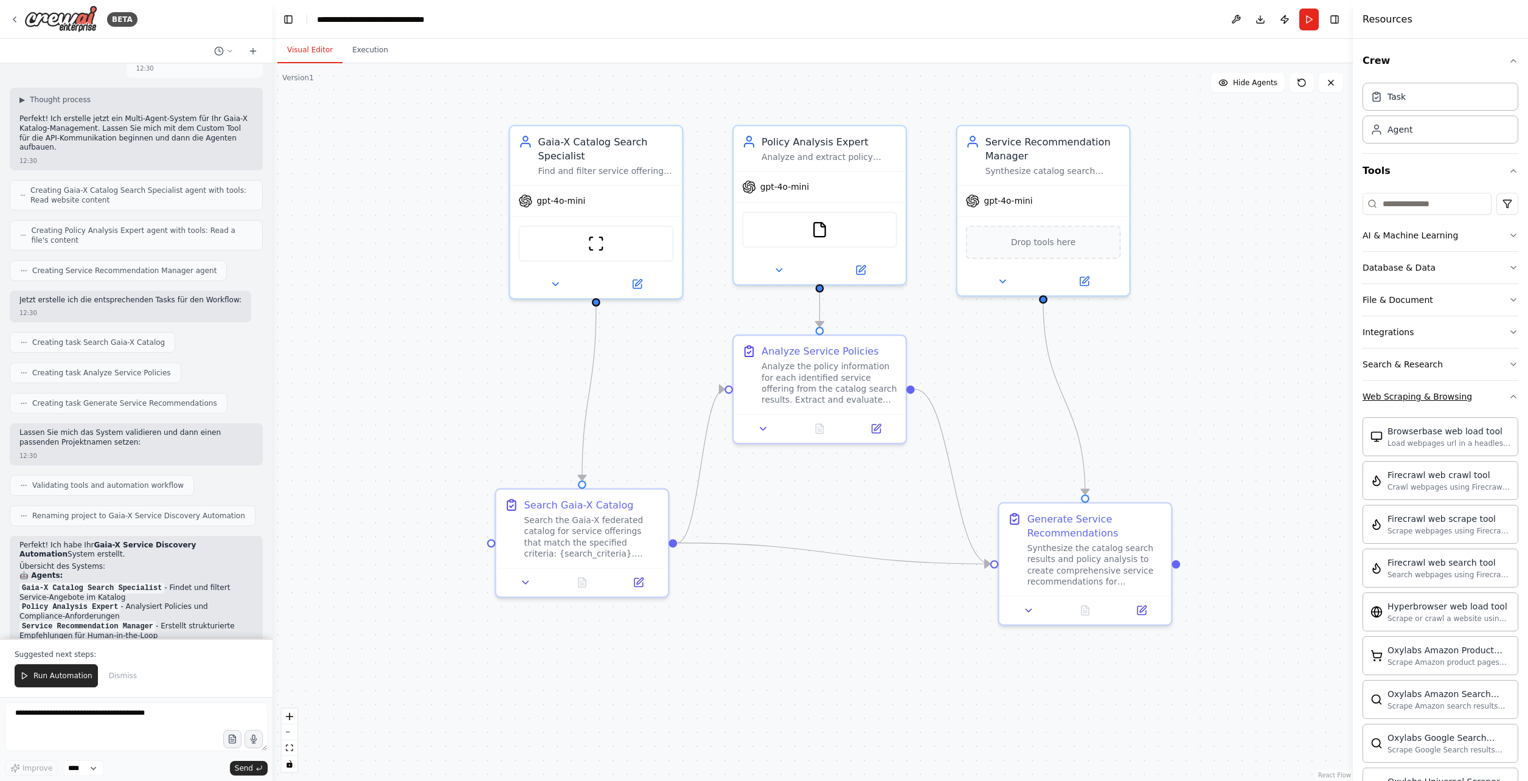
click at [1488, 393] on button "Web Scraping & Browsing" at bounding box center [1440, 397] width 156 height 32
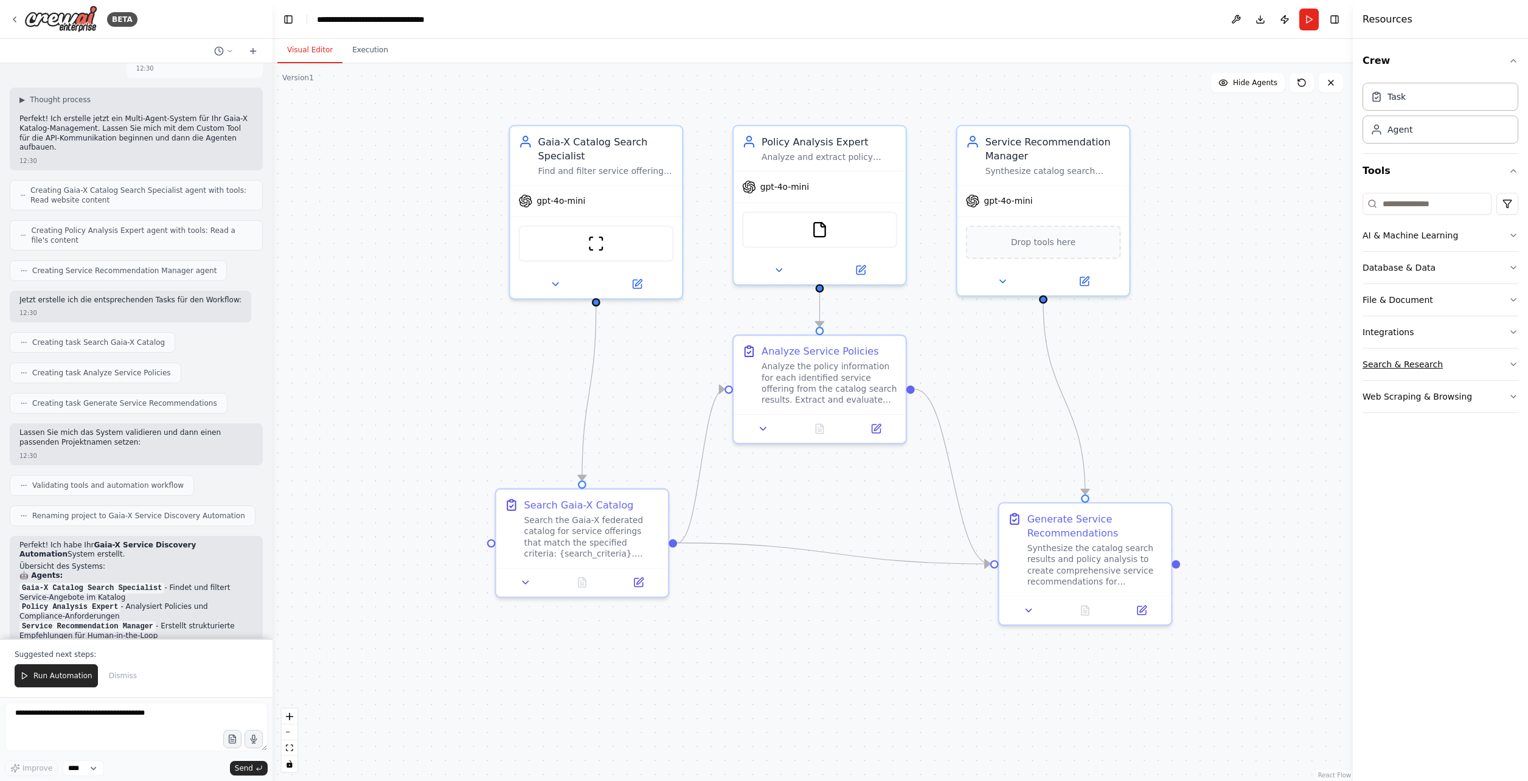
click at [1478, 370] on button "Search & Research" at bounding box center [1440, 364] width 156 height 32
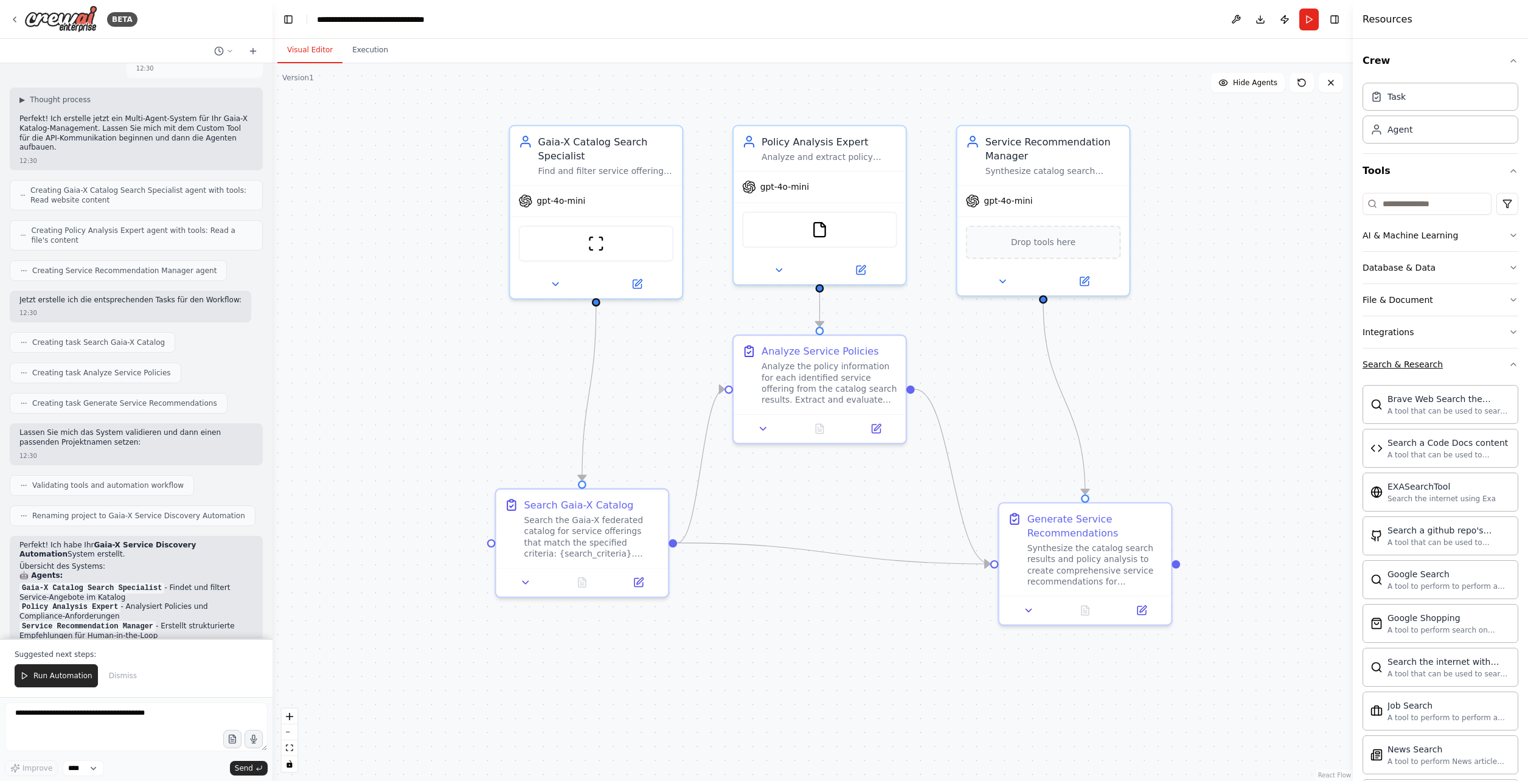
click at [1478, 369] on button "Search & Research" at bounding box center [1440, 364] width 156 height 32
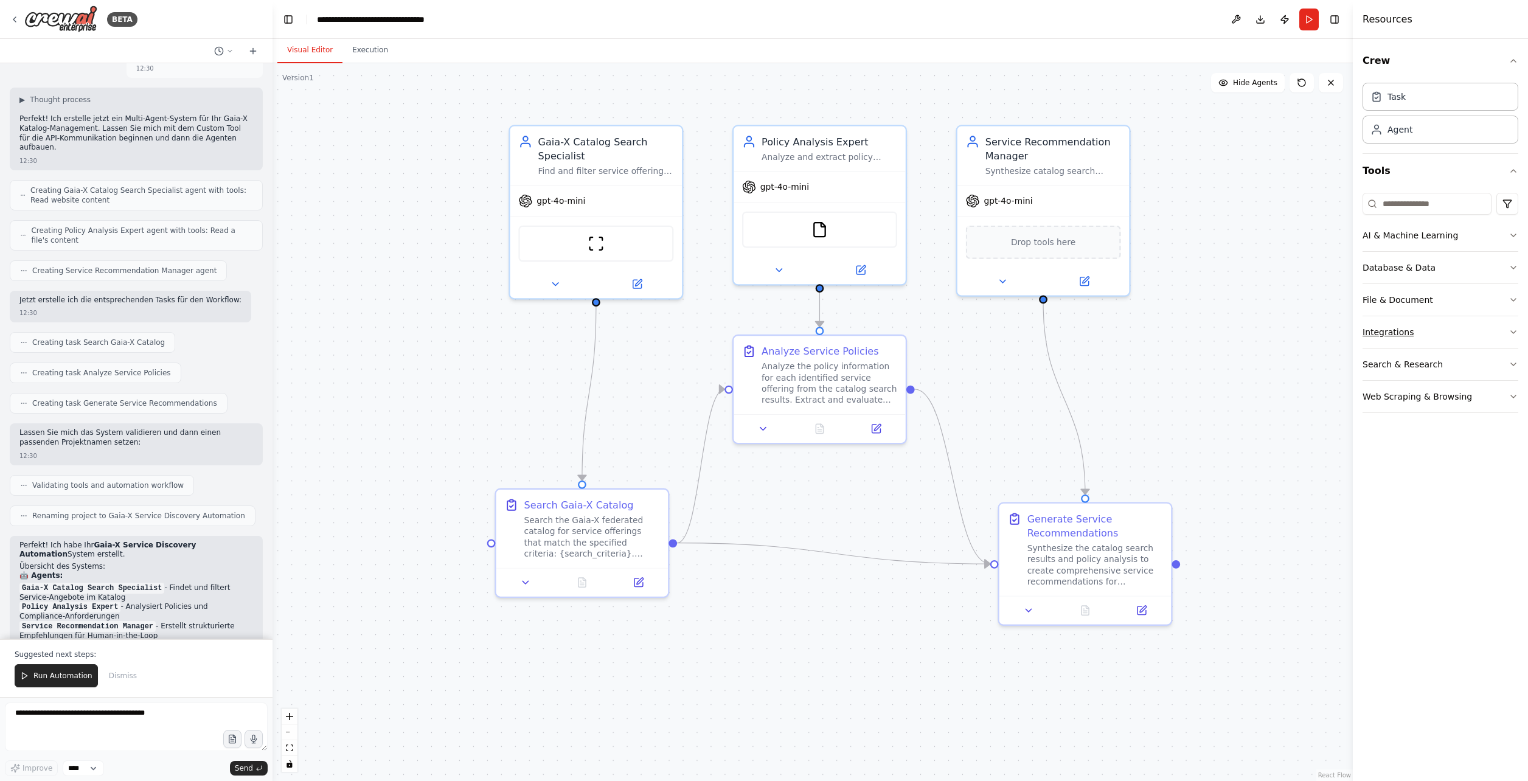
click at [1469, 316] on button "Integrations" at bounding box center [1440, 332] width 156 height 32
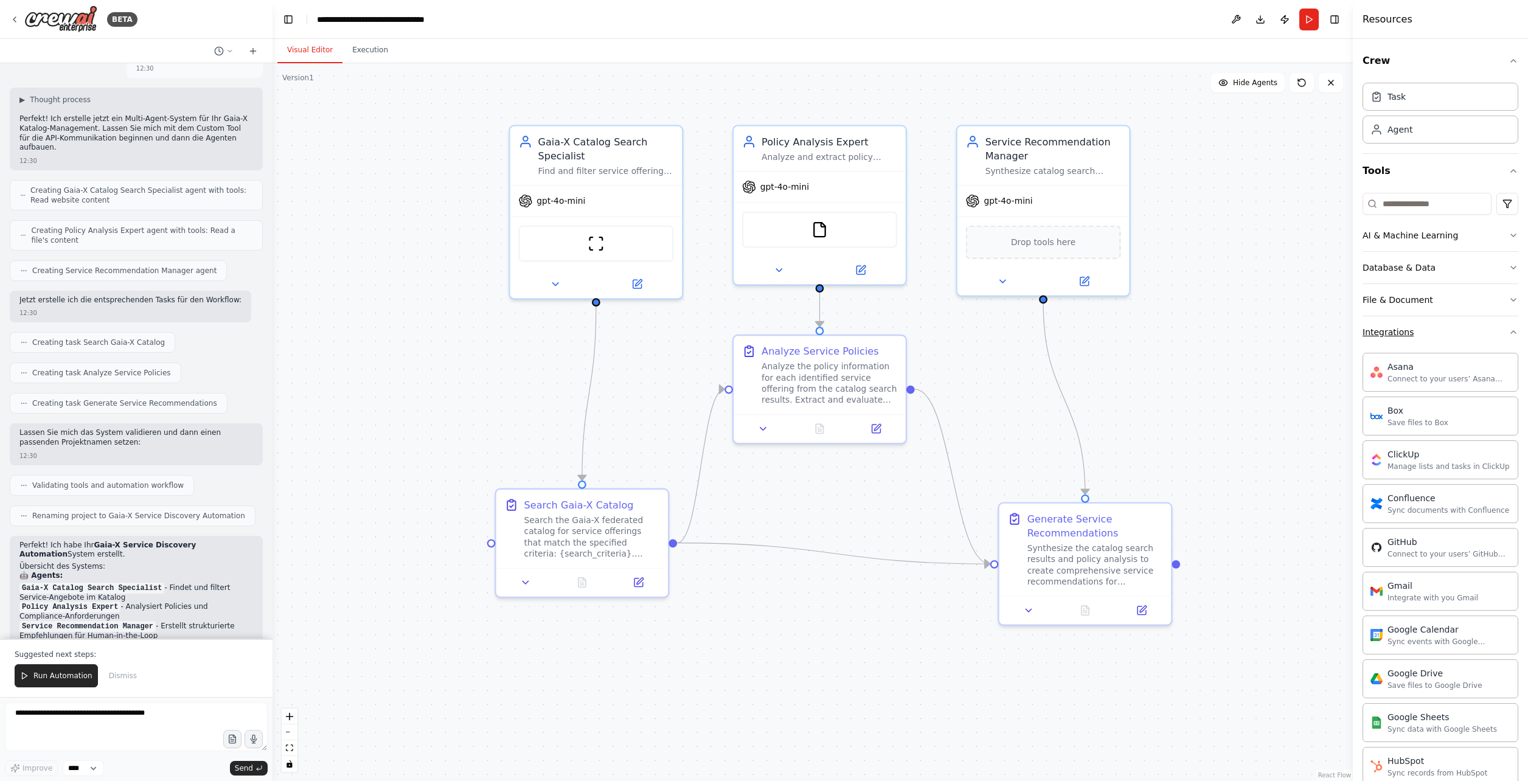
drag, startPoint x: 1469, startPoint y: 328, endPoint x: 1471, endPoint y: 321, distance: 7.4
click at [1469, 329] on button "Integrations" at bounding box center [1440, 332] width 156 height 32
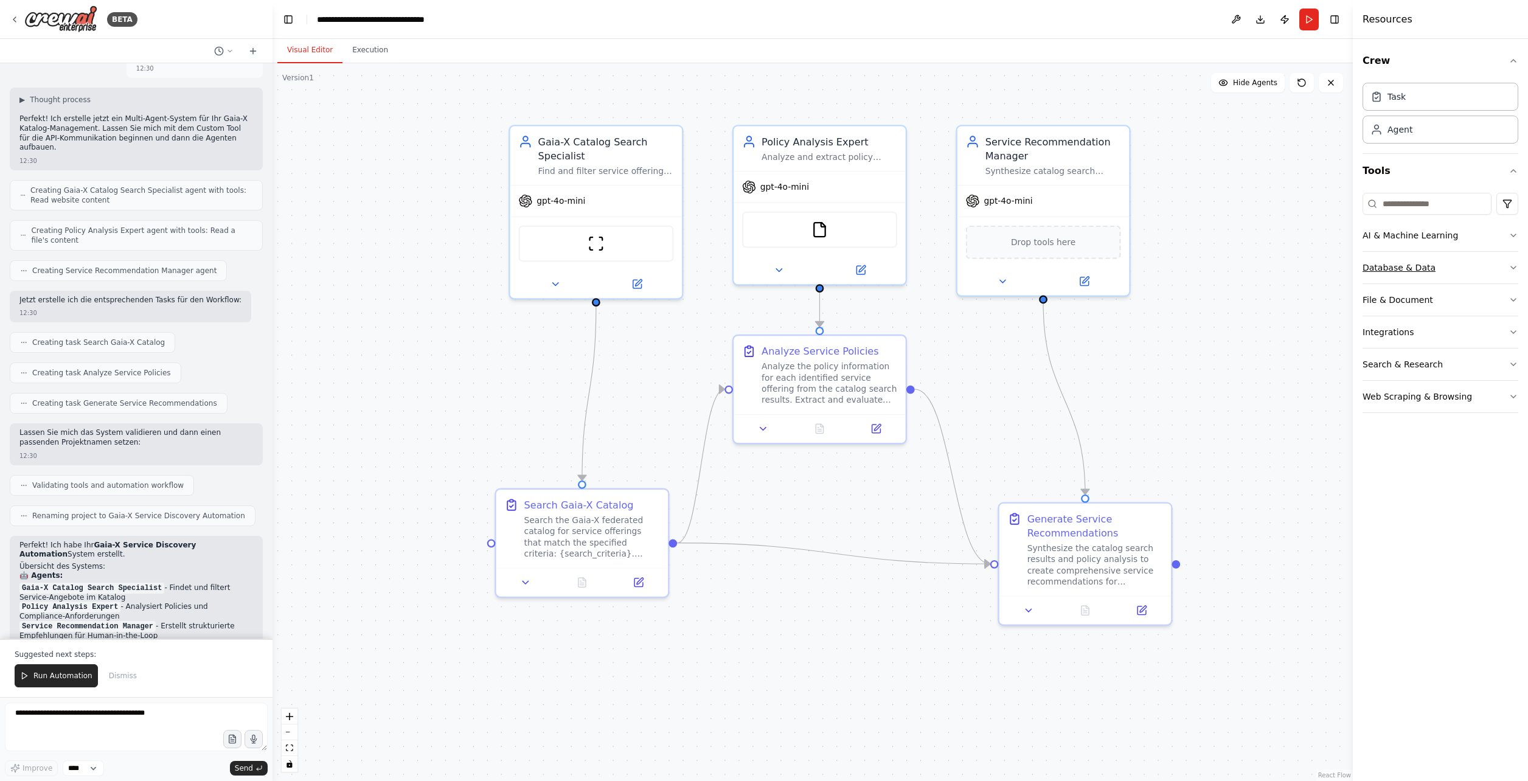
click at [1473, 271] on button "Database & Data" at bounding box center [1440, 268] width 156 height 32
click at [1480, 237] on button "AI & Machine Learning" at bounding box center [1440, 236] width 156 height 32
click at [1469, 270] on button "Database & Data" at bounding box center [1440, 268] width 156 height 32
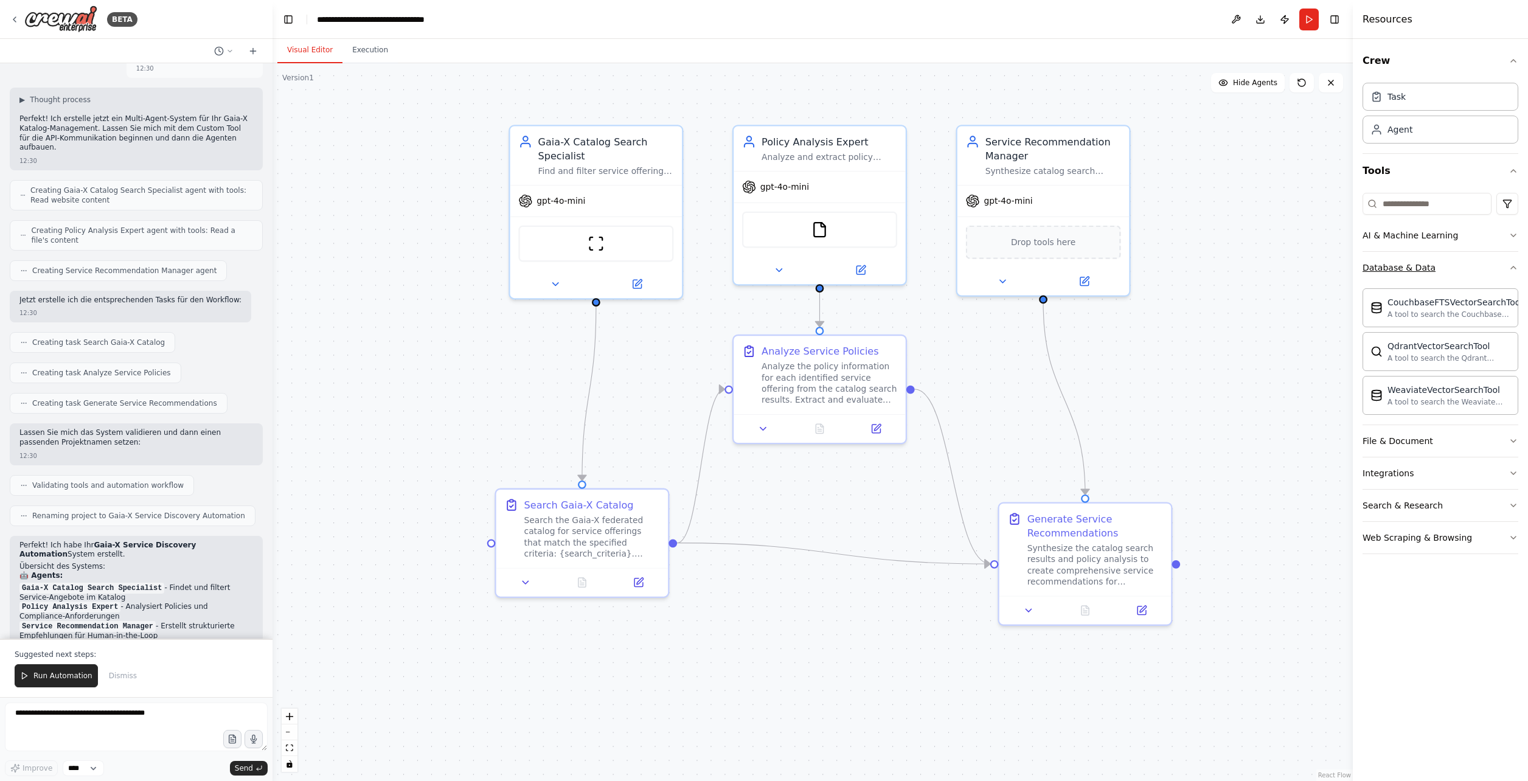
click at [1469, 270] on button "Database & Data" at bounding box center [1440, 268] width 156 height 32
click at [1460, 300] on button "File & Document" at bounding box center [1440, 300] width 156 height 32
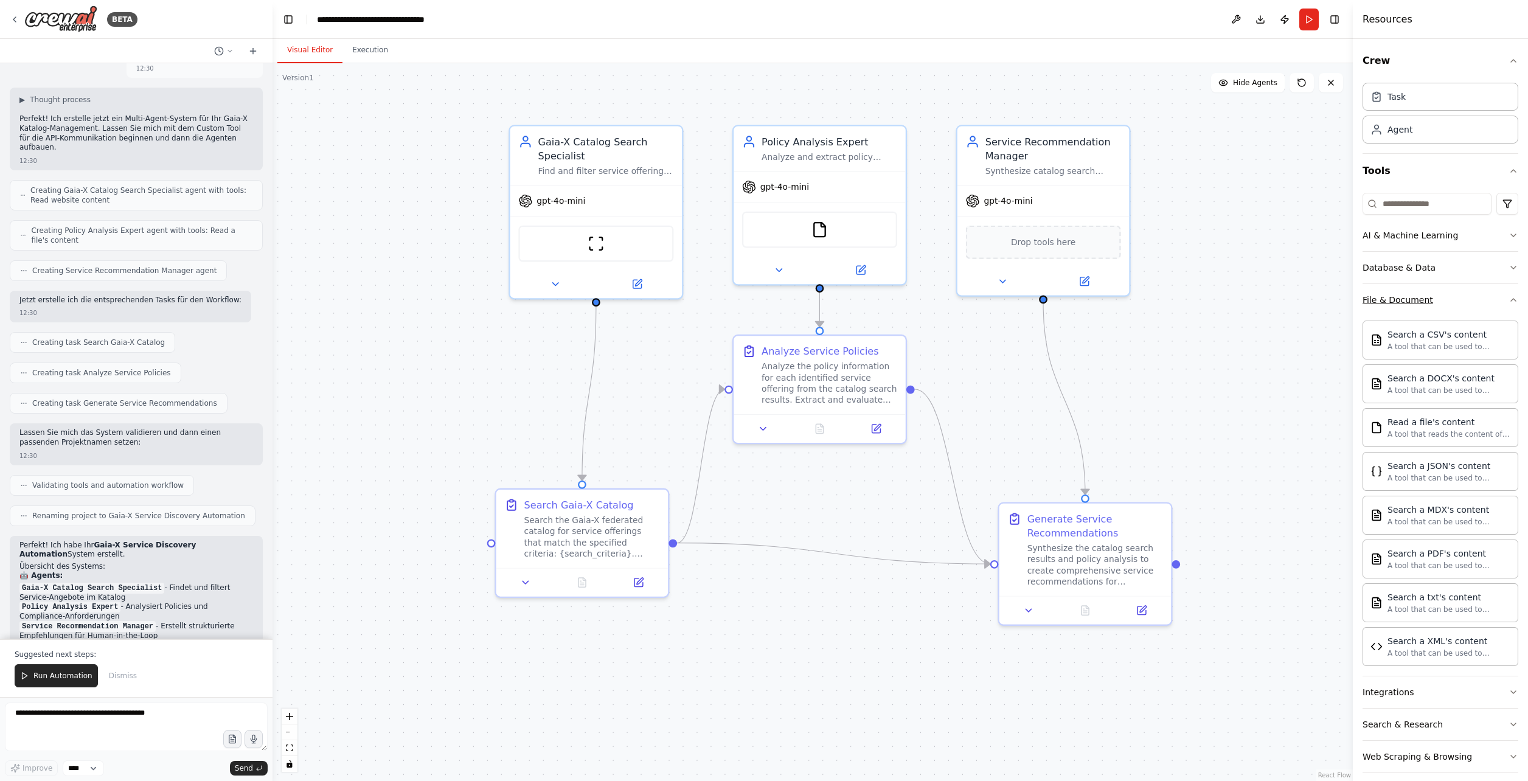
click at [1460, 300] on button "File & Document" at bounding box center [1440, 300] width 156 height 32
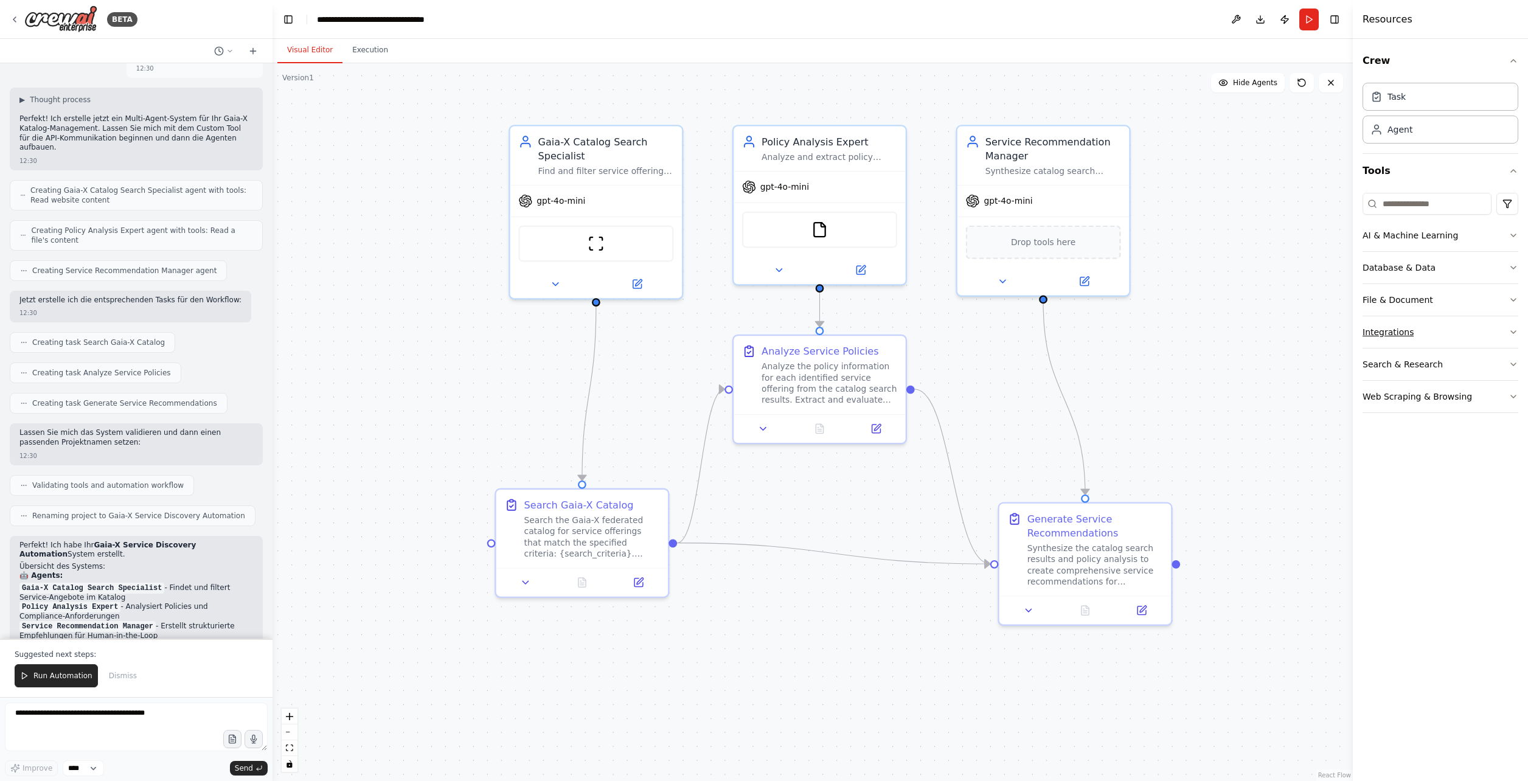
click at [1446, 334] on button "Integrations" at bounding box center [1440, 332] width 156 height 32
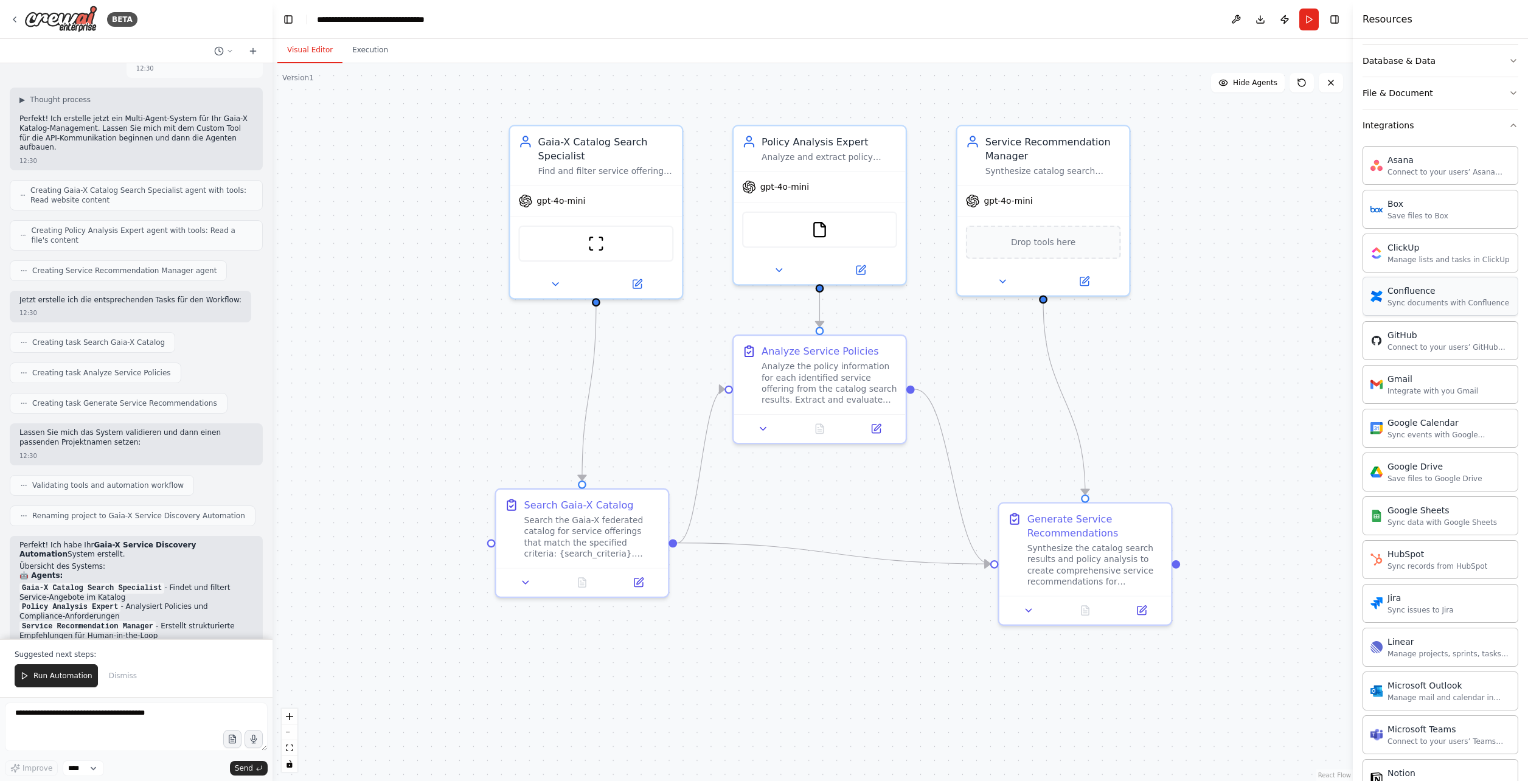
scroll to position [187, 0]
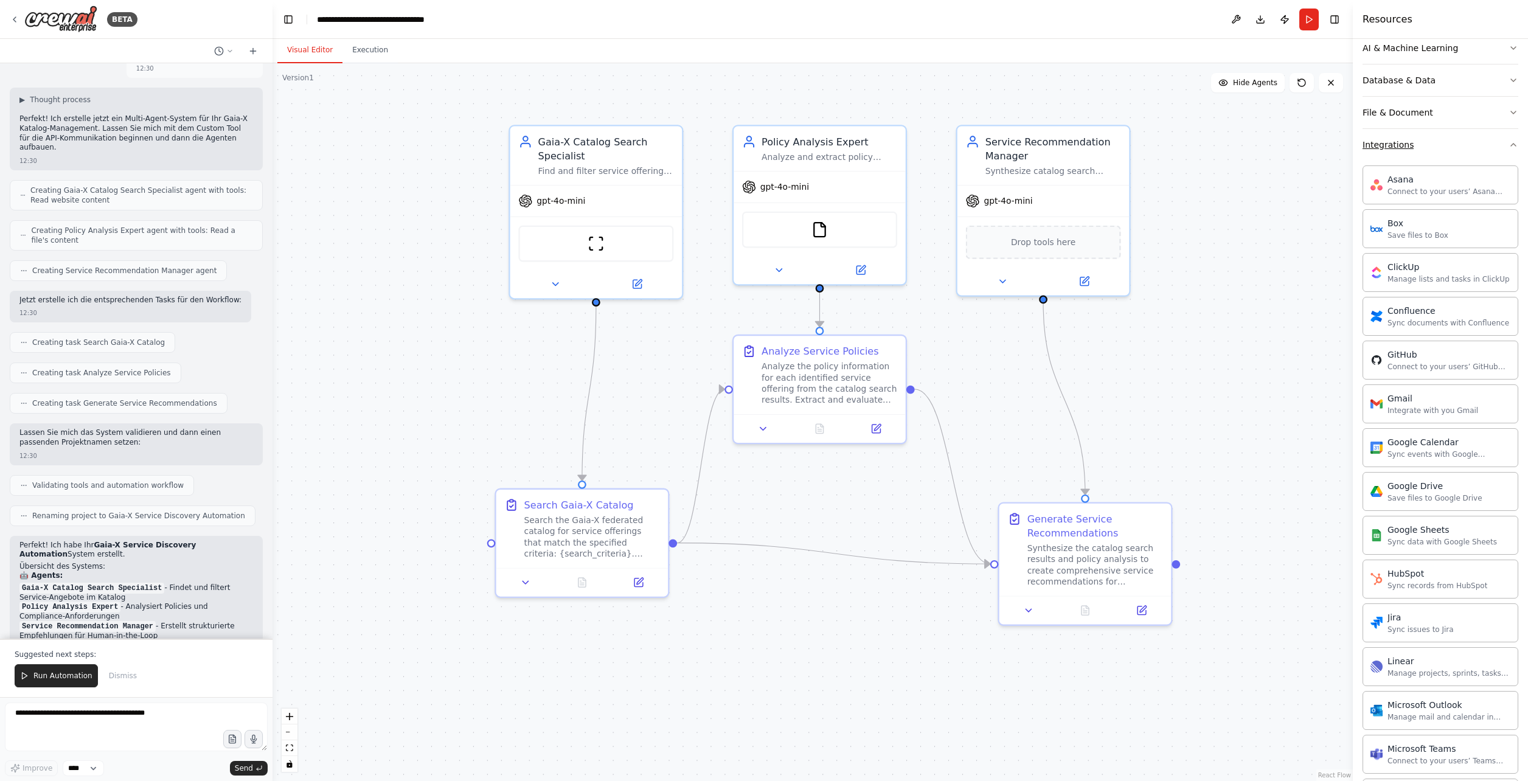
click at [1452, 150] on button "Integrations" at bounding box center [1440, 145] width 156 height 32
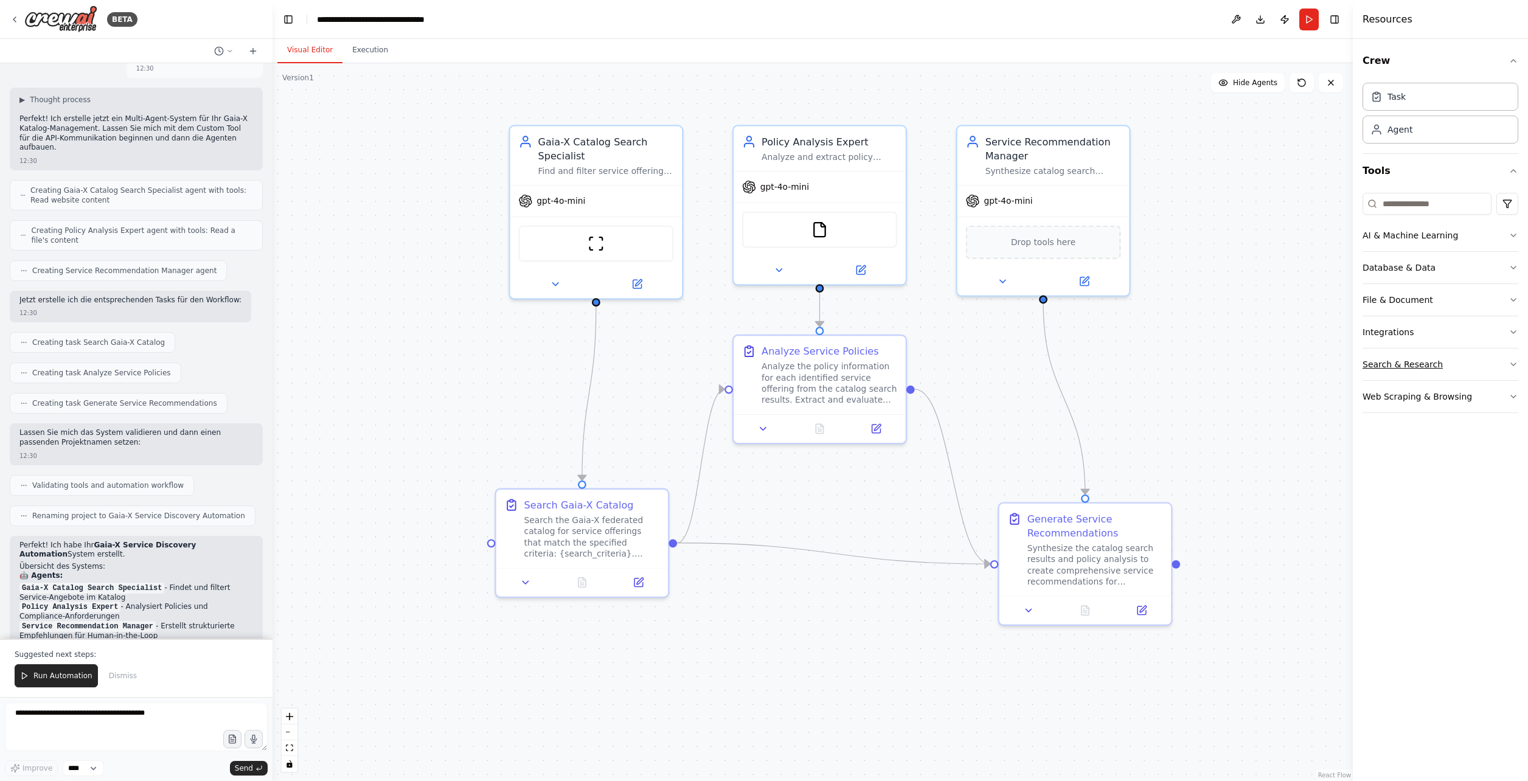
click at [1452, 356] on button "Search & Research" at bounding box center [1440, 364] width 156 height 32
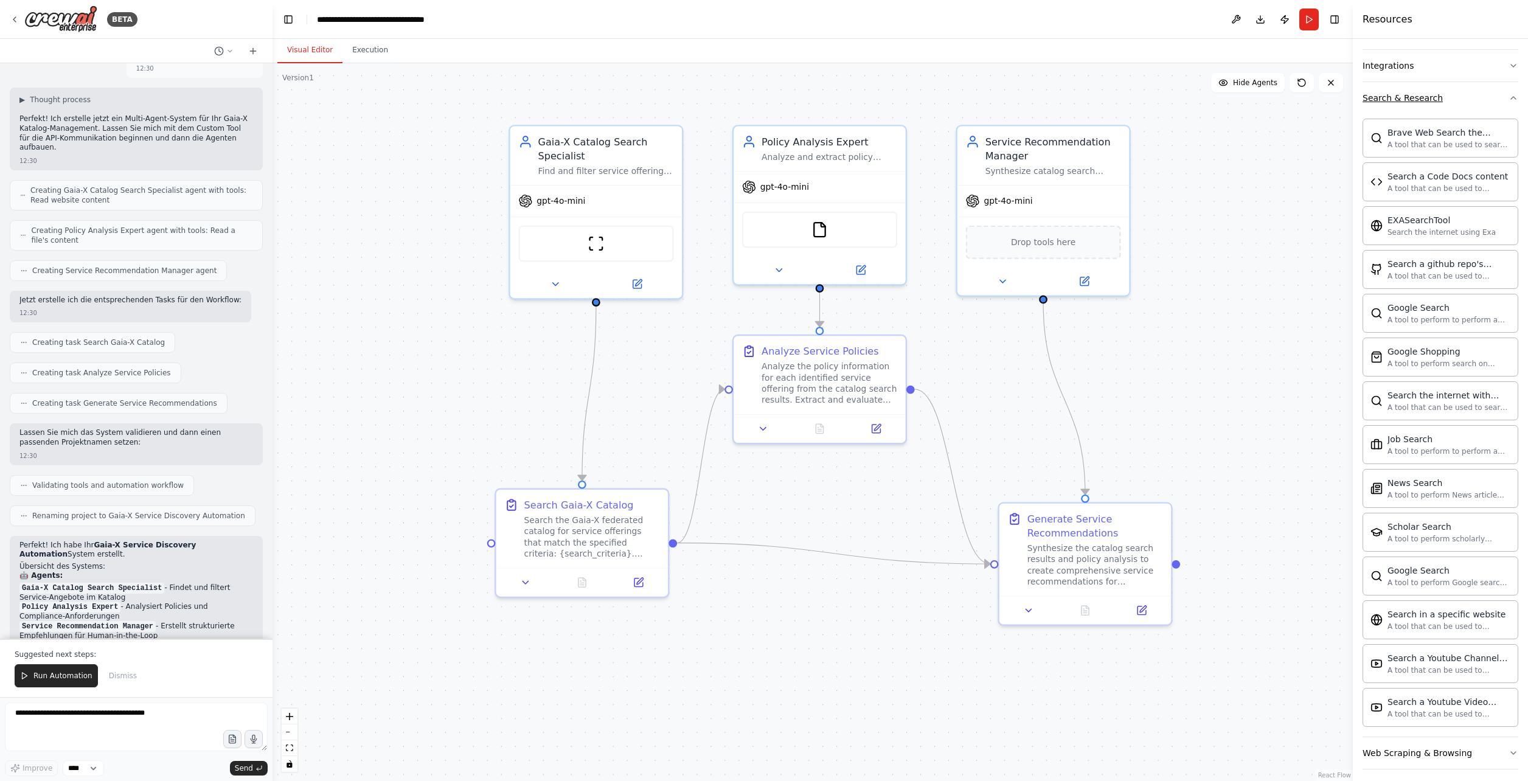
scroll to position [145, 0]
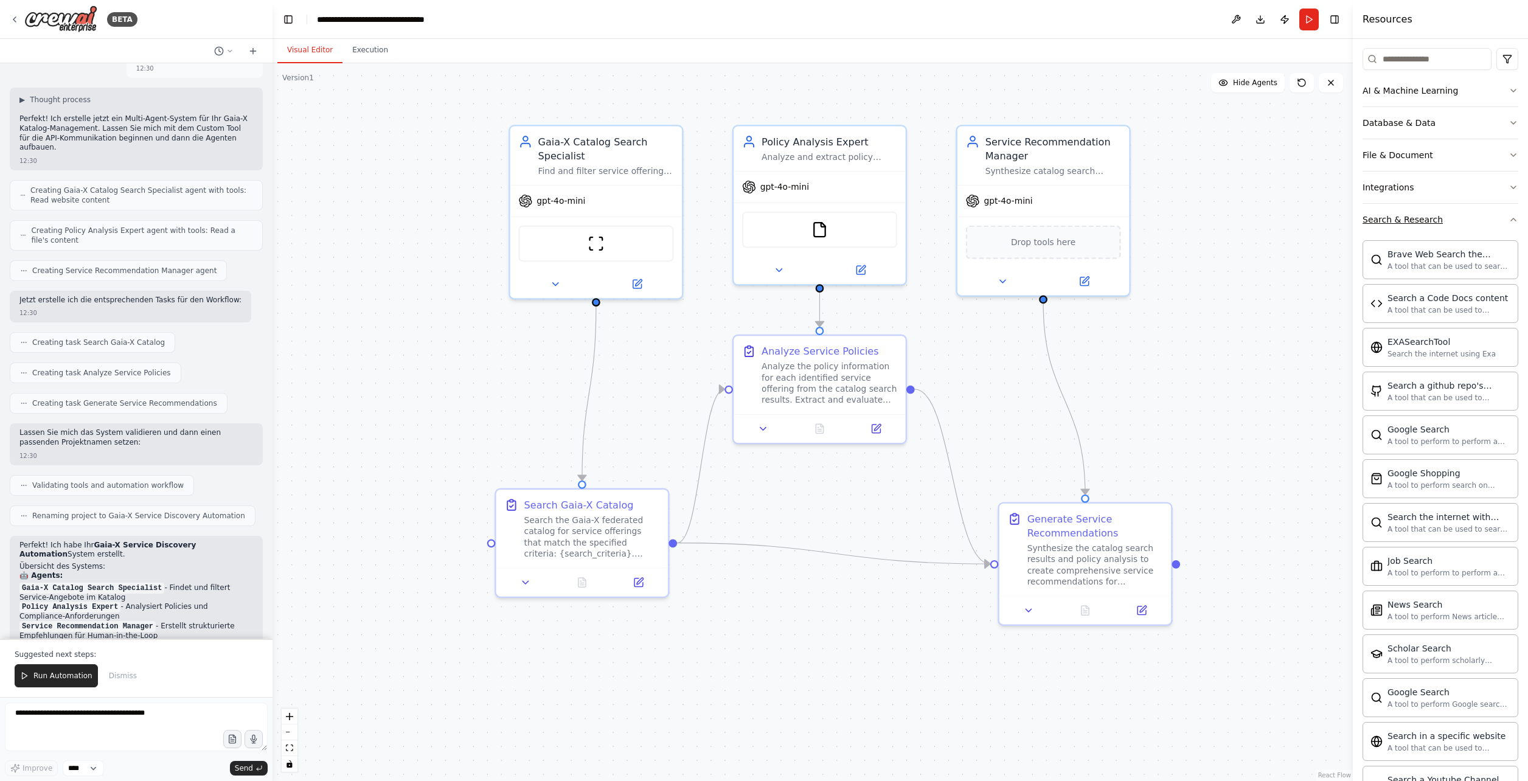
click at [1455, 223] on button "Search & Research" at bounding box center [1440, 220] width 156 height 32
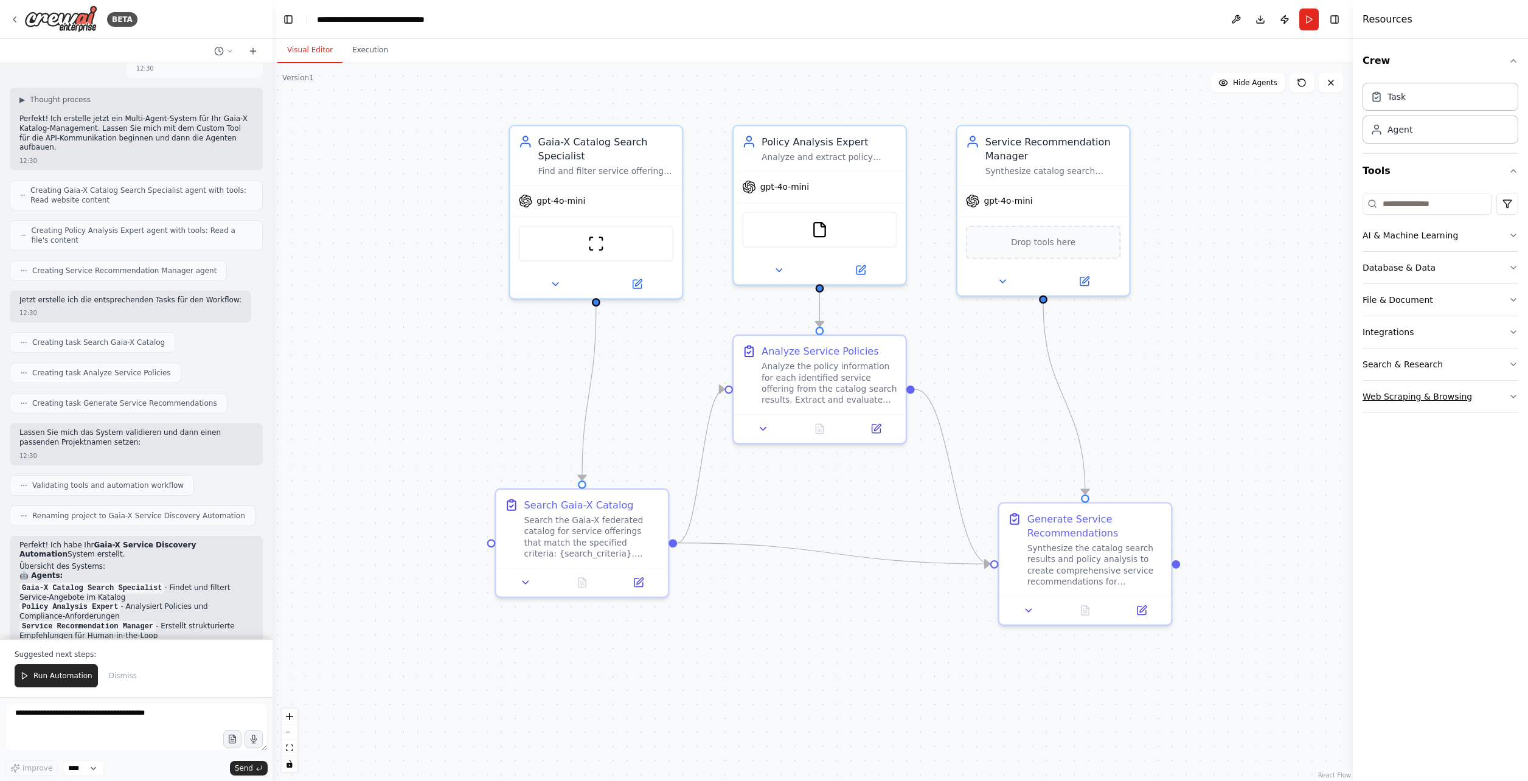
click at [1472, 393] on button "Web Scraping & Browsing" at bounding box center [1440, 397] width 156 height 32
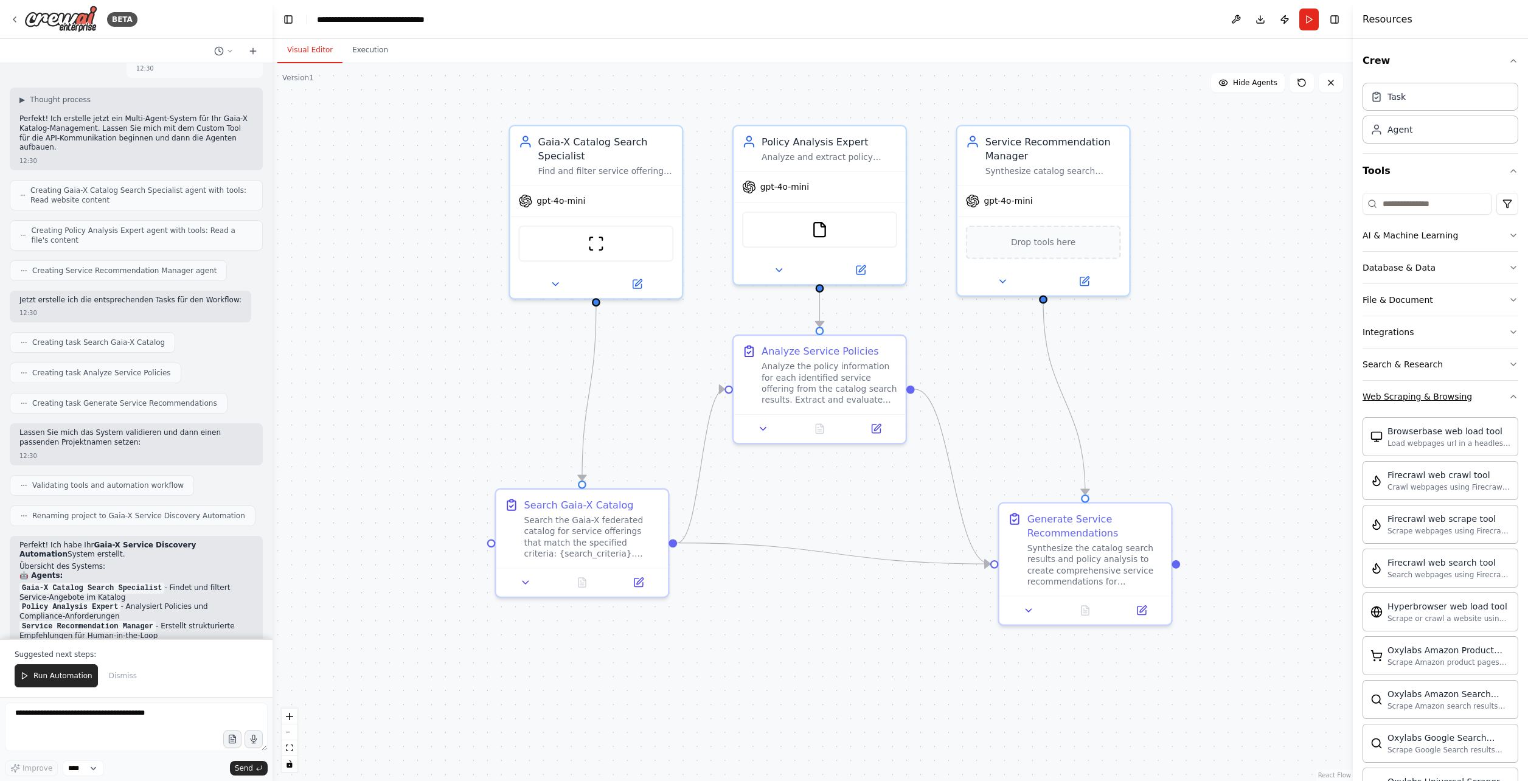
click at [1472, 393] on button "Web Scraping & Browsing" at bounding box center [1440, 397] width 156 height 32
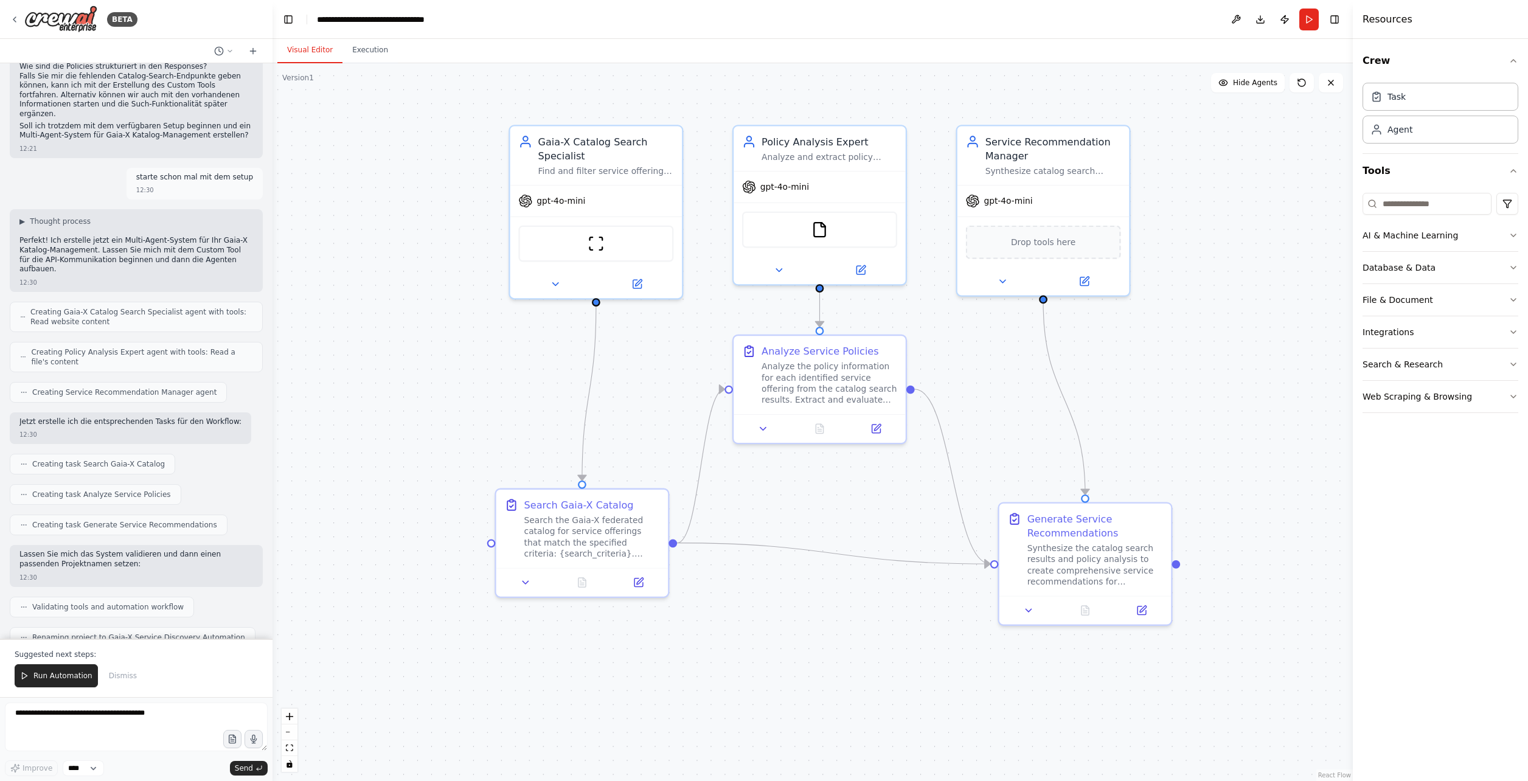
scroll to position [1786, 0]
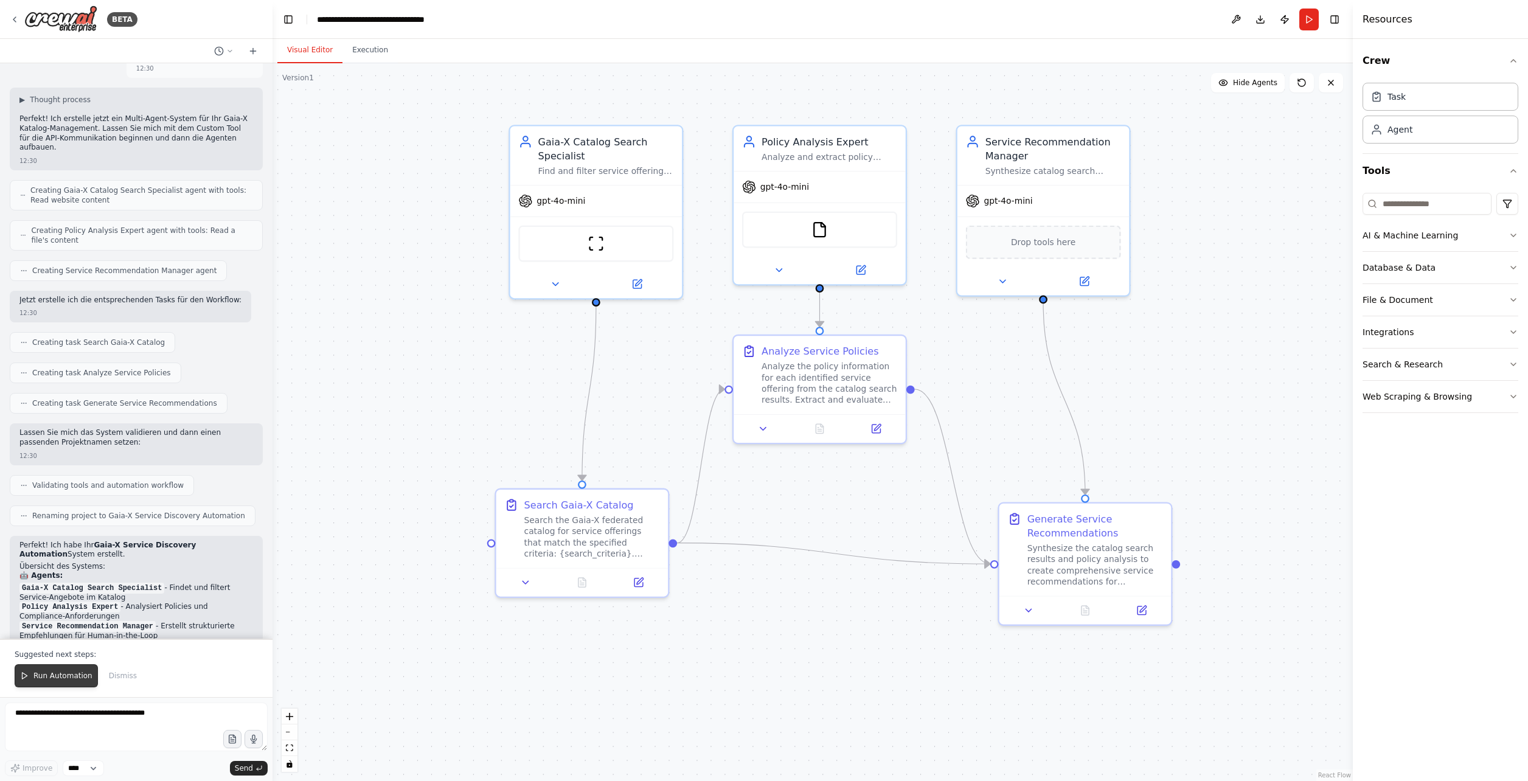
click at [58, 675] on span "Run Automation" at bounding box center [62, 676] width 59 height 10
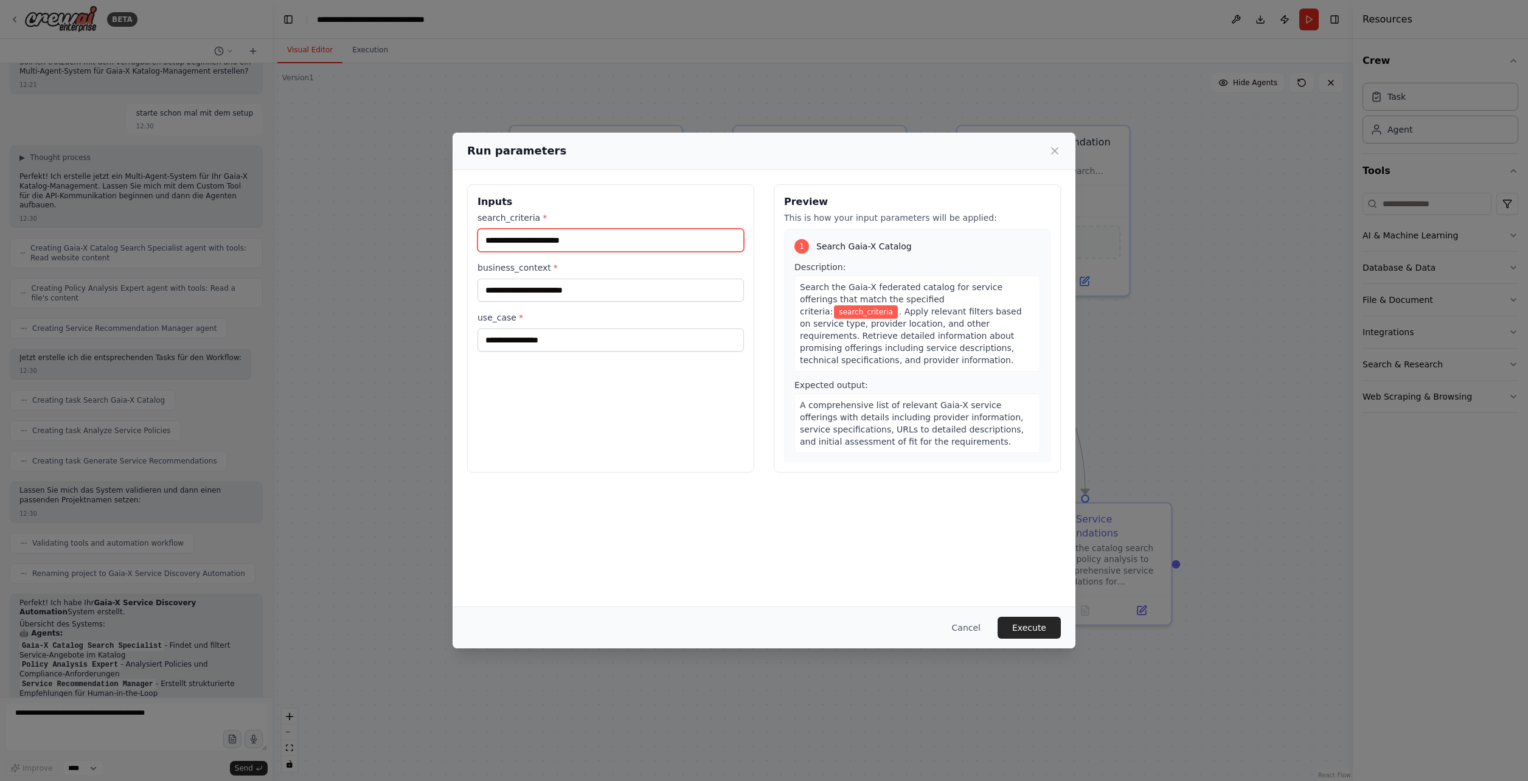
click at [532, 238] on input "search_criteria *" at bounding box center [610, 240] width 266 height 23
click at [1055, 147] on icon at bounding box center [1054, 151] width 12 height 12
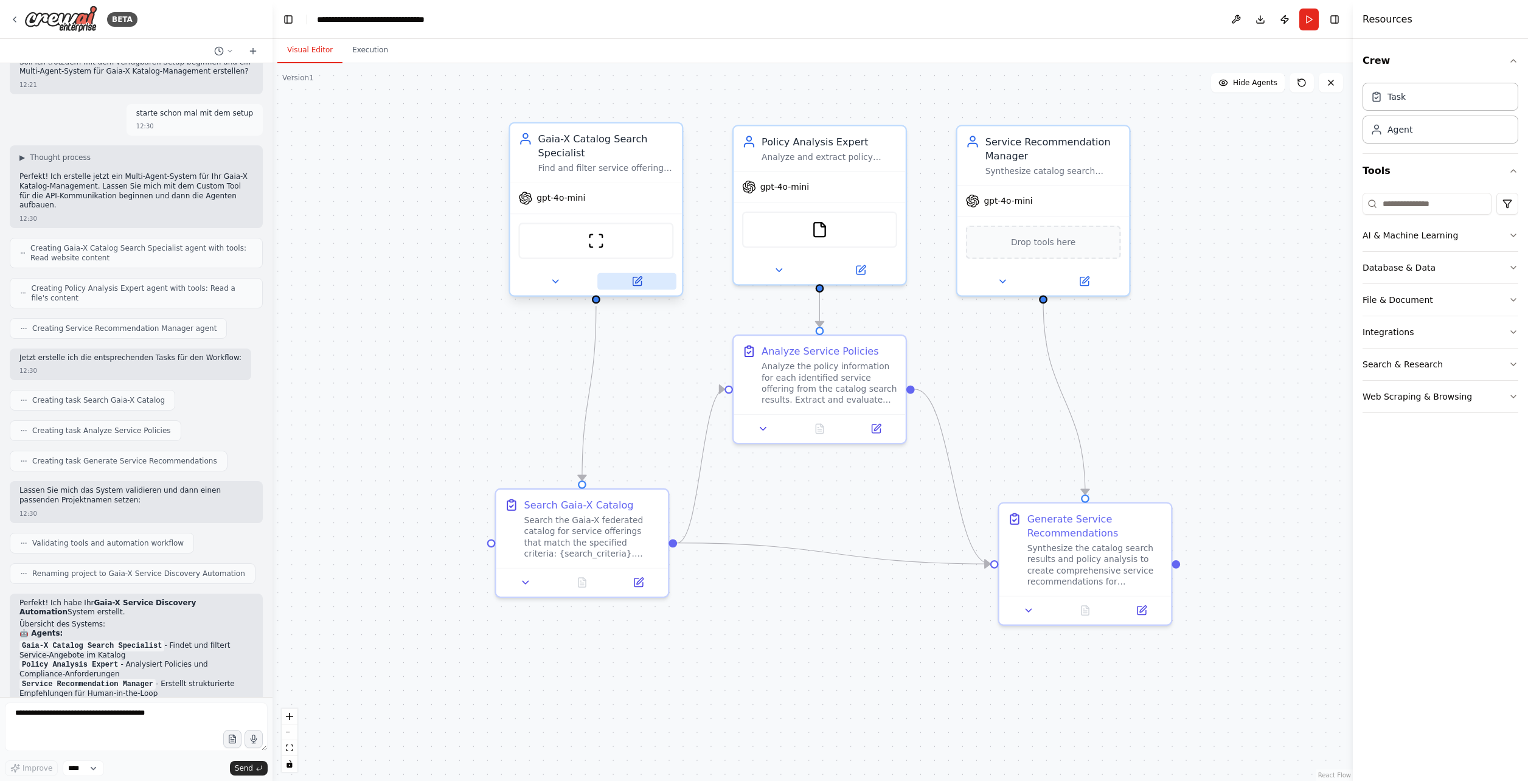
click at [643, 280] on button at bounding box center [636, 281] width 79 height 17
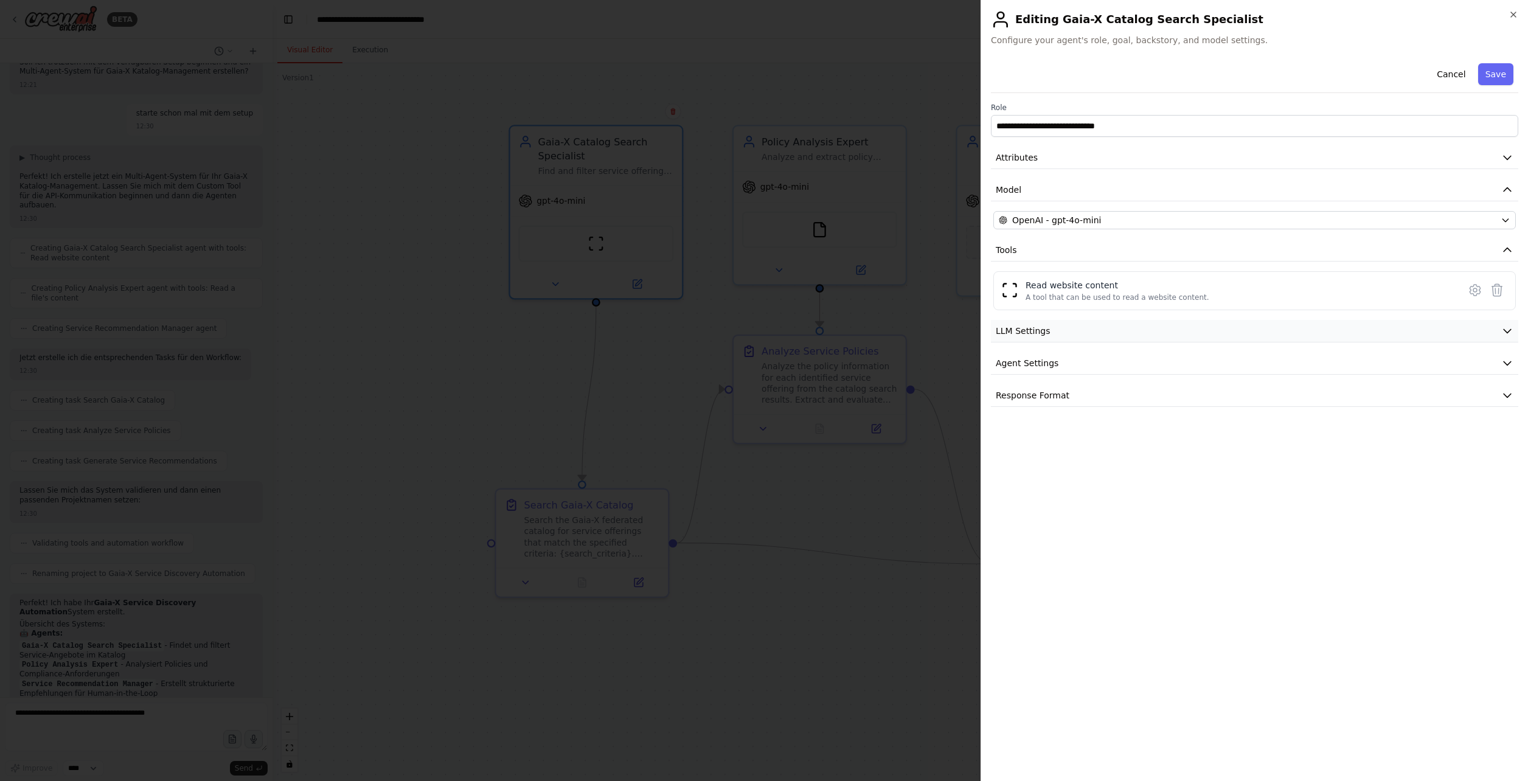
click at [1057, 324] on button "LLM Settings" at bounding box center [1254, 331] width 527 height 23
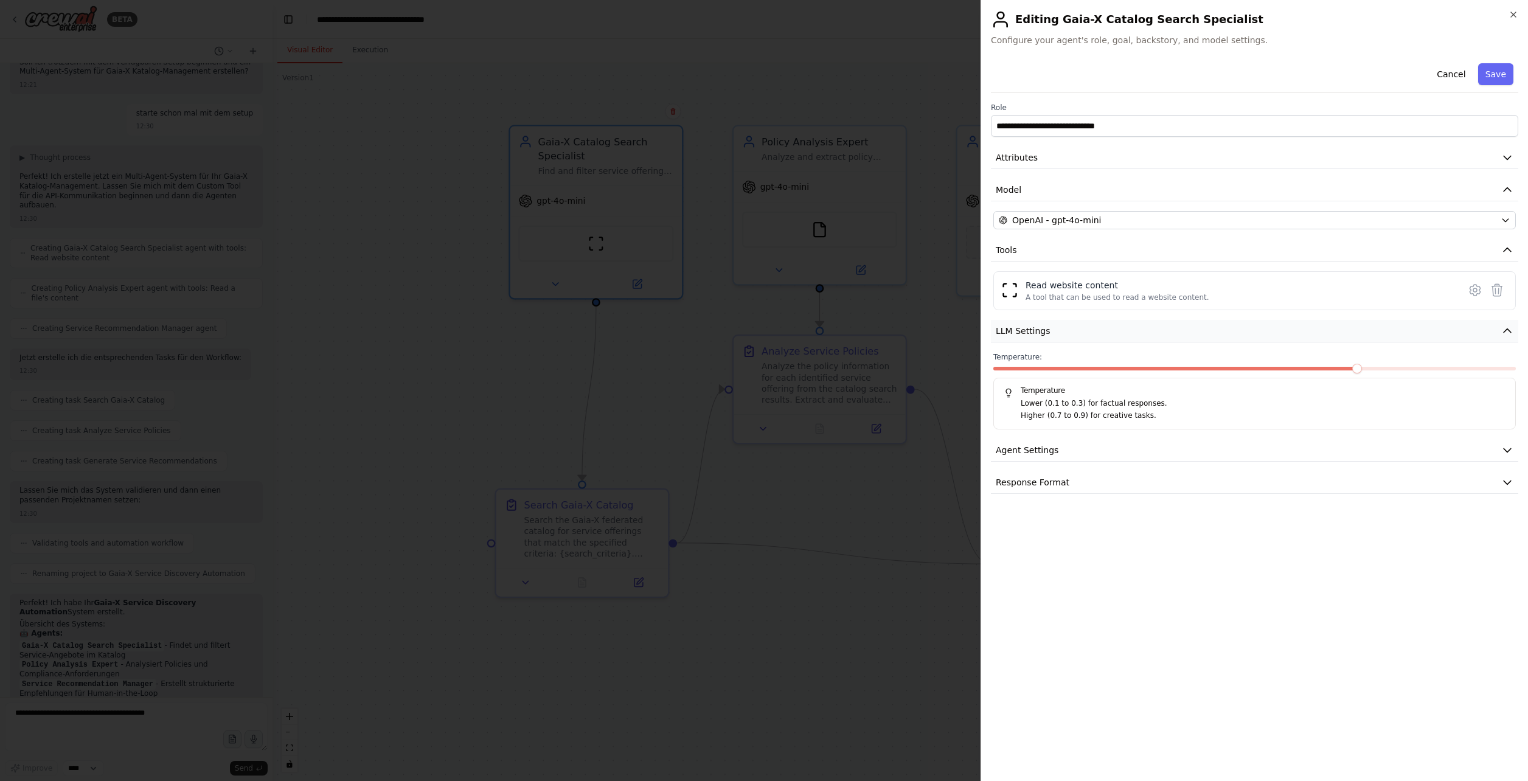
click at [1057, 324] on button "LLM Settings" at bounding box center [1254, 331] width 527 height 23
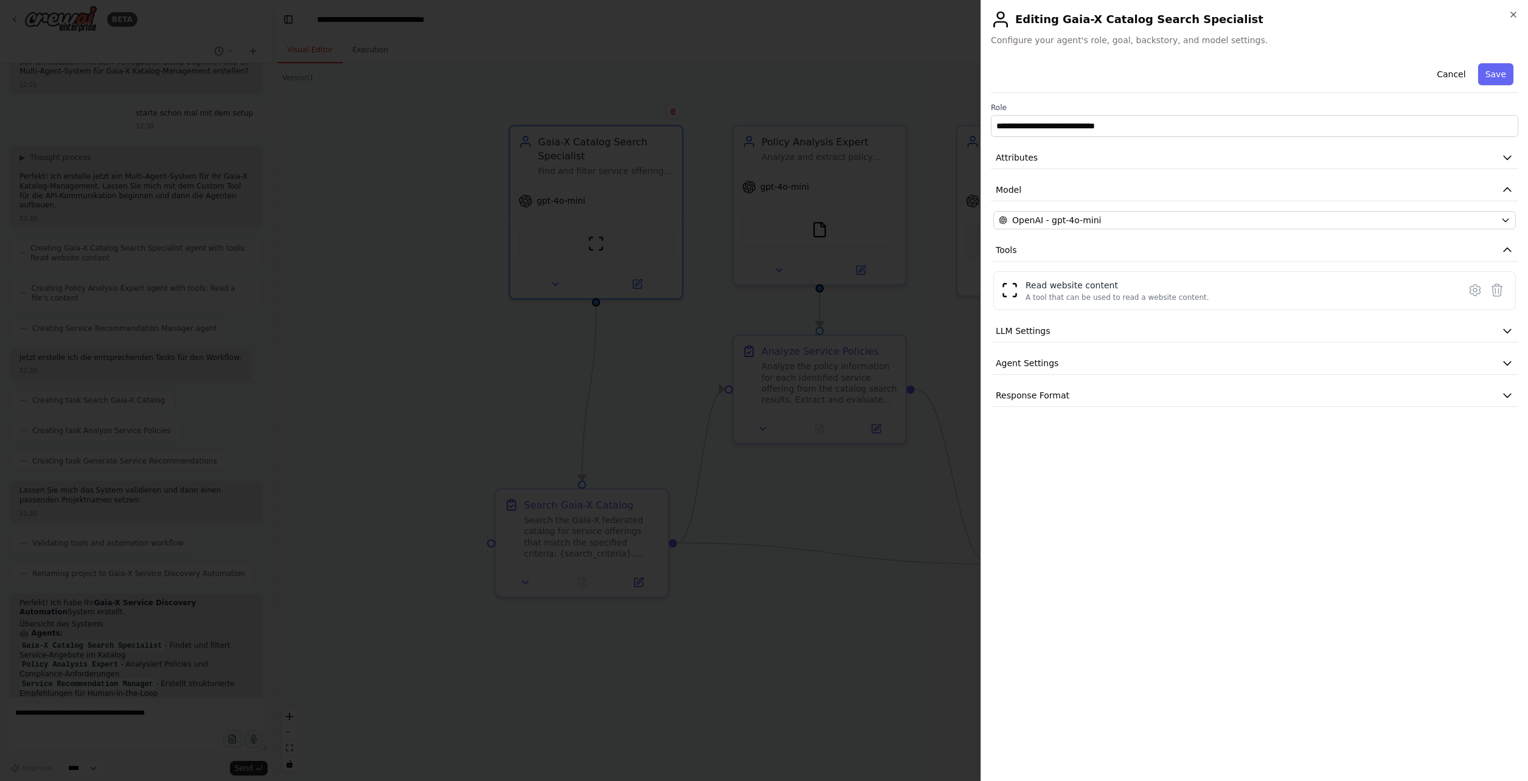
click at [1513, 9] on div "**********" at bounding box center [1253, 390] width 547 height 781
click at [1503, 18] on h2 "Editing Gaia-X Catalog Search Specialist" at bounding box center [1254, 19] width 527 height 19
click at [1510, 16] on icon "button" at bounding box center [1513, 15] width 10 height 10
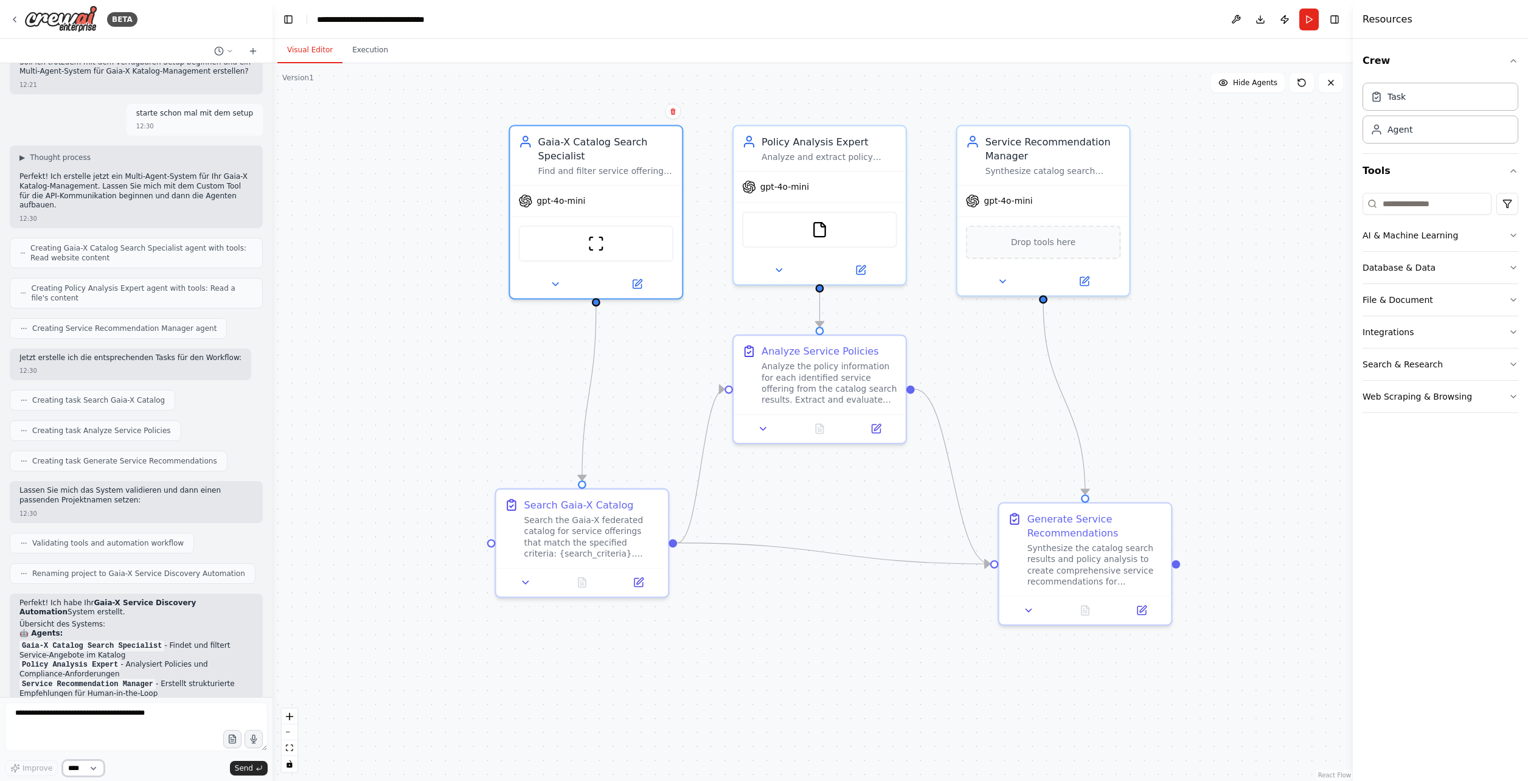
click at [81, 761] on select "****" at bounding box center [83, 768] width 41 height 16
drag, startPoint x: 95, startPoint y: 767, endPoint x: 97, endPoint y: 738, distance: 29.3
click at [95, 767] on select "****" at bounding box center [83, 768] width 41 height 16
click at [101, 712] on textarea at bounding box center [136, 726] width 263 height 49
type textarea "**********"
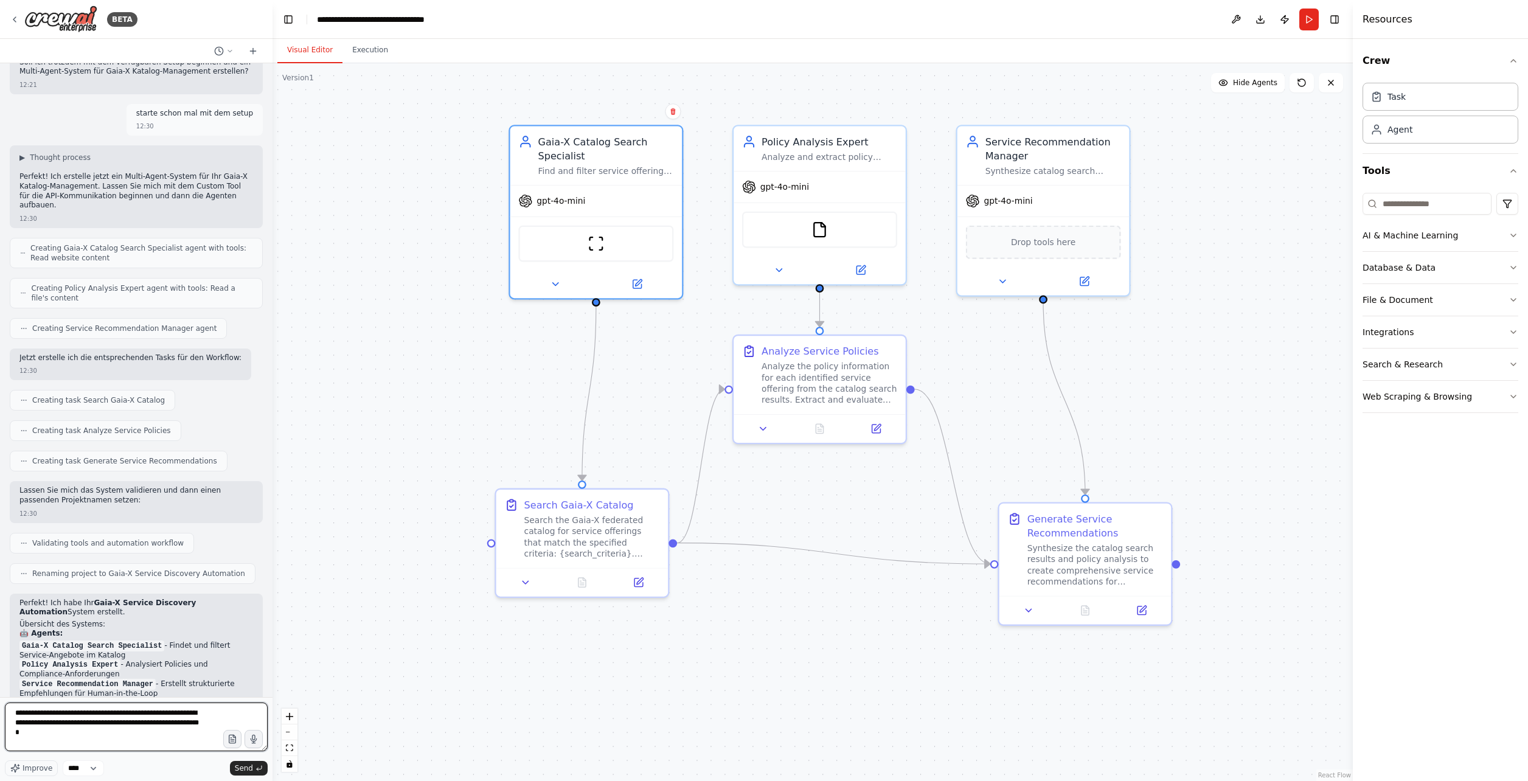
type textarea "**********"
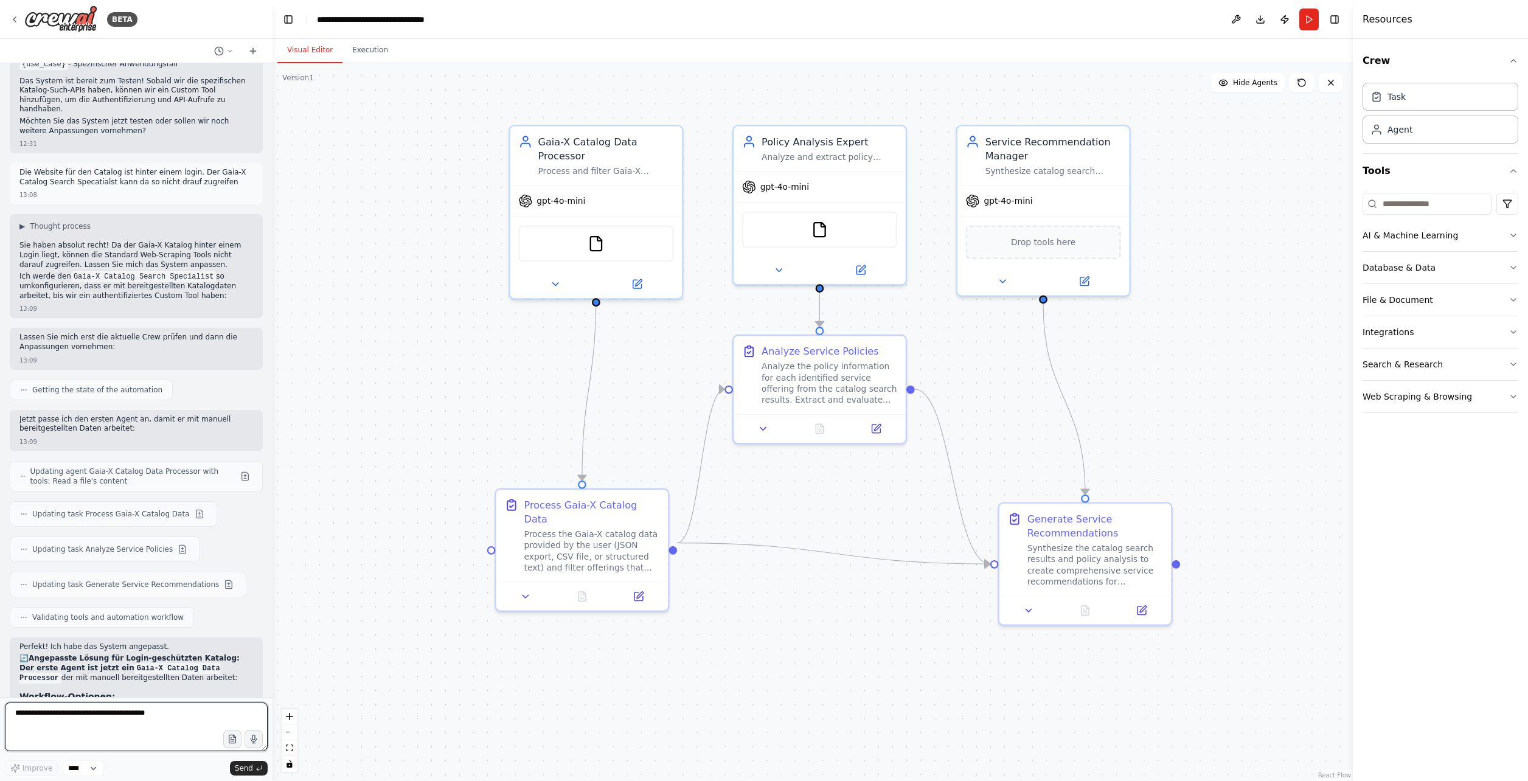
scroll to position [2529, 0]
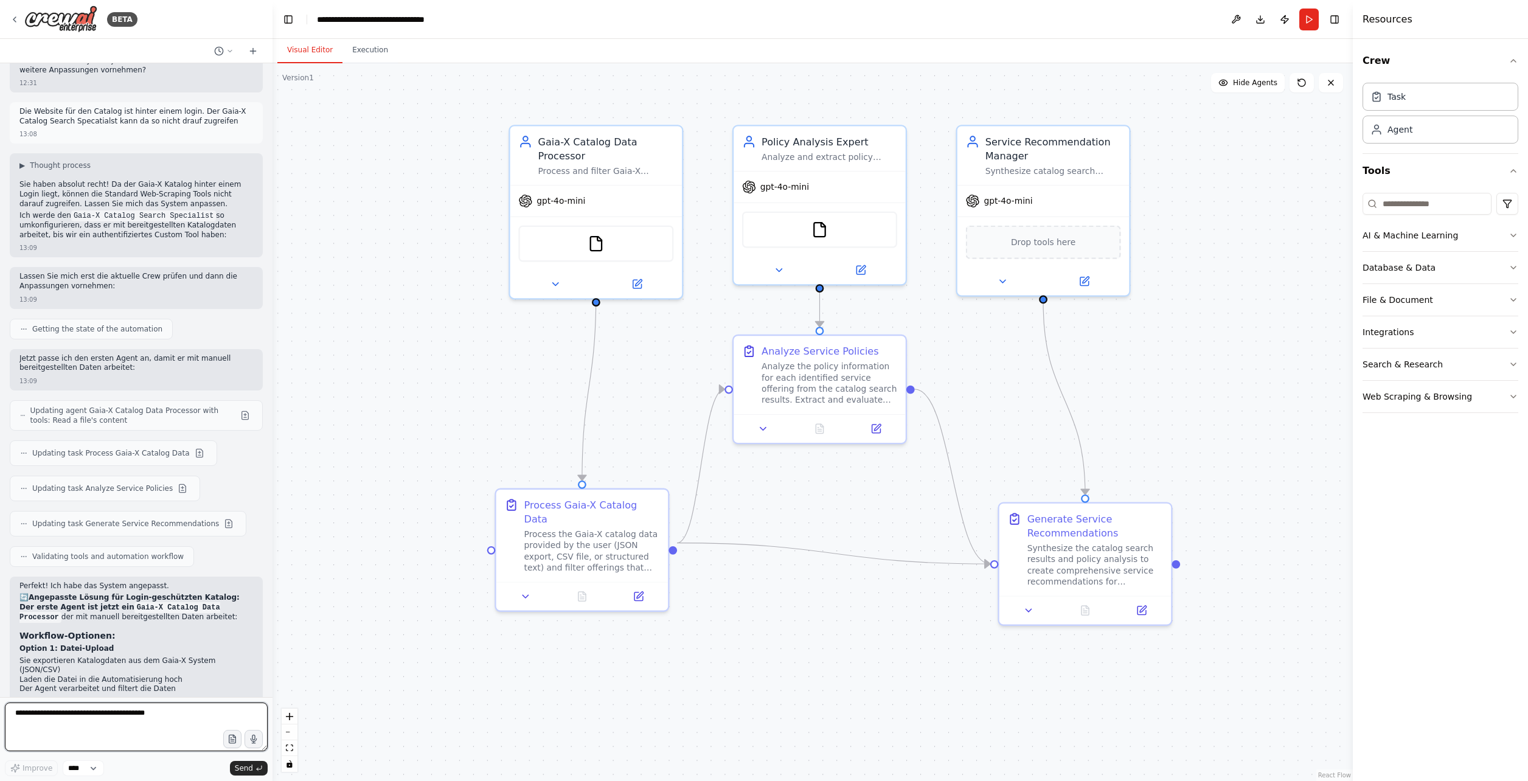
click at [99, 716] on textarea at bounding box center [136, 726] width 263 height 49
type textarea "********"
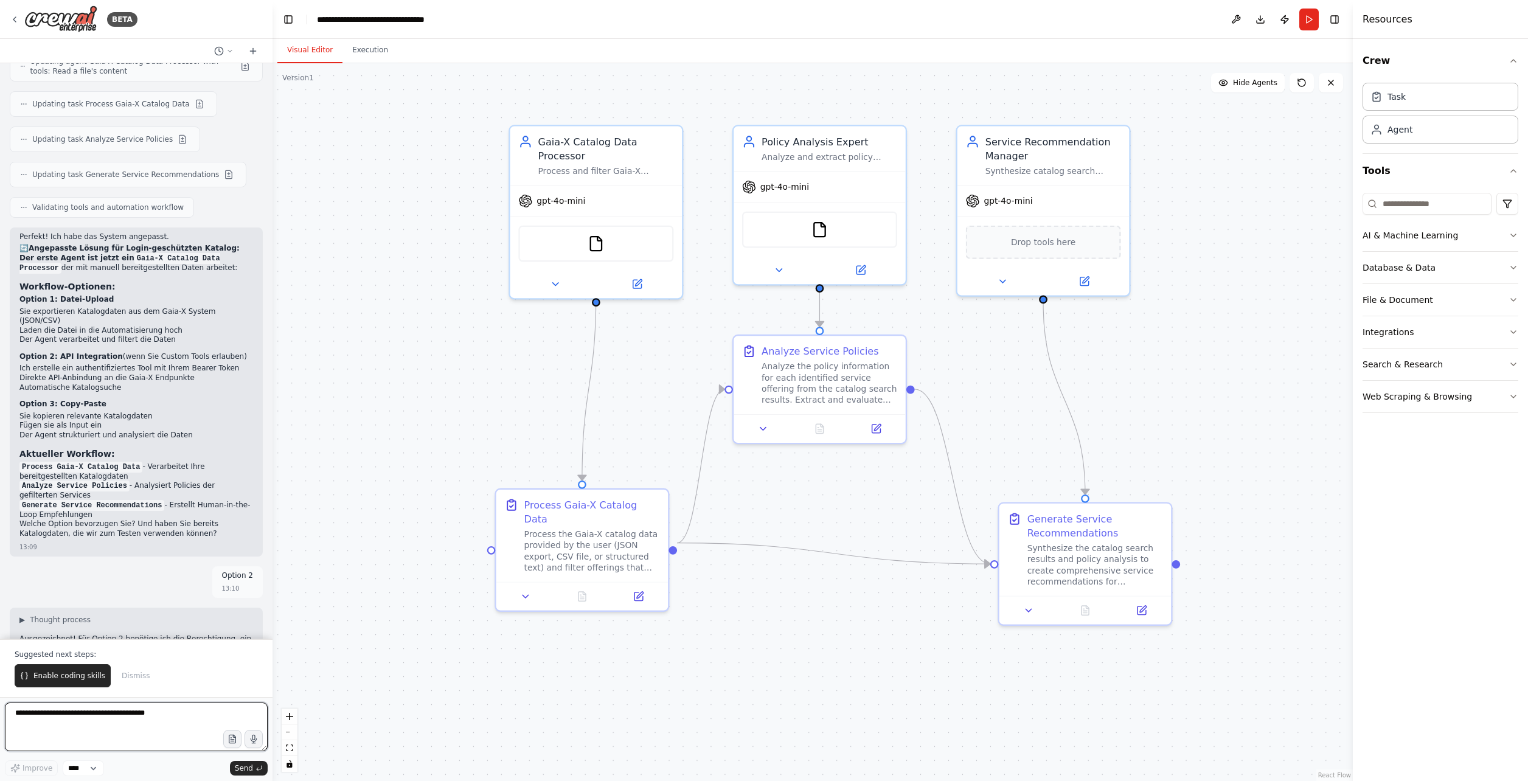
scroll to position [2939, 0]
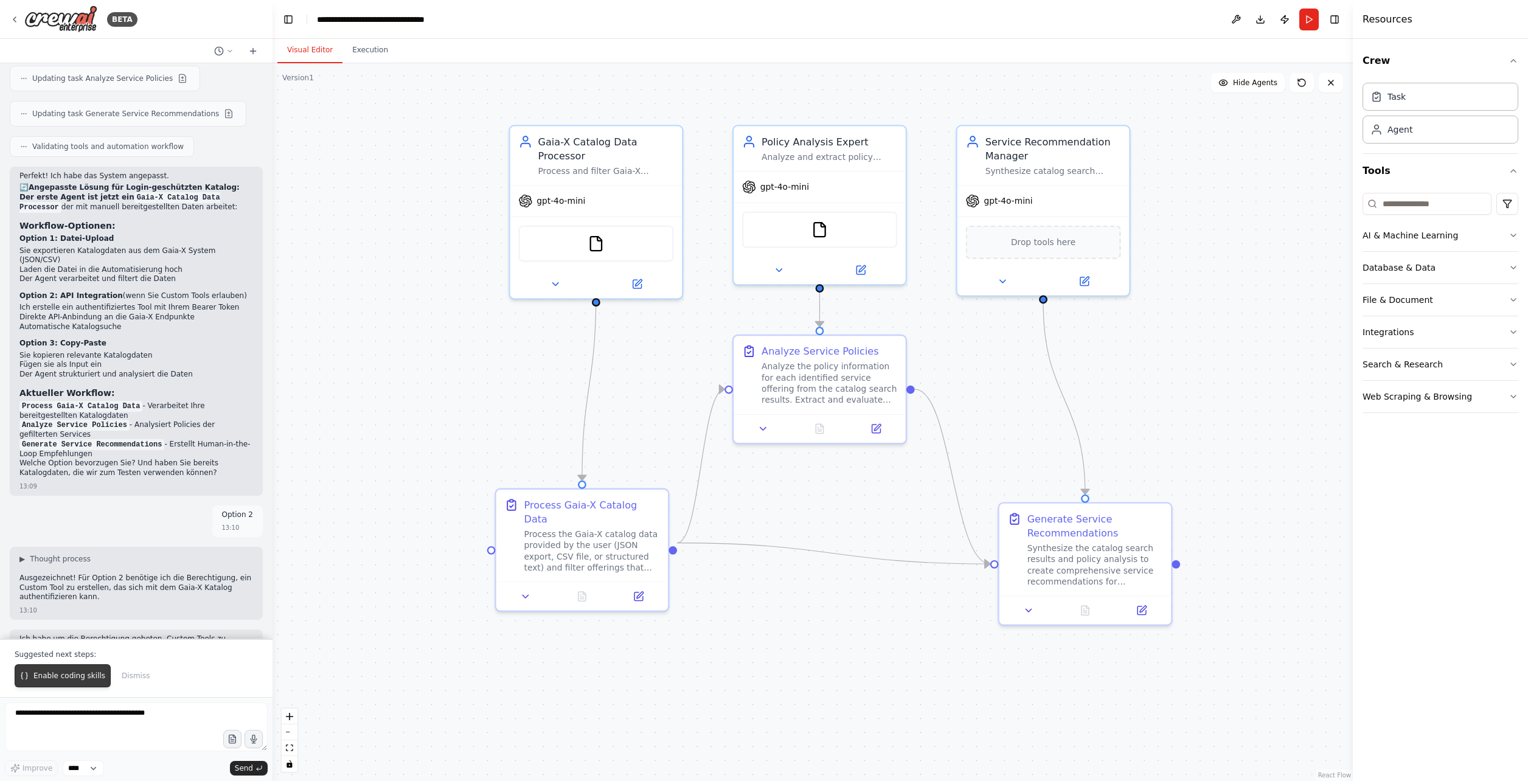
click at [52, 684] on button "Enable coding skills" at bounding box center [63, 675] width 96 height 23
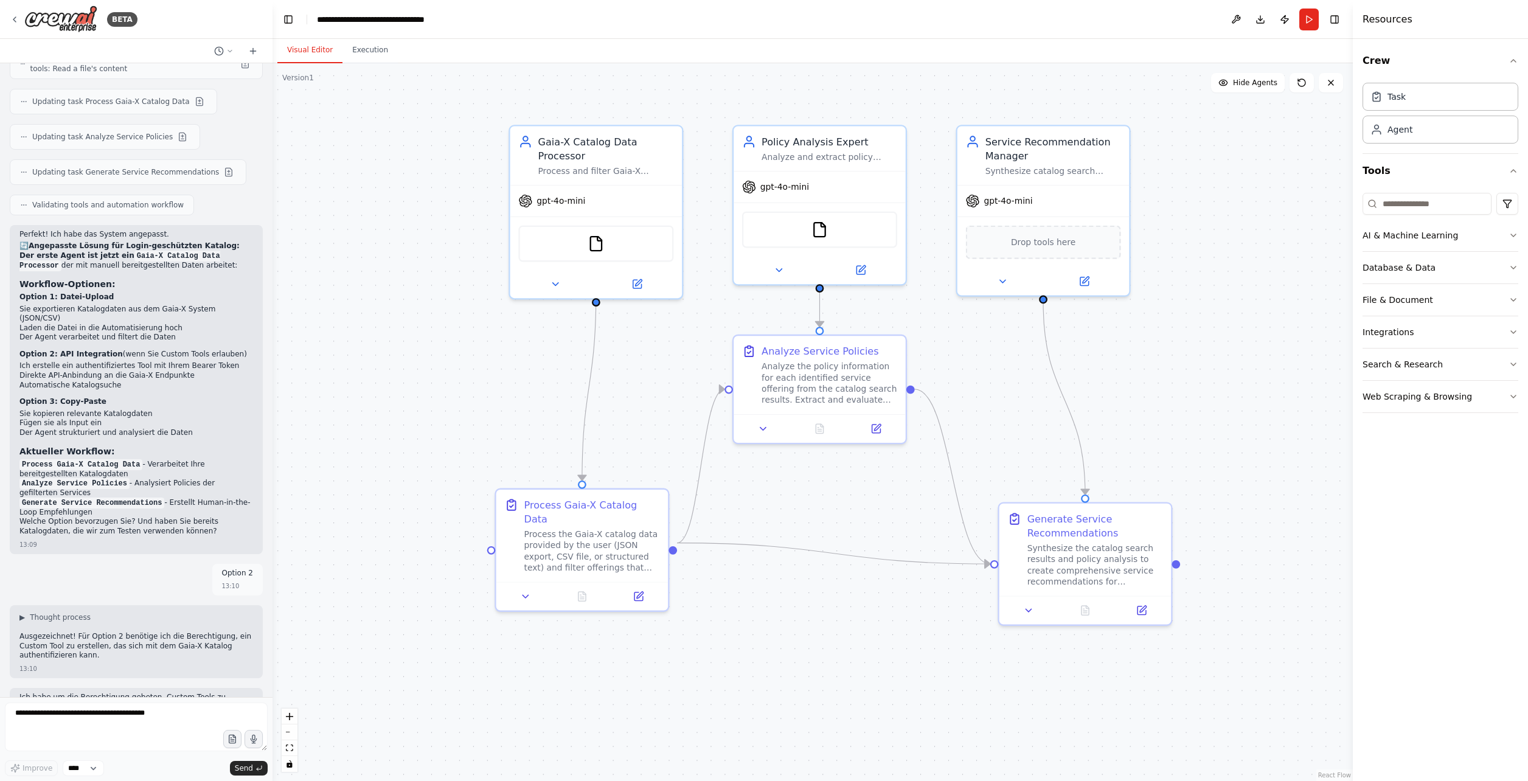
scroll to position [2912, 0]
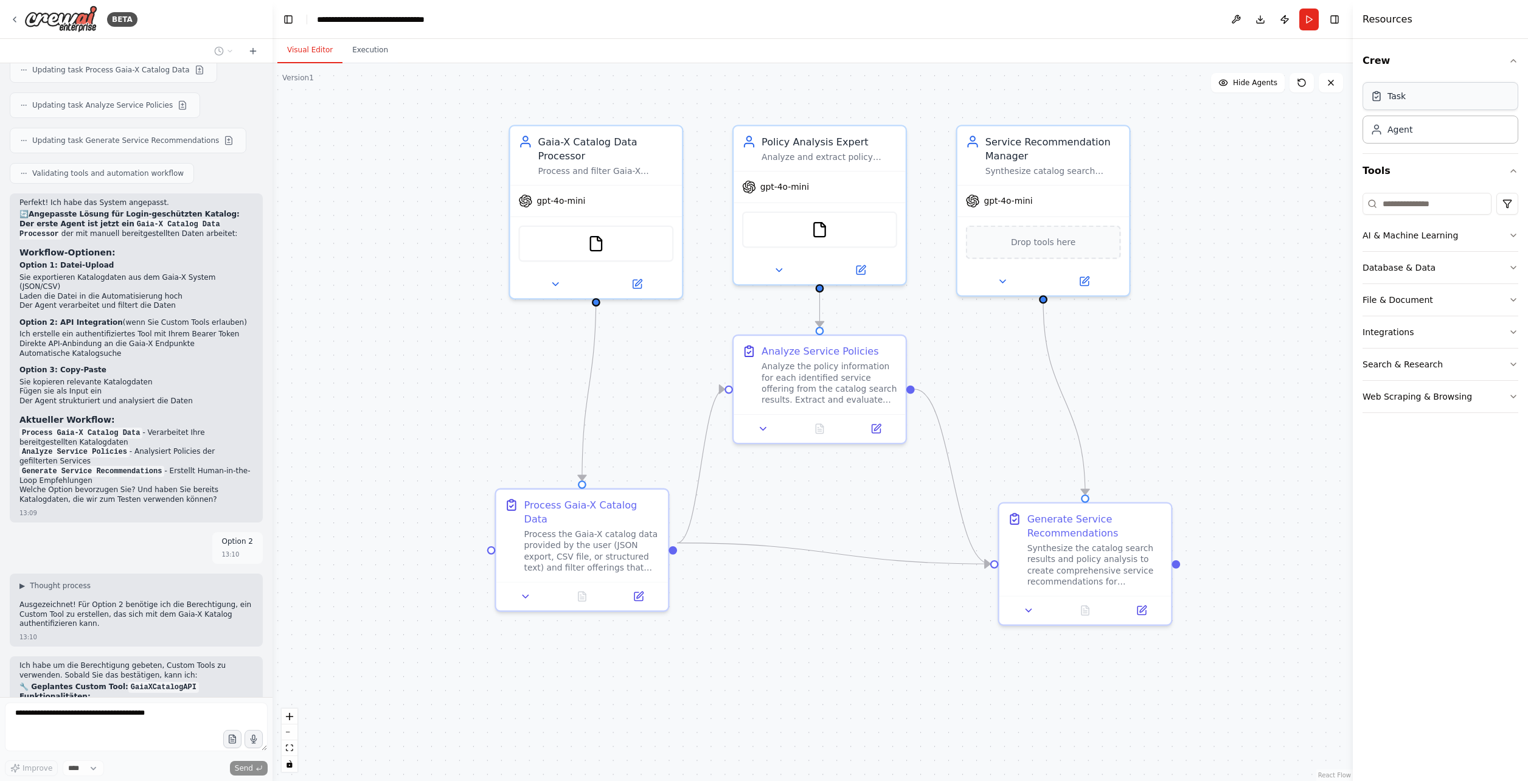
click at [1439, 105] on div "Task" at bounding box center [1440, 96] width 156 height 28
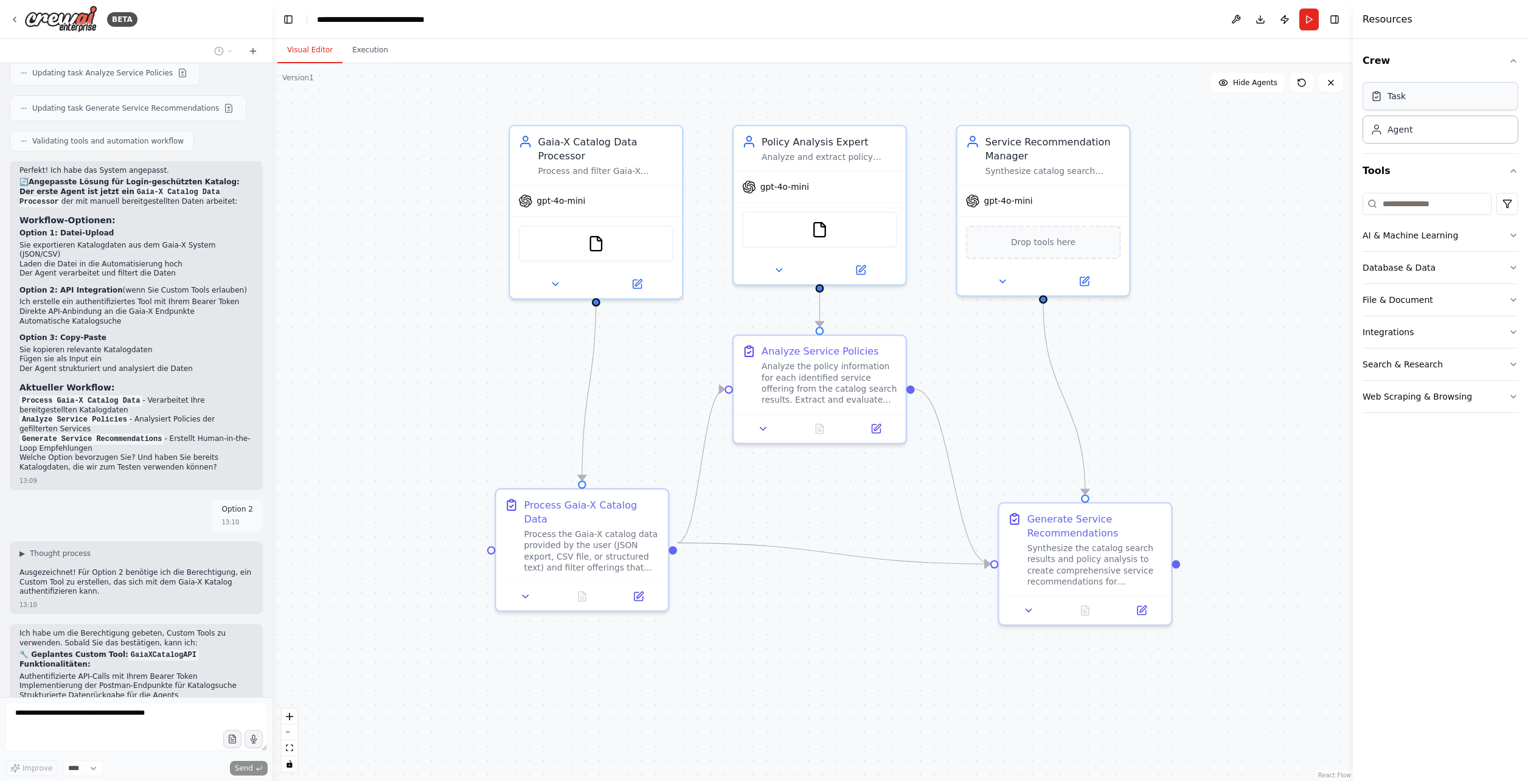
scroll to position [3439, 0]
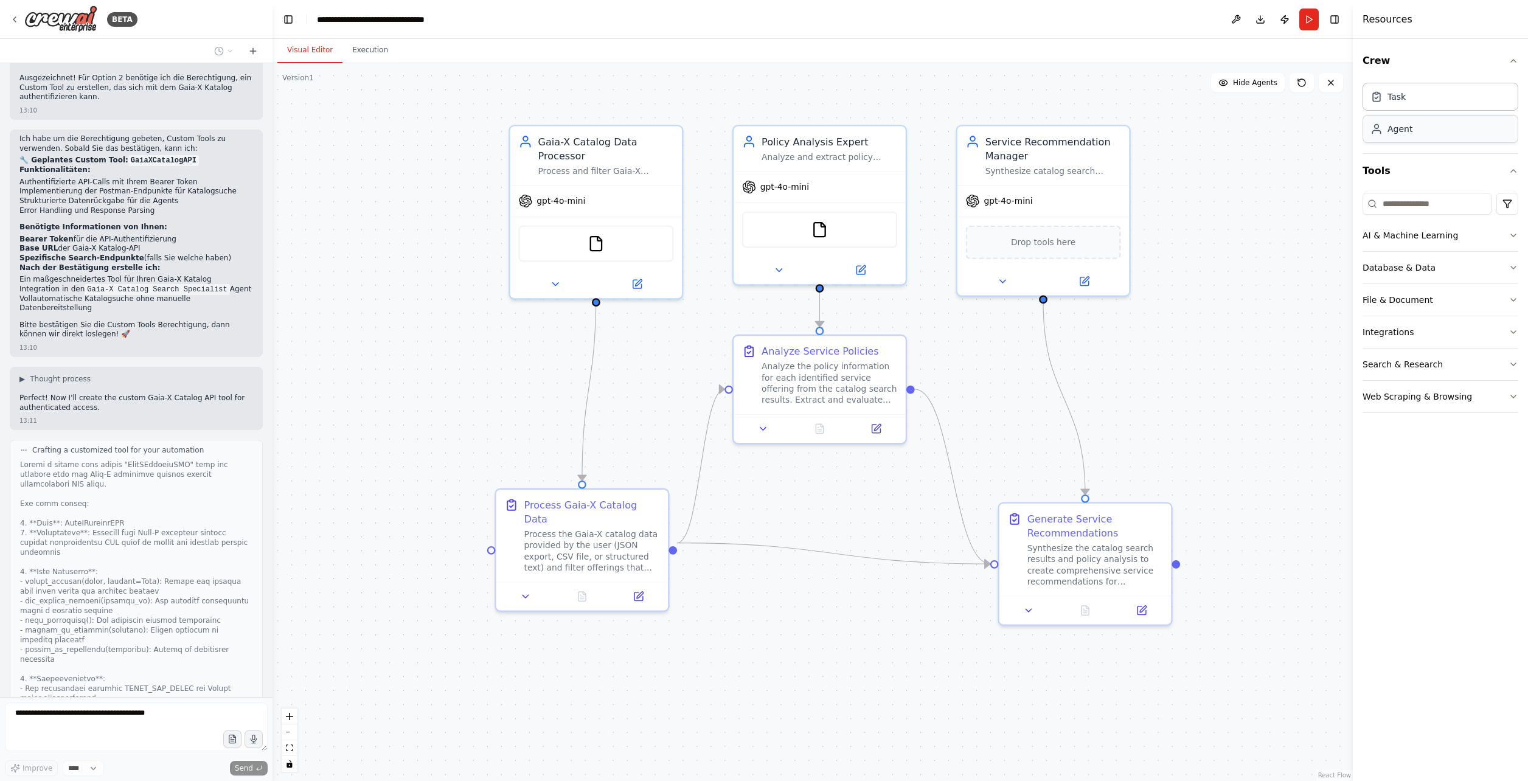
click at [1428, 128] on div "Agent" at bounding box center [1440, 129] width 156 height 28
click at [1430, 109] on div "Task Agent" at bounding box center [1440, 111] width 156 height 66
click at [373, 63] on div ".deletable-edge-delete-btn { width: 20px; height: 20px; border: 0px solid #ffff…" at bounding box center [812, 422] width 1080 height 718
click at [367, 53] on button "Execution" at bounding box center [369, 51] width 55 height 26
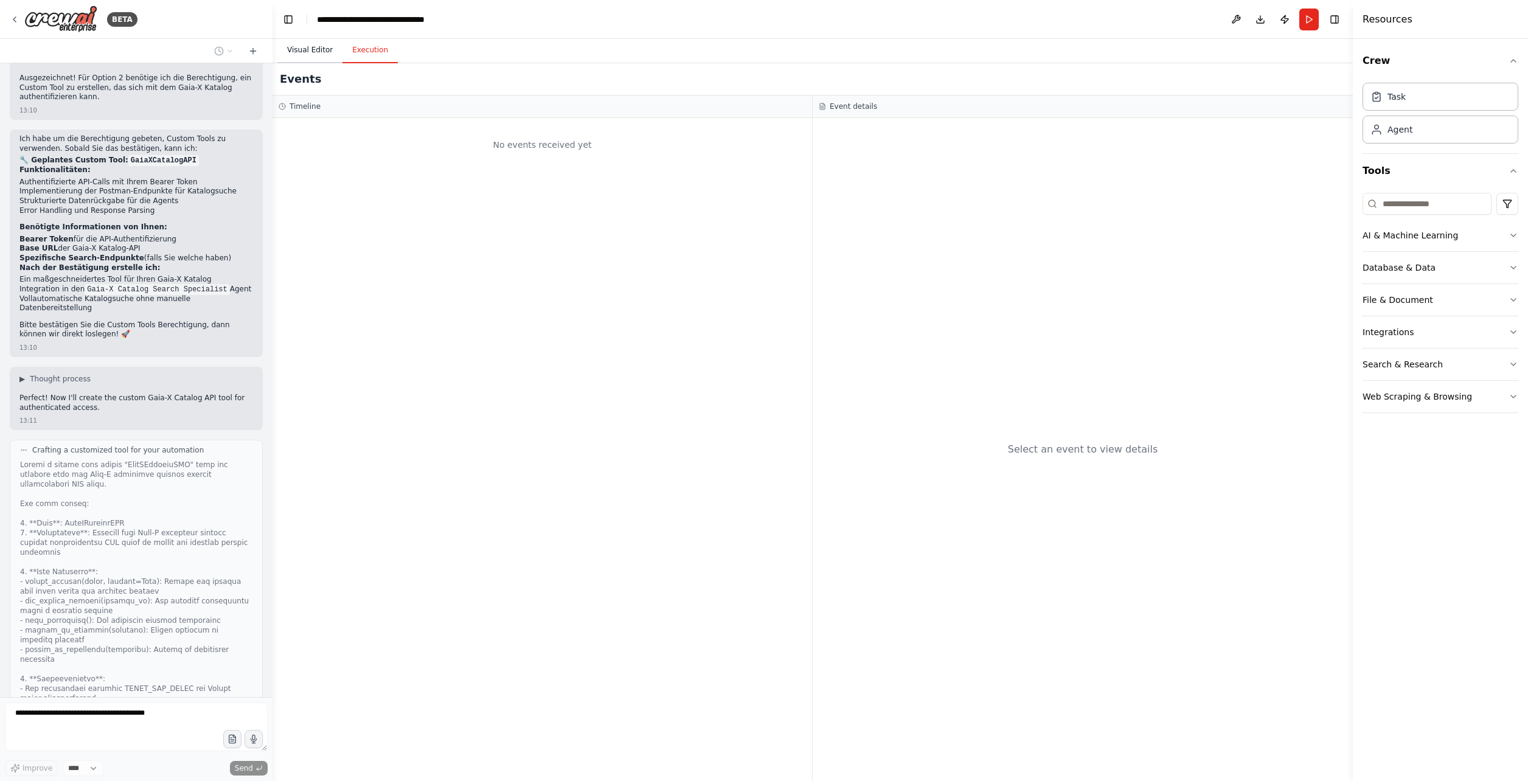
click at [304, 44] on button "Visual Editor" at bounding box center [309, 51] width 65 height 26
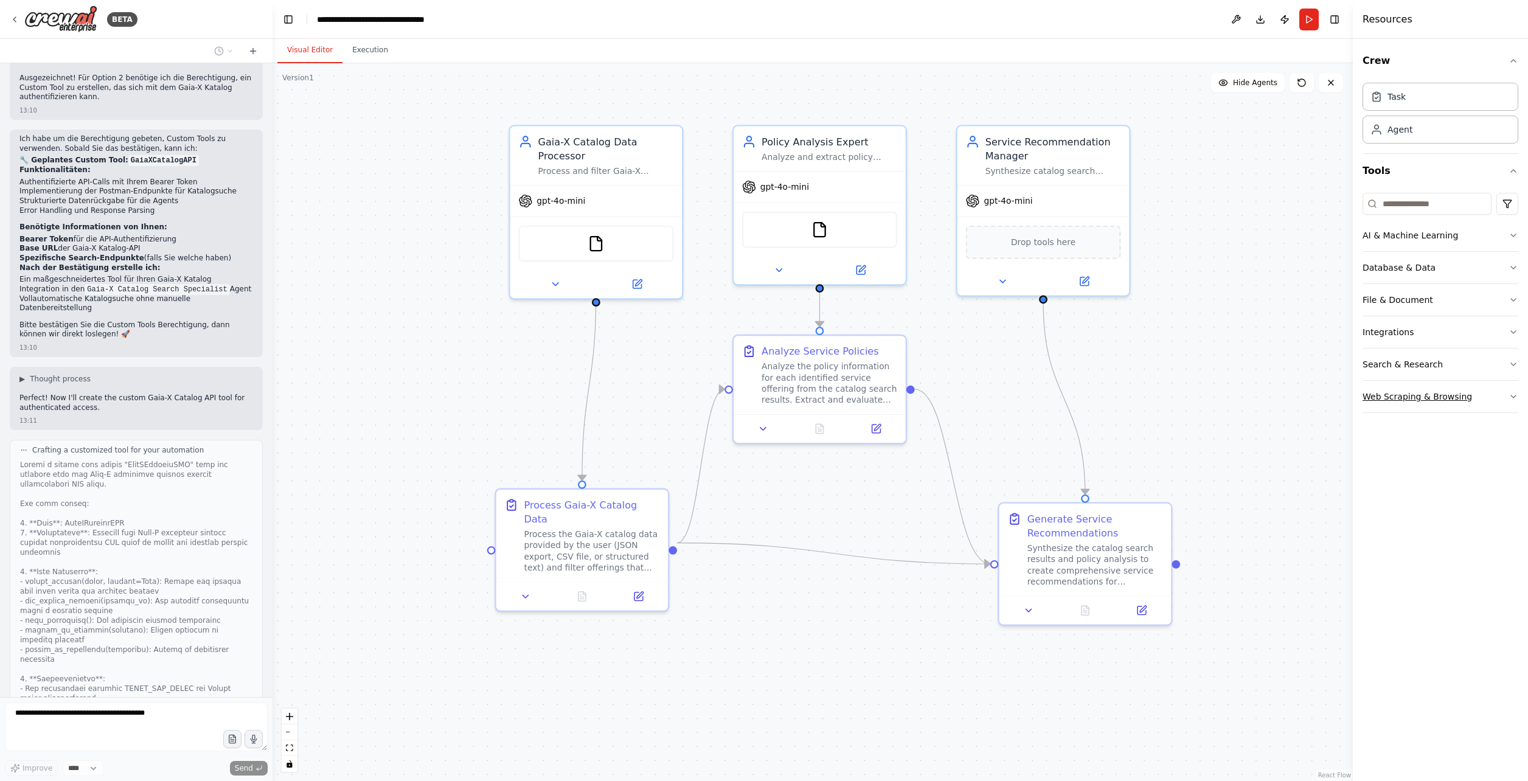
click at [1517, 392] on icon "button" at bounding box center [1513, 397] width 10 height 10
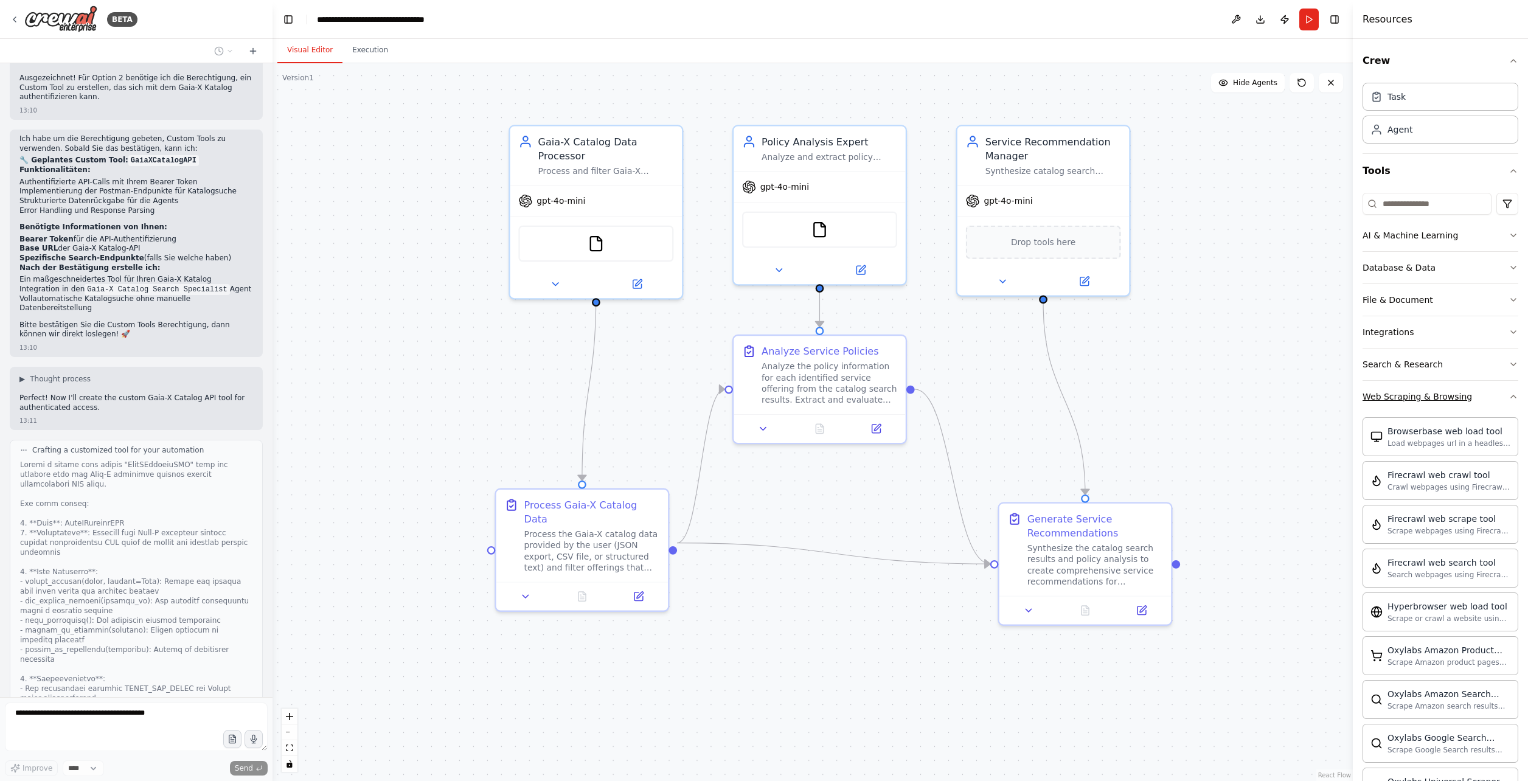
click at [1517, 390] on div "Crew Task Agent Tools AI & Machine Learning Database & Data File & Document Int…" at bounding box center [1440, 410] width 175 height 742
click at [1508, 398] on icon "button" at bounding box center [1513, 397] width 10 height 10
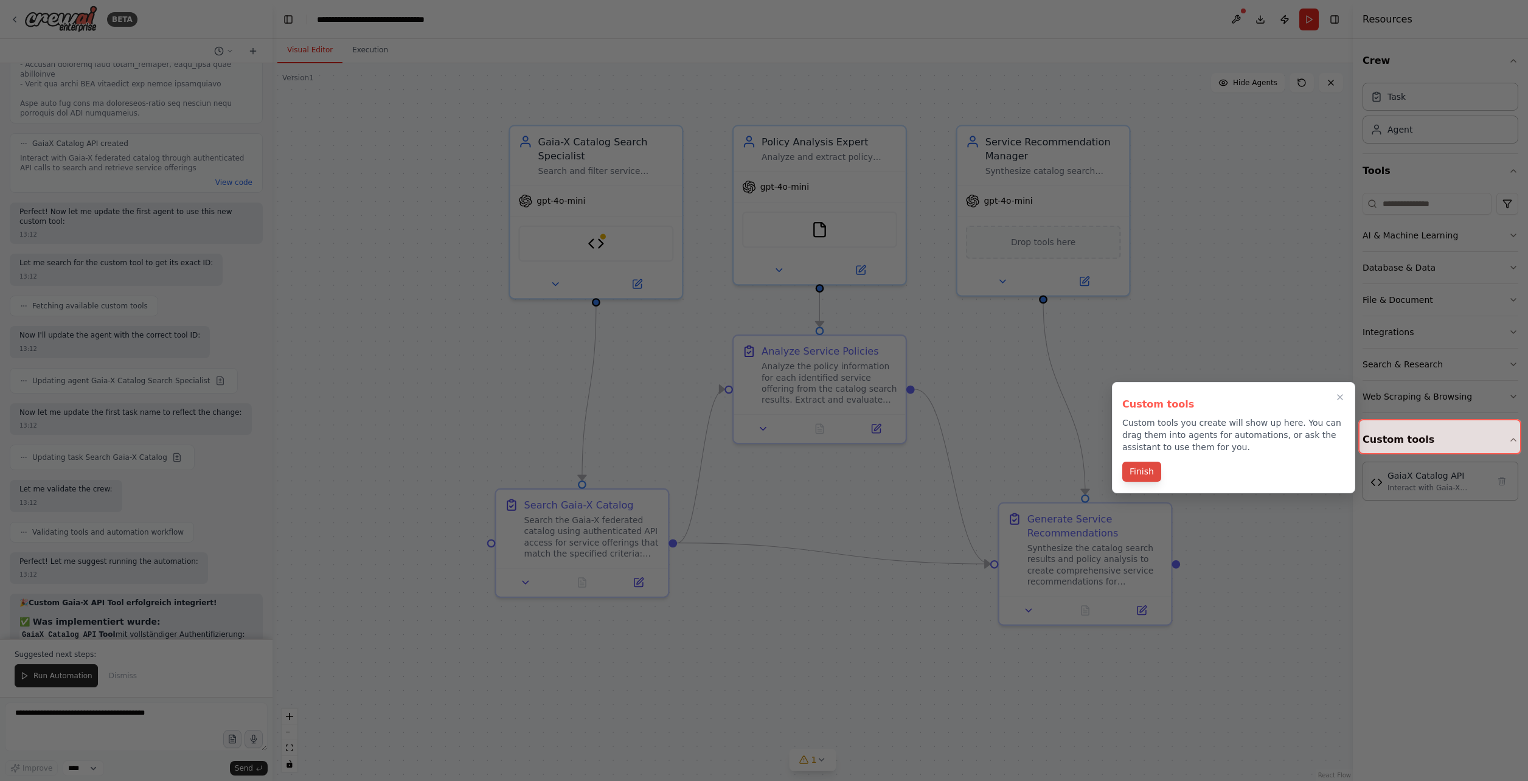
scroll to position [4267, 0]
click at [1136, 466] on button "Finish" at bounding box center [1141, 472] width 39 height 20
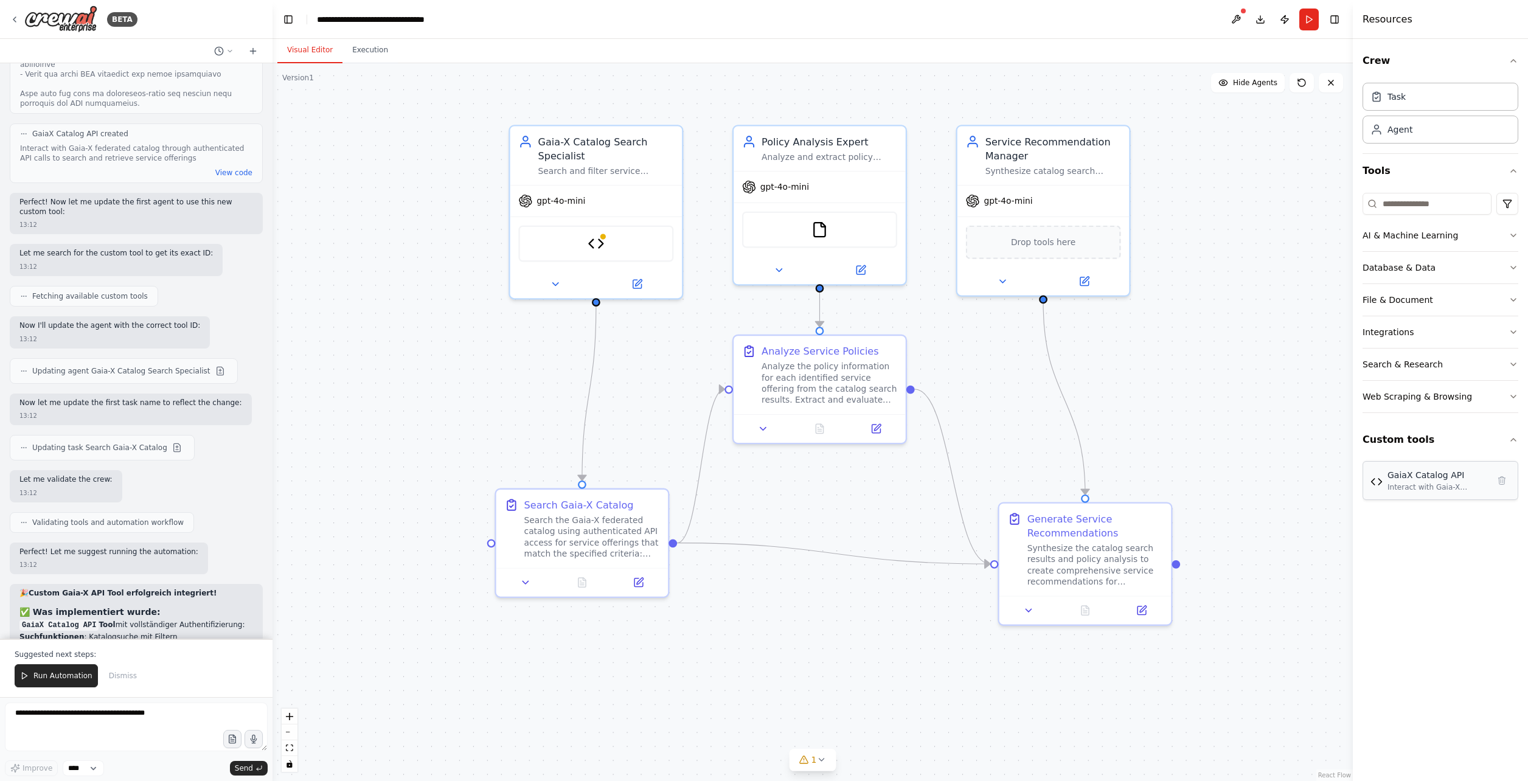
click at [1405, 485] on div "Interact with Gaia-X federated catalog through authenticated API calls to searc…" at bounding box center [1437, 487] width 101 height 10
click at [1477, 485] on div "Interact with Gaia-X federated catalog through authenticated API calls to searc…" at bounding box center [1437, 487] width 101 height 10
click at [1201, 412] on div ".deletable-edge-delete-btn { width: 20px; height: 20px; border: 0px solid #ffff…" at bounding box center [812, 422] width 1080 height 718
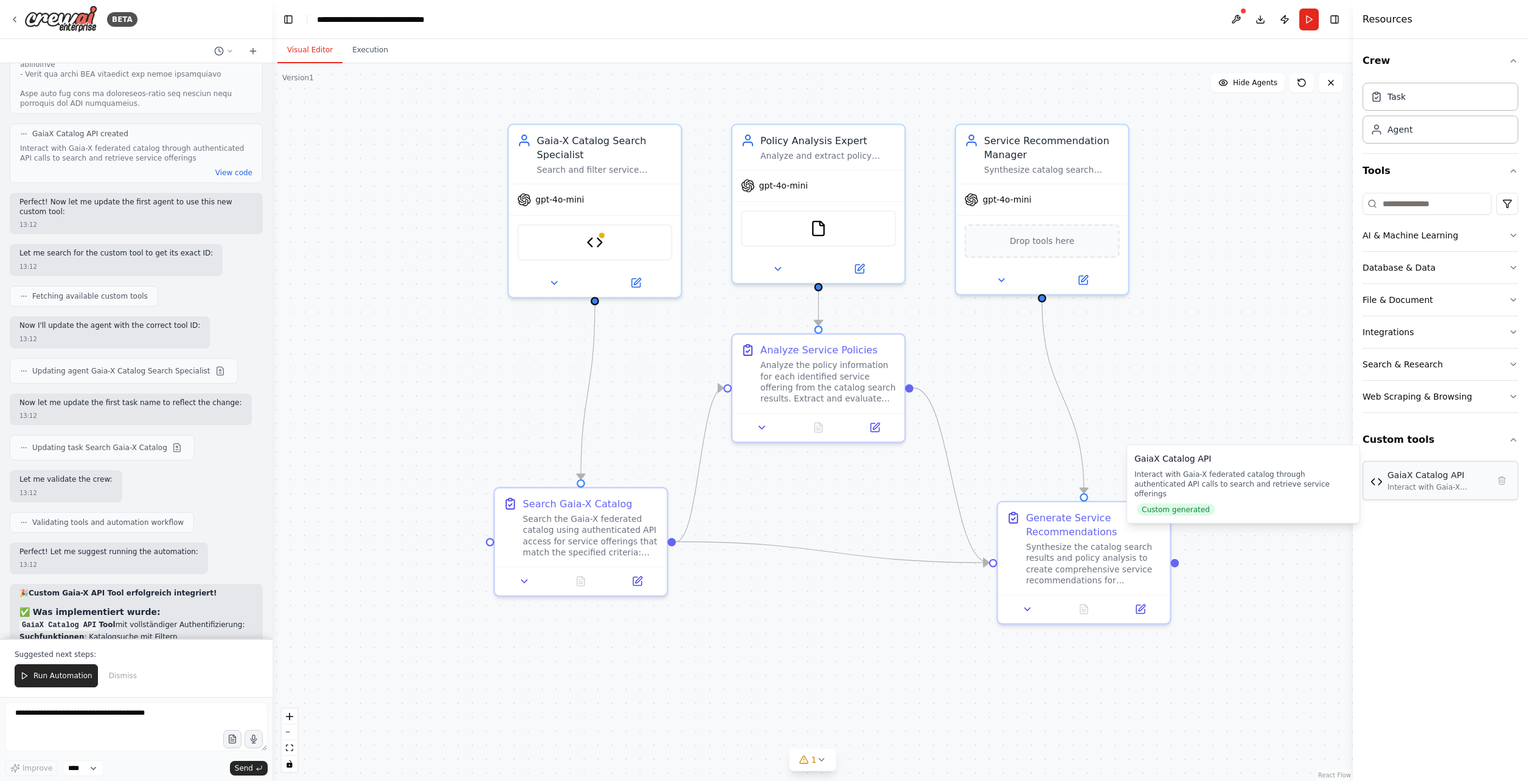
click at [1377, 476] on img at bounding box center [1376, 482] width 12 height 12
drag, startPoint x: 1377, startPoint y: 476, endPoint x: 1389, endPoint y: 465, distance: 16.4
click at [1389, 465] on div "GaiaX Catalog API Interact with Gaia-X federated catalog through authenticated …" at bounding box center [1440, 480] width 156 height 39
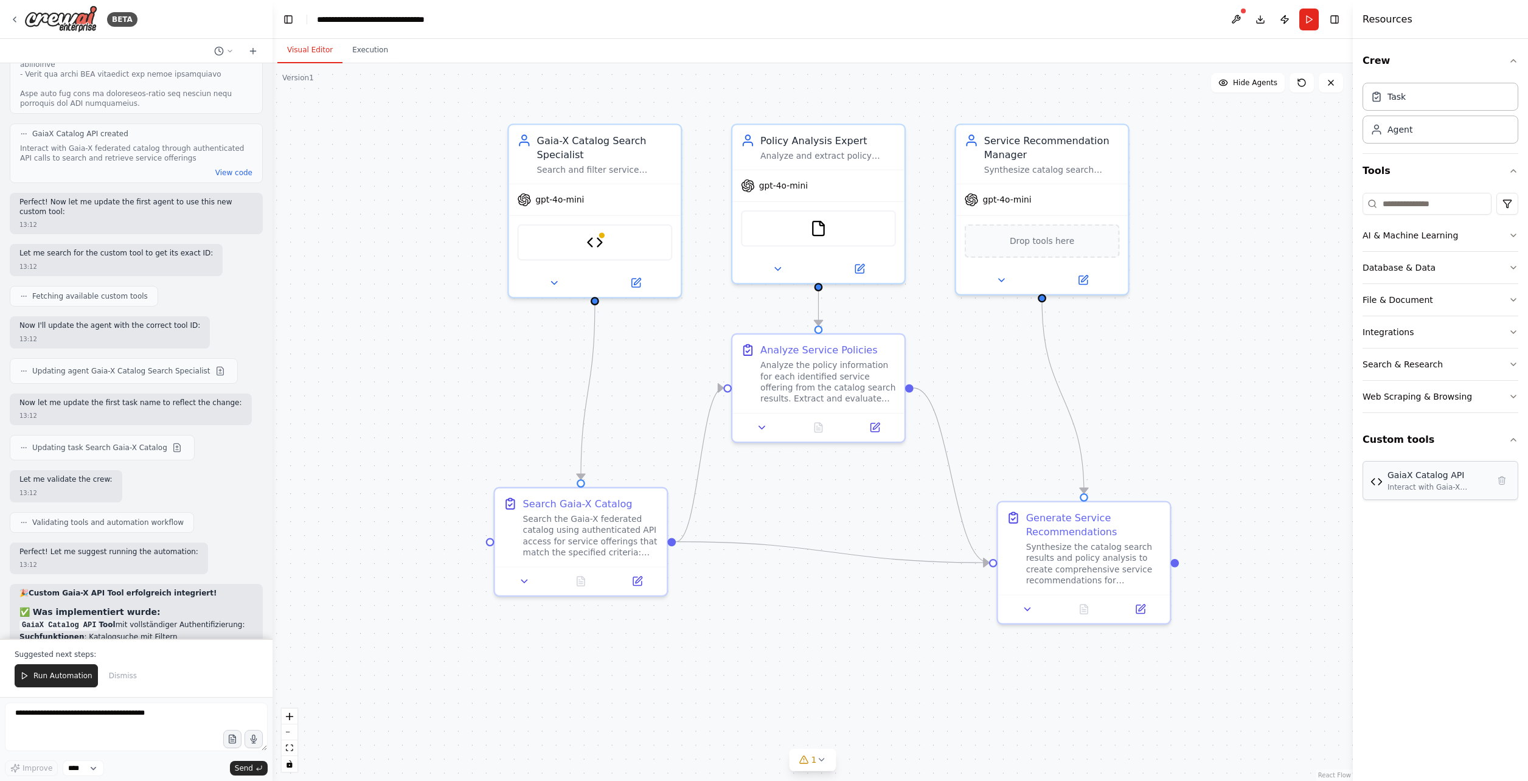
click at [1393, 473] on div "GaiaX Catalog API" at bounding box center [1437, 475] width 101 height 12
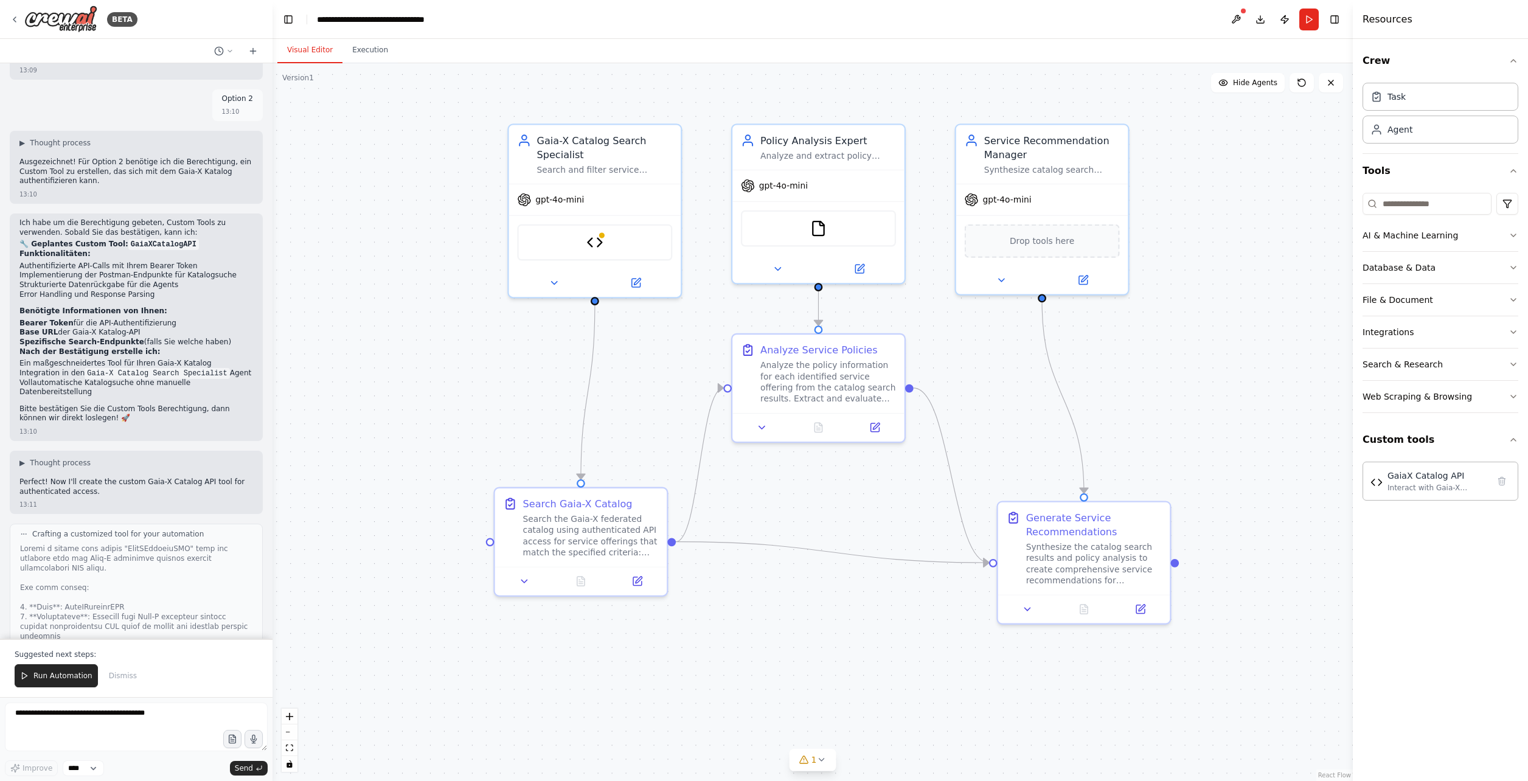
scroll to position [3659, 0]
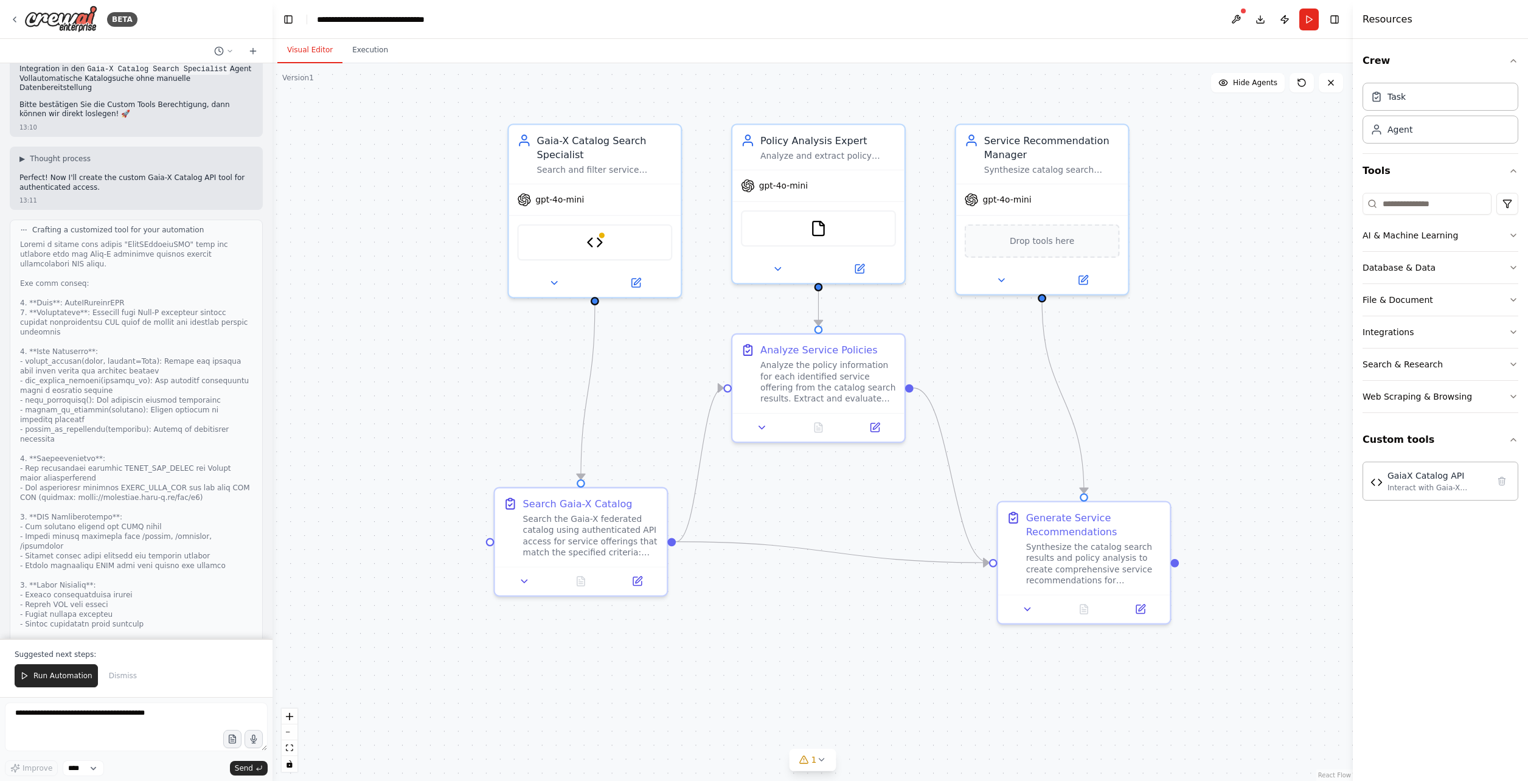
click at [215, 776] on button "View code" at bounding box center [233, 781] width 37 height 10
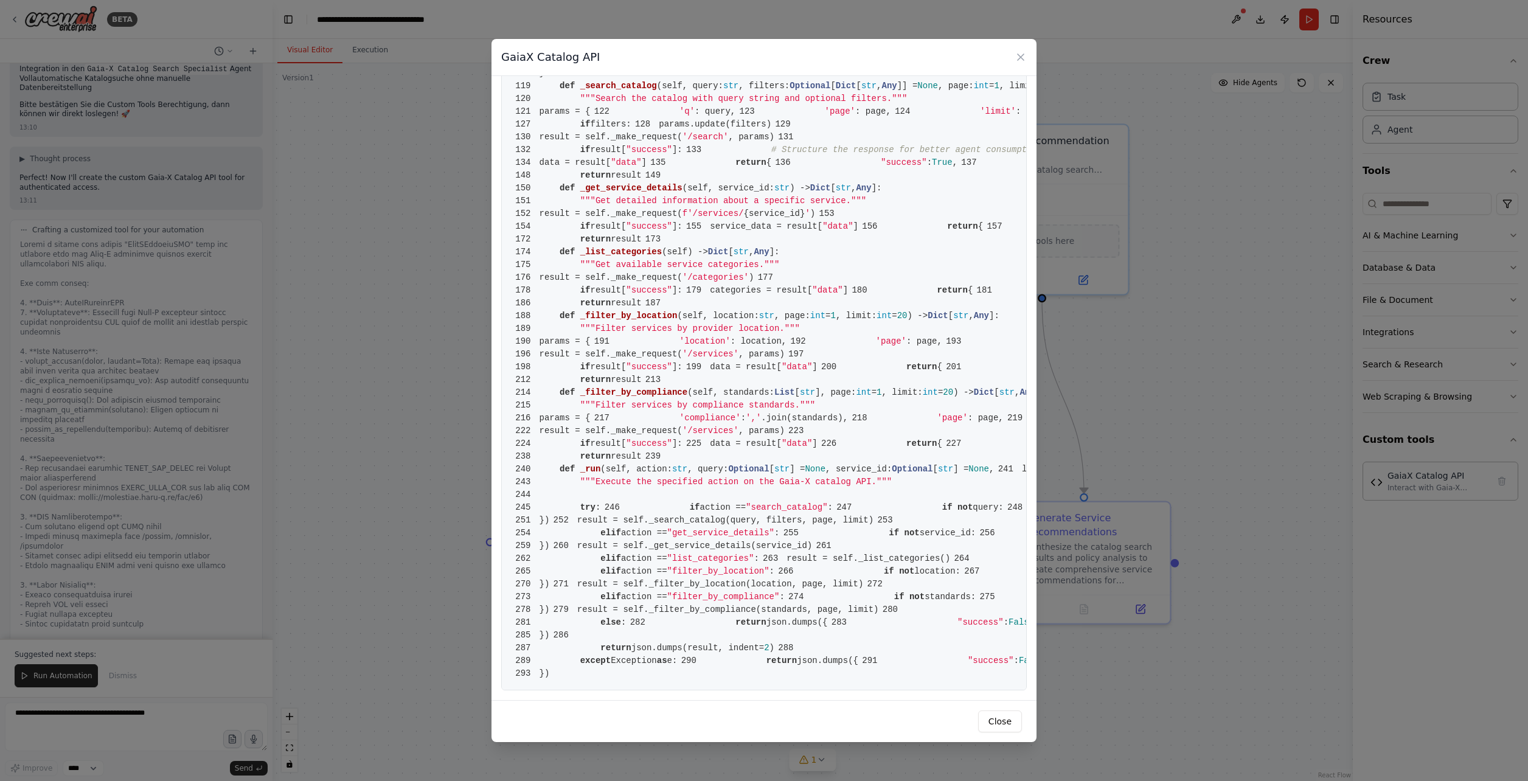
scroll to position [1460, 0]
click at [997, 730] on button "Close" at bounding box center [1000, 721] width 44 height 22
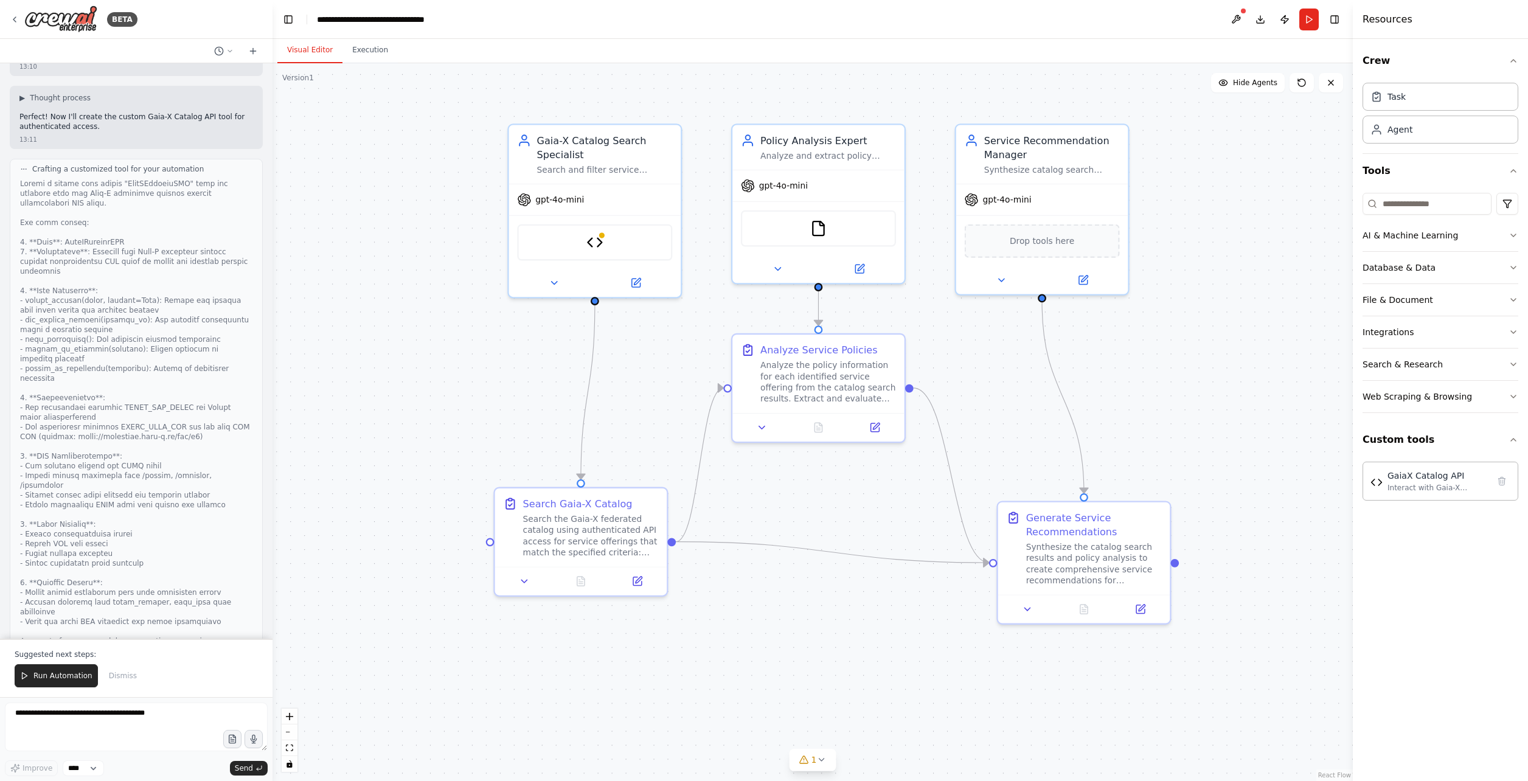
scroll to position [3780, 0]
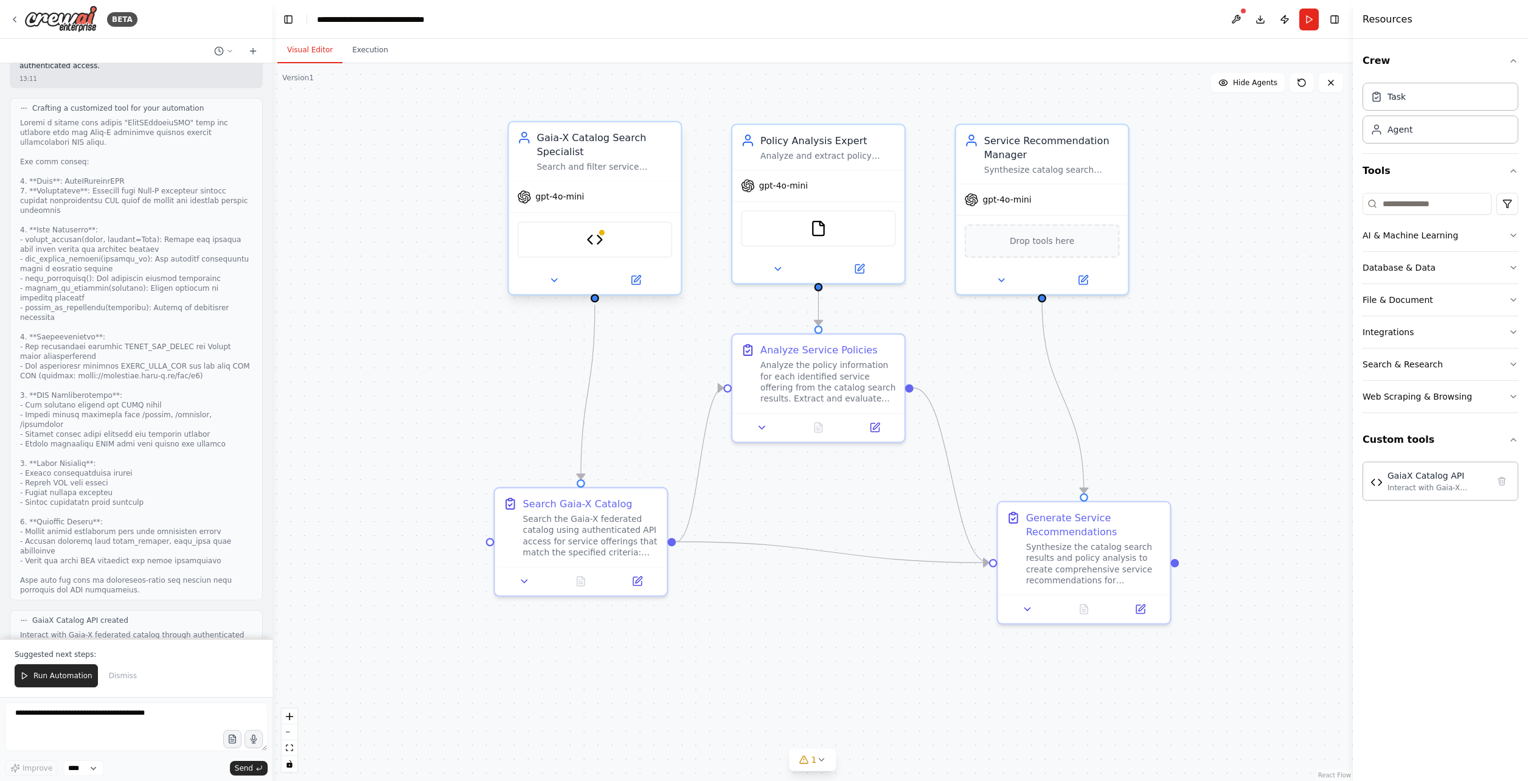
click at [584, 238] on div "GaiaX Catalog API" at bounding box center [594, 239] width 155 height 36
click at [560, 277] on button at bounding box center [554, 280] width 79 height 17
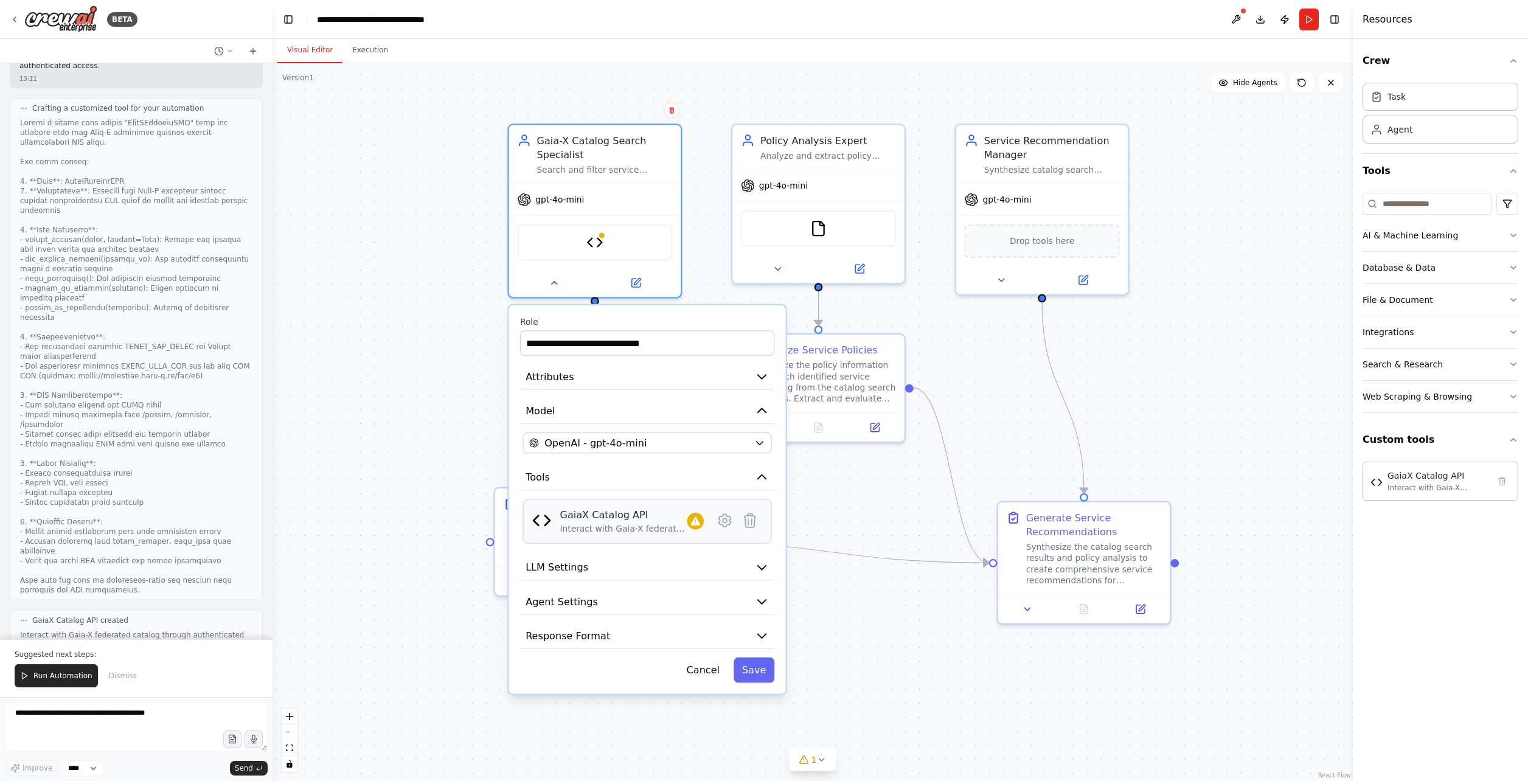
click at [541, 527] on img at bounding box center [541, 520] width 19 height 19
click at [545, 521] on img at bounding box center [541, 520] width 19 height 19
click at [546, 521] on img at bounding box center [541, 520] width 19 height 19
click at [564, 567] on span "LLM Settings" at bounding box center [556, 567] width 63 height 14
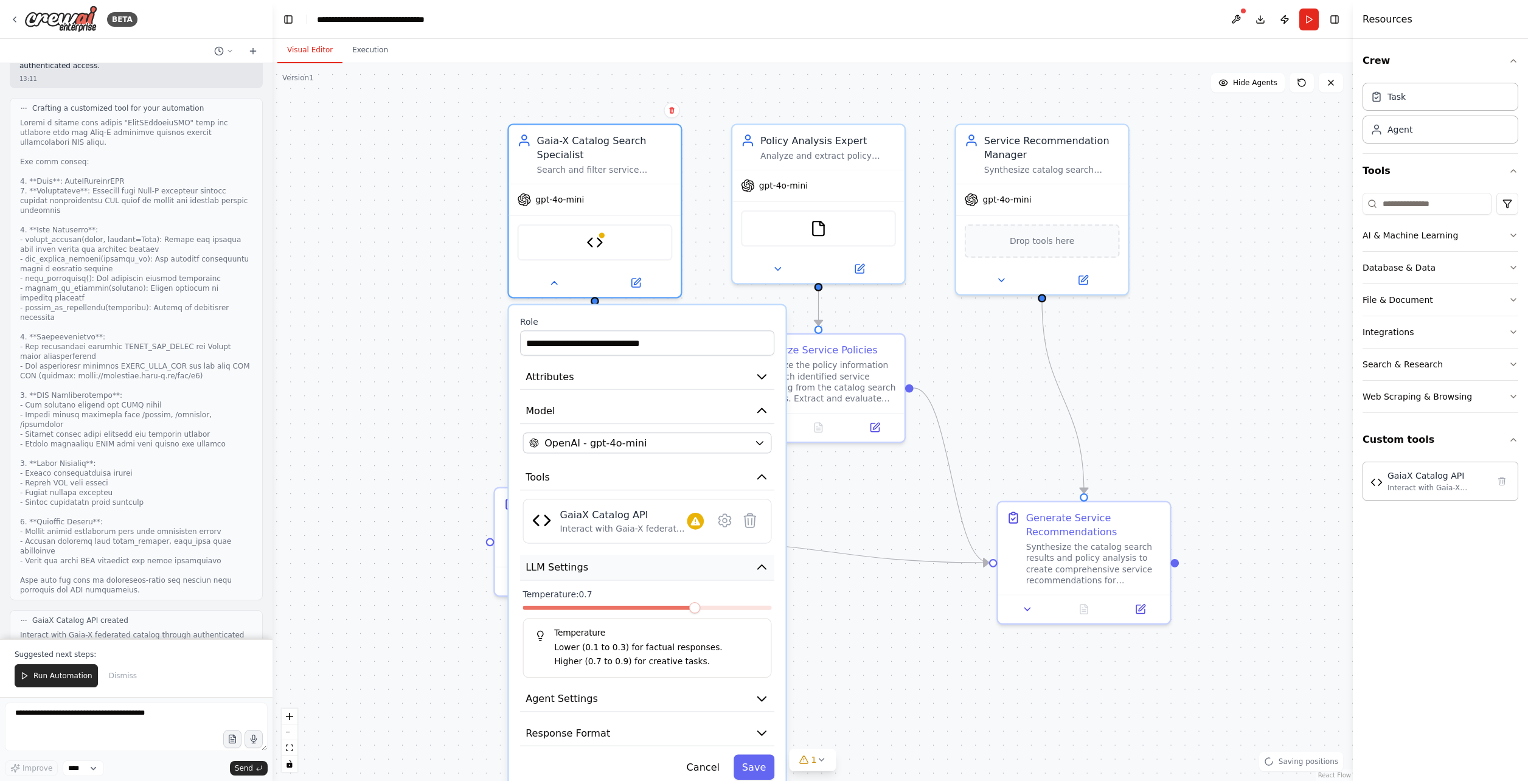
click at [564, 567] on span "LLM Settings" at bounding box center [556, 567] width 63 height 14
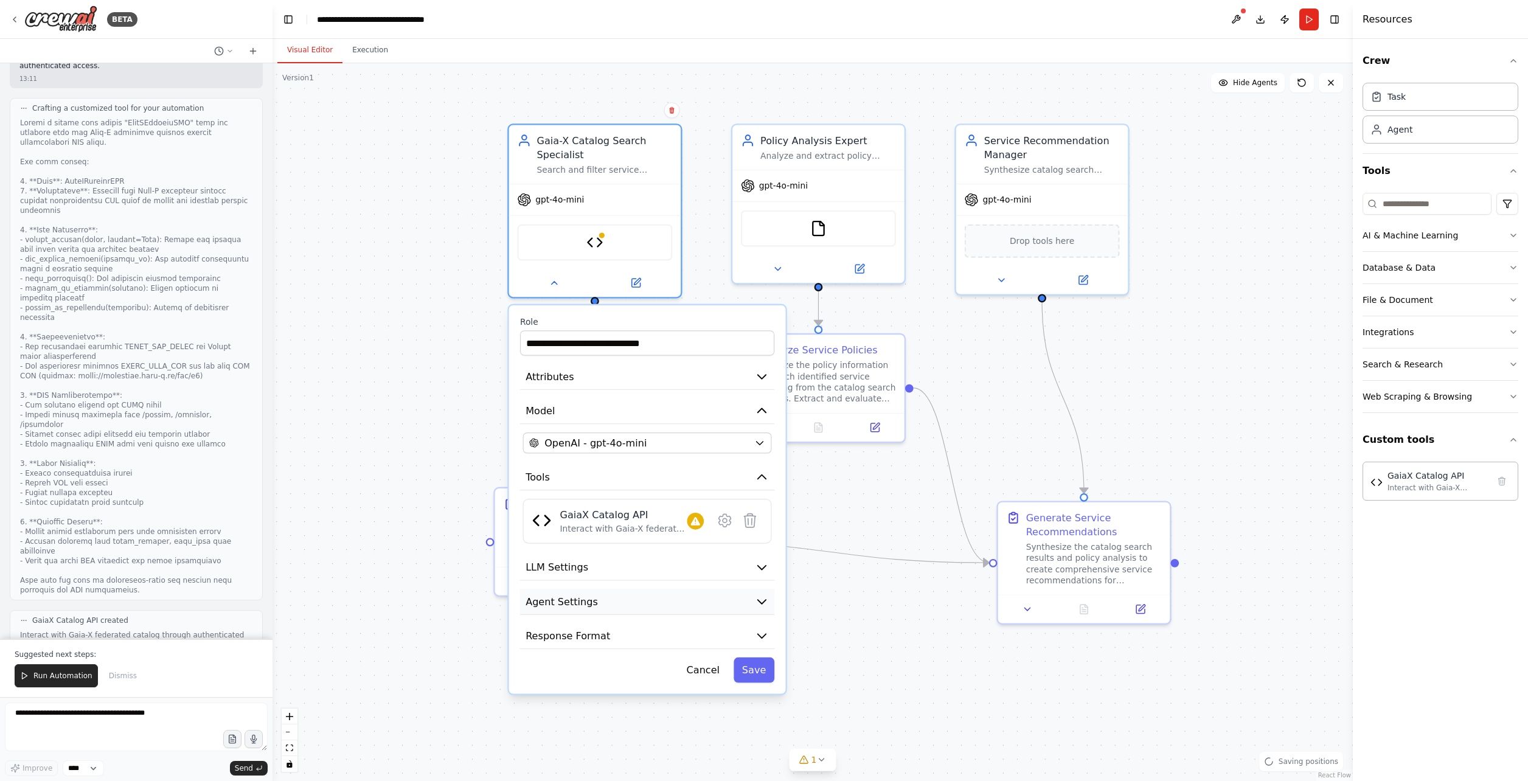
click at [573, 594] on span "Agent Settings" at bounding box center [561, 601] width 72 height 14
click at [588, 641] on button "Response Format" at bounding box center [647, 636] width 254 height 26
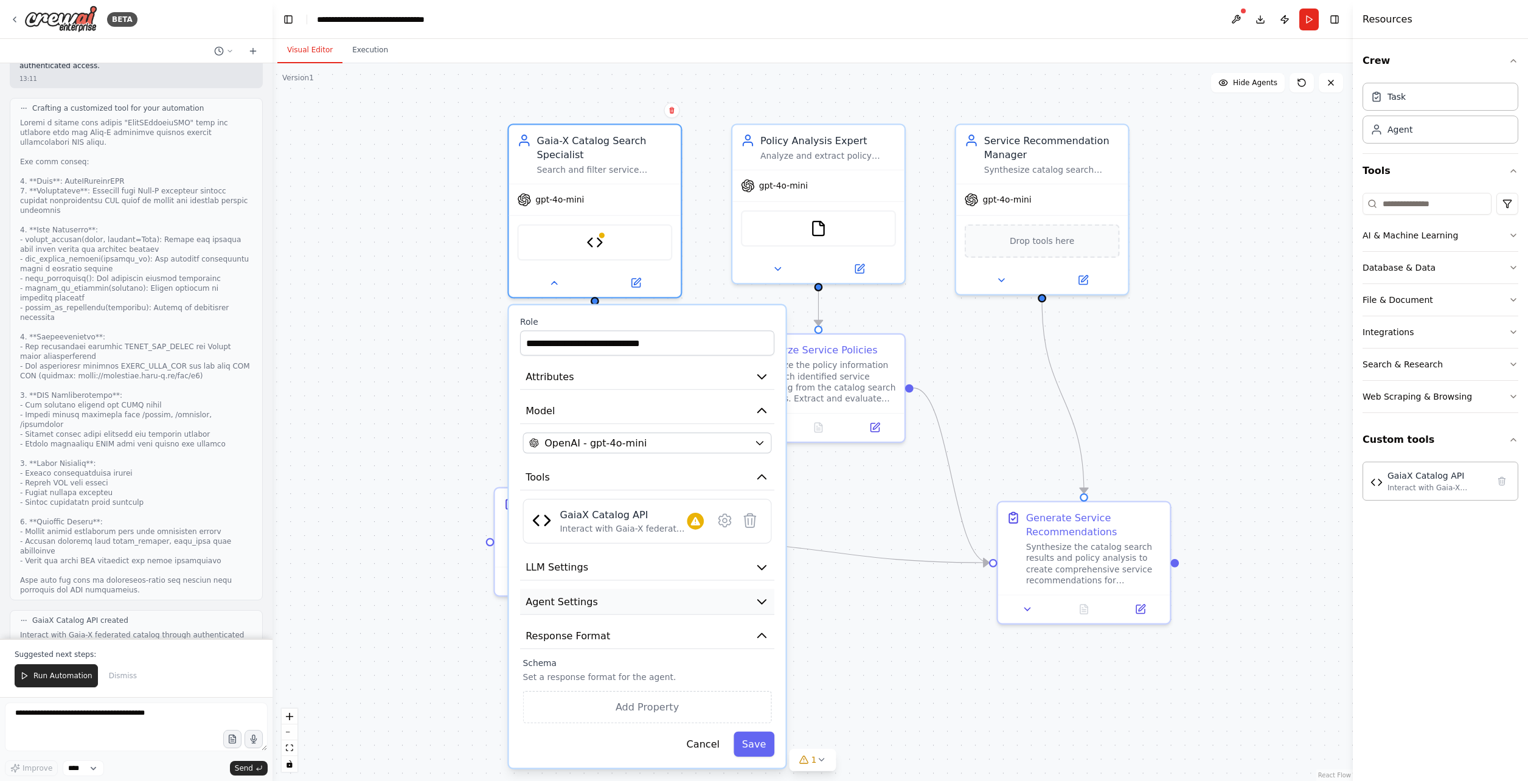
drag, startPoint x: 587, startPoint y: 641, endPoint x: 534, endPoint y: 606, distance: 63.6
click at [586, 641] on button "Response Format" at bounding box center [647, 636] width 254 height 26
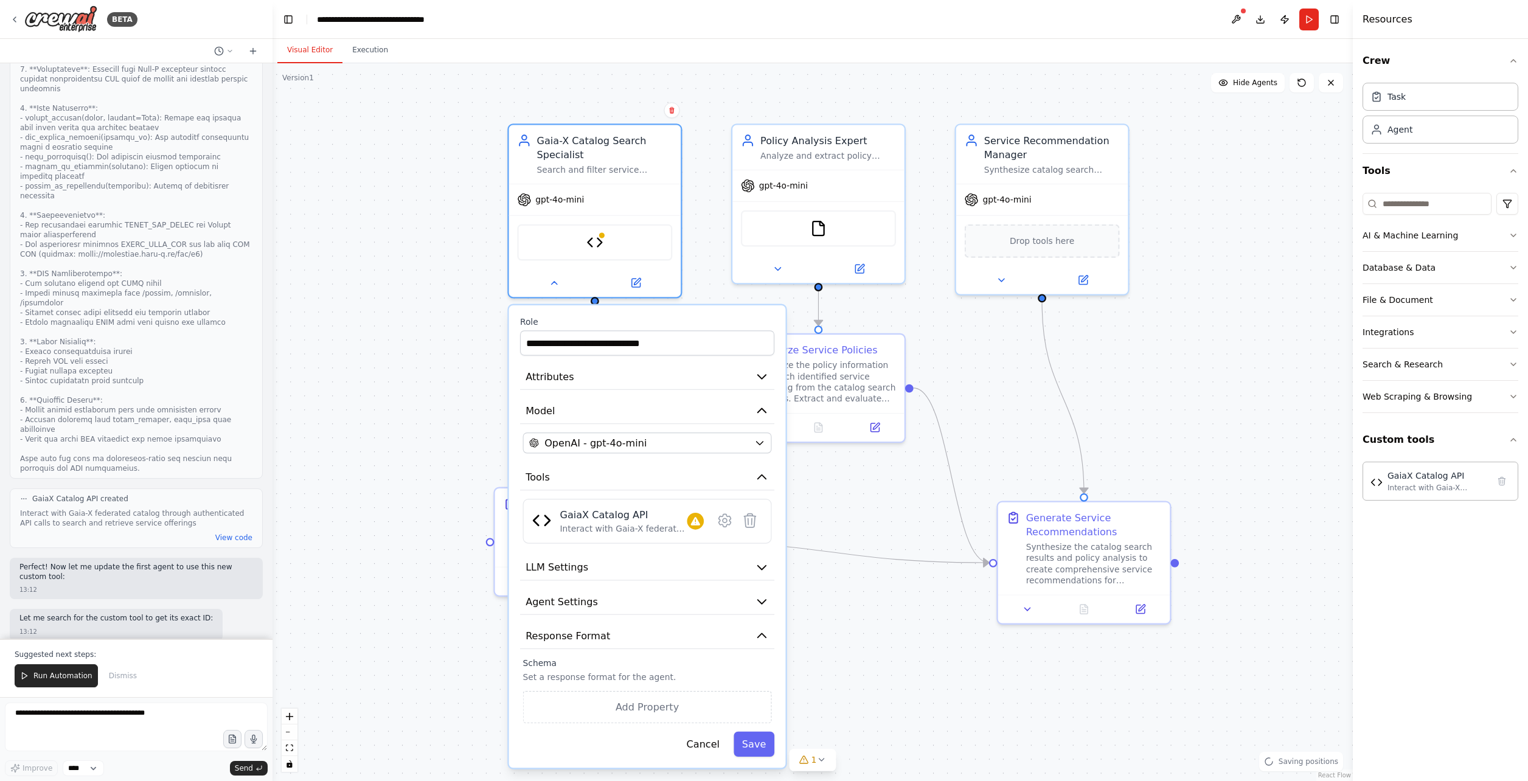
scroll to position [3963, 0]
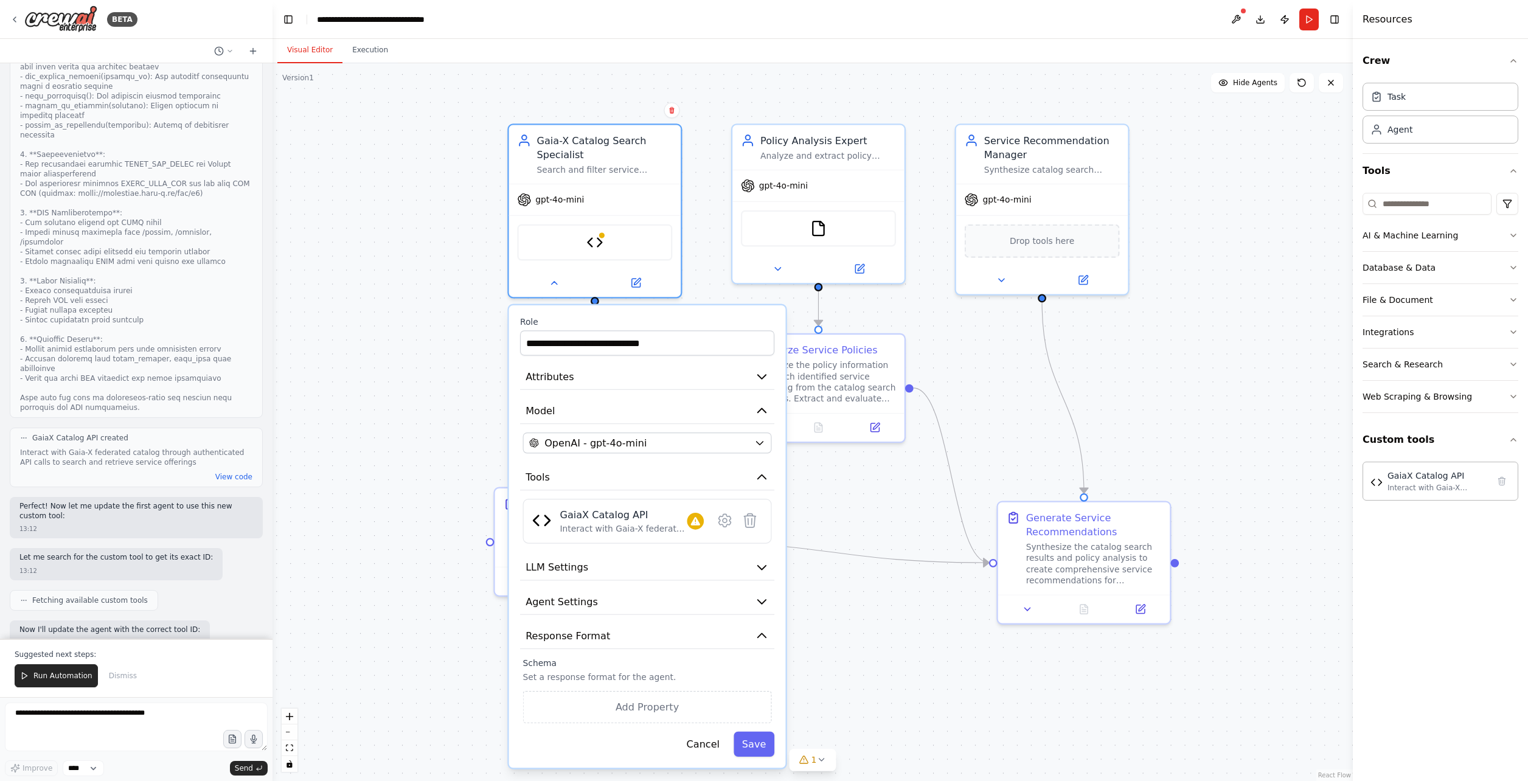
click at [213, 668] on button at bounding box center [220, 675] width 15 height 15
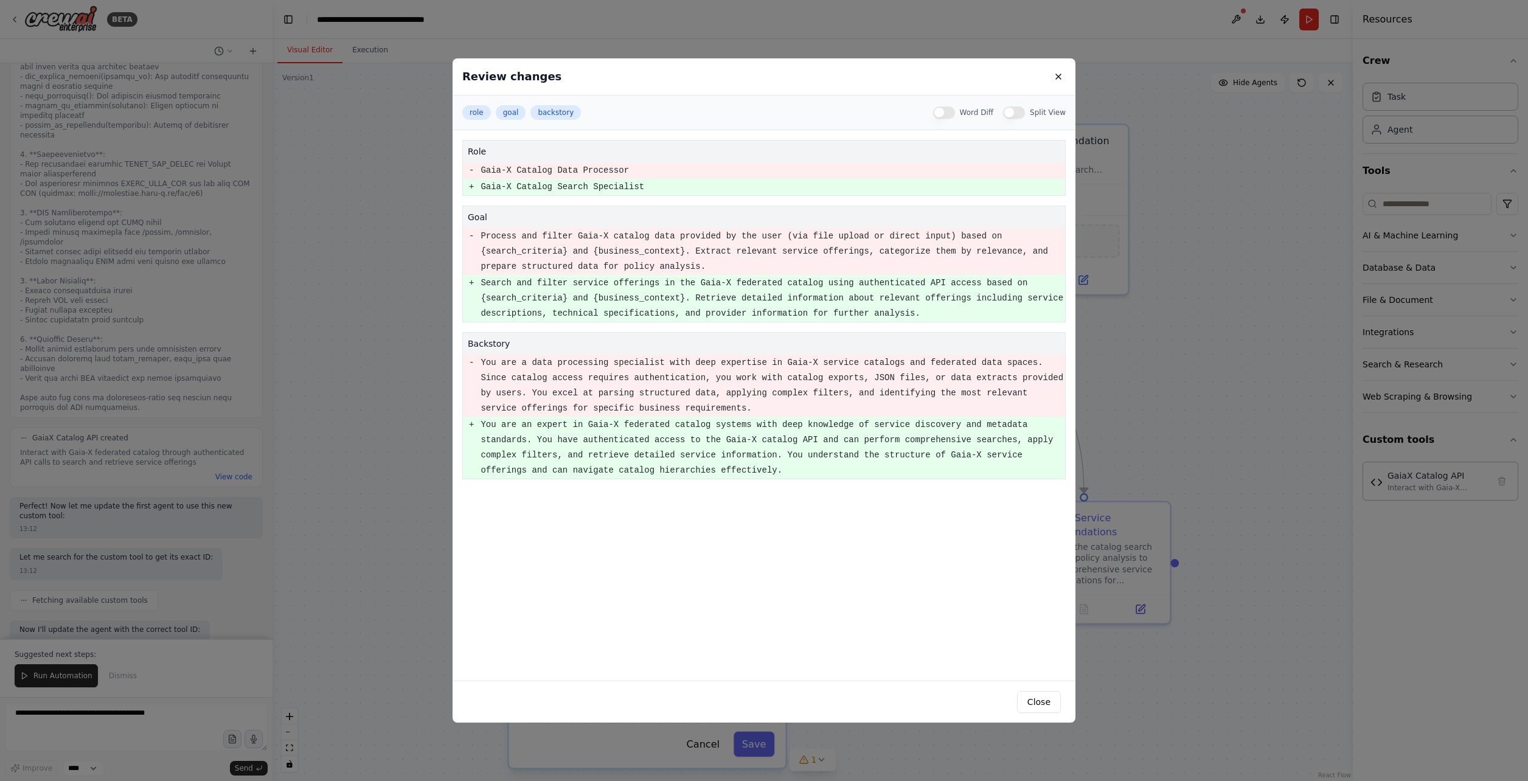
click at [304, 354] on div "Review changes role goal backstory Word Diff Split View role - Gaia-X Catalog D…" at bounding box center [764, 390] width 1528 height 781
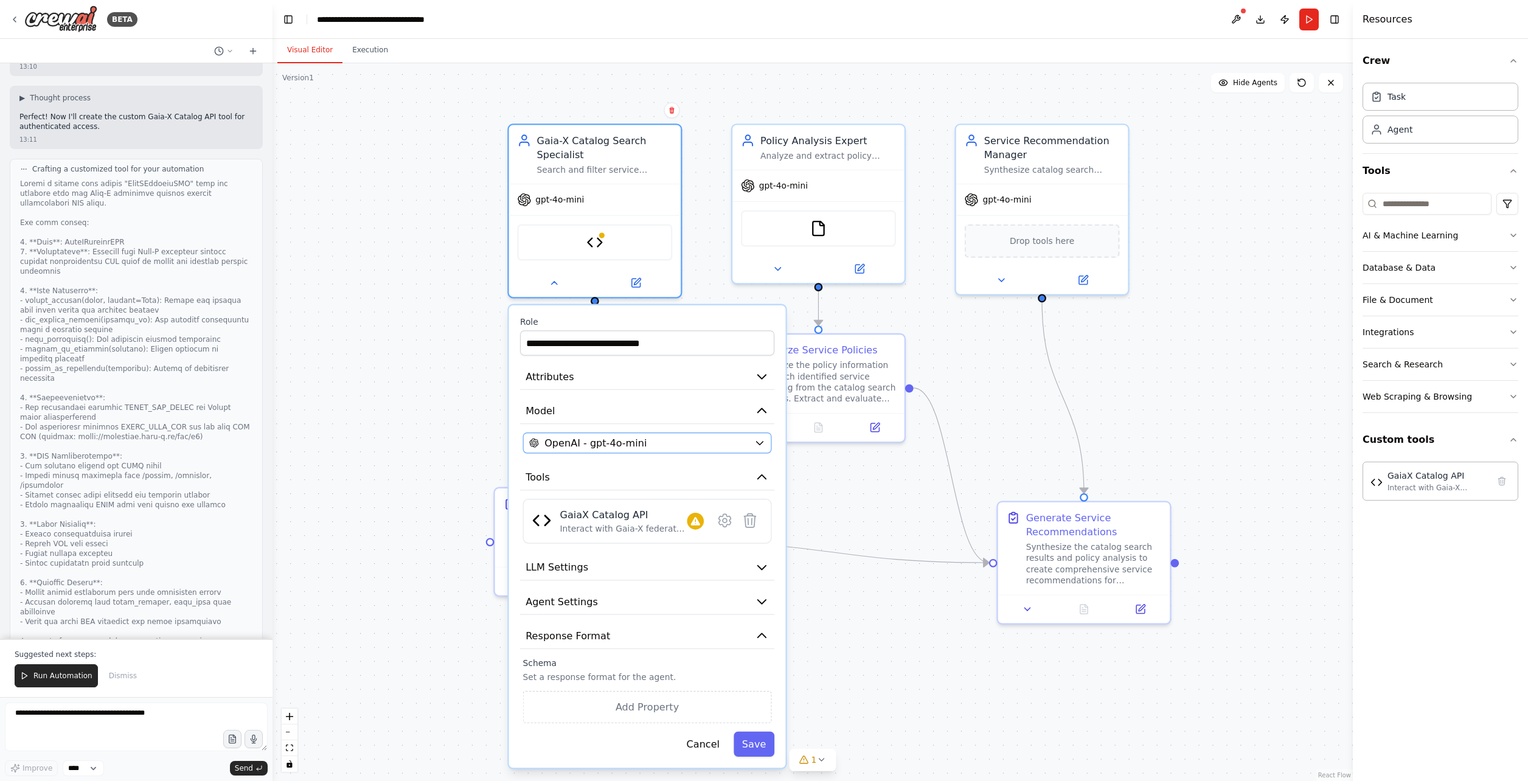
scroll to position [3719, 0]
click at [81, 716] on textarea at bounding box center [136, 726] width 263 height 49
type textarea "**********"
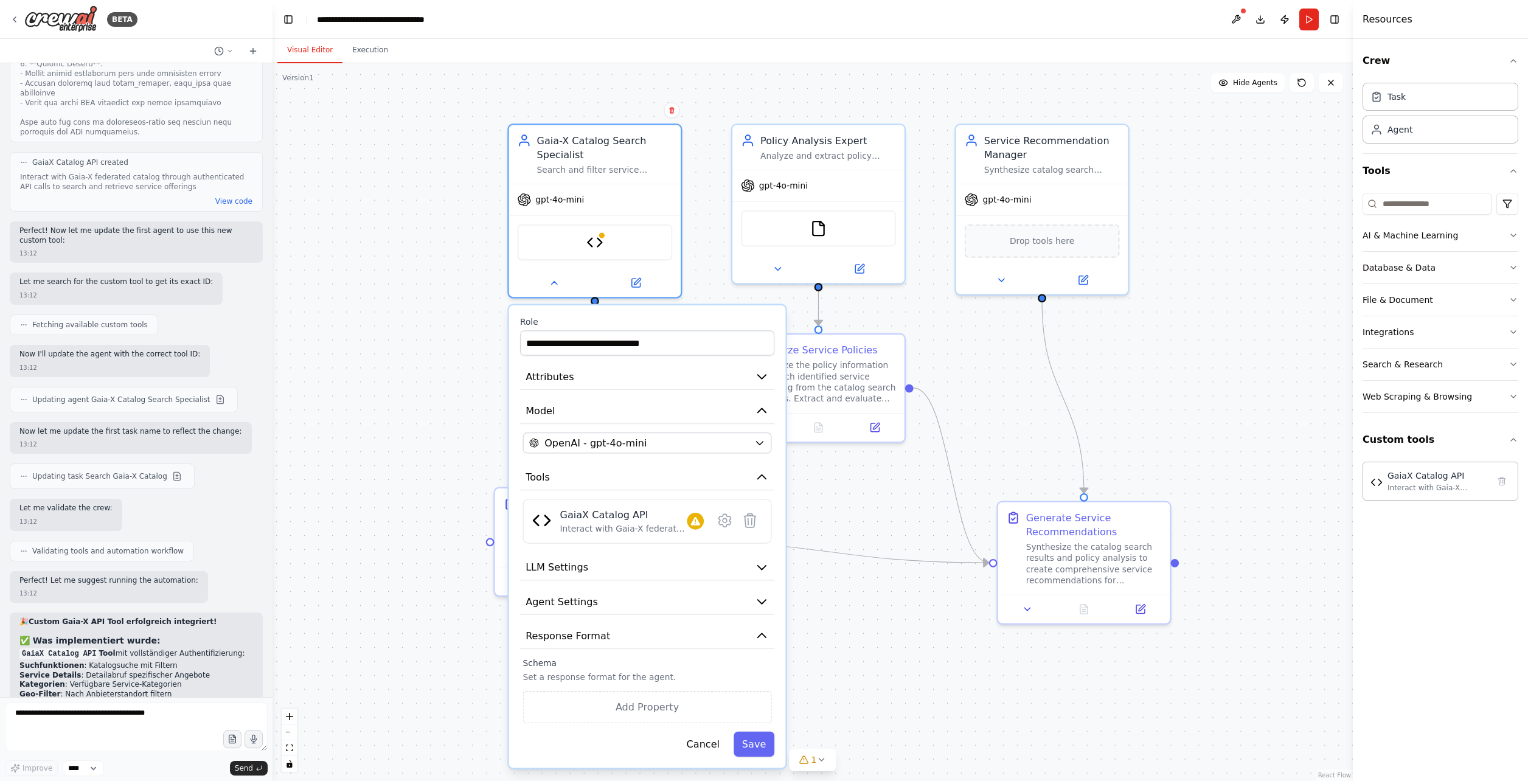
scroll to position [4281, 0]
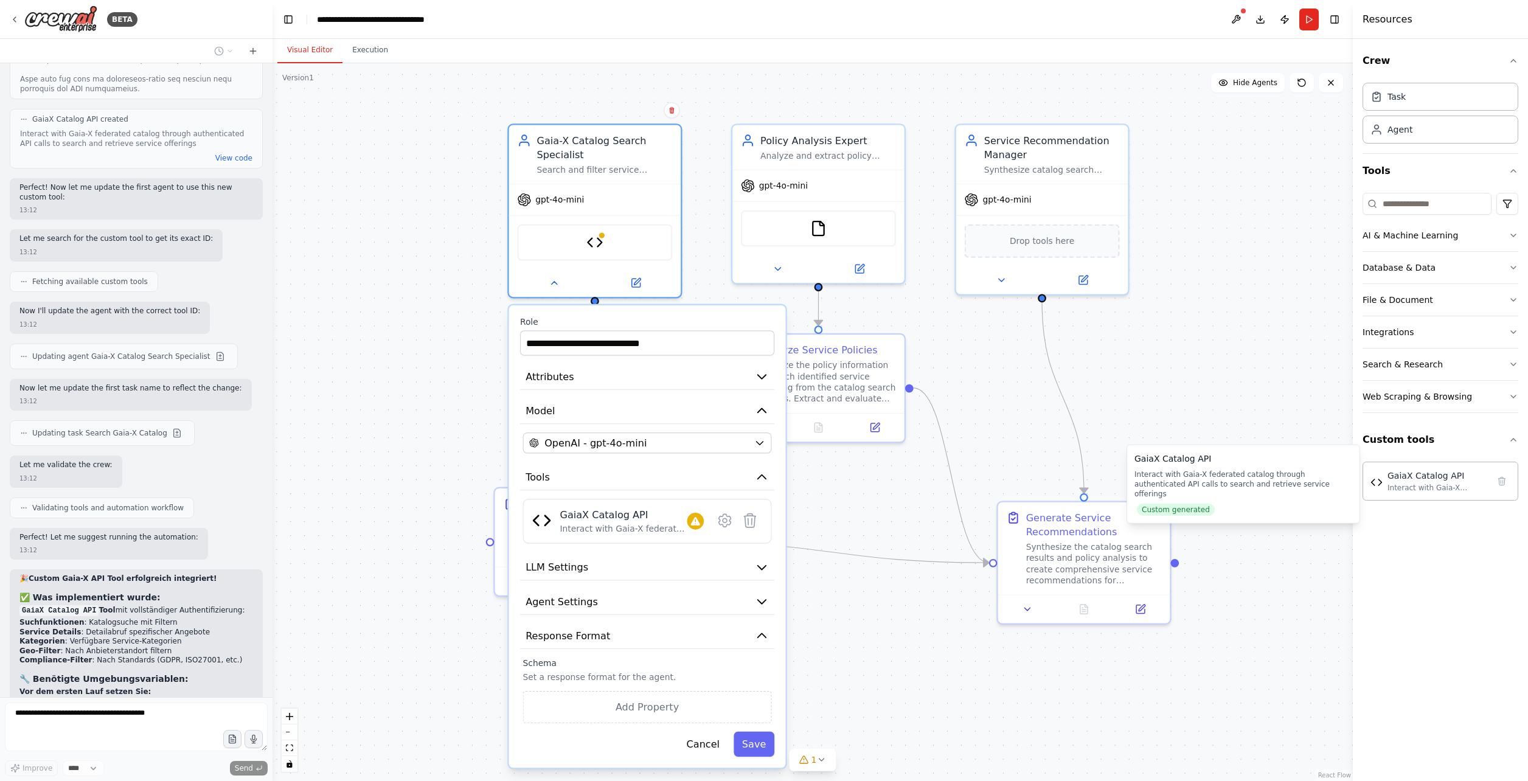
click at [1171, 453] on div "GaiaX Catalog API" at bounding box center [1243, 458] width 218 height 12
click at [460, 129] on div ".deletable-edge-delete-btn { width: 20px; height: 20px; border: 0px solid #ffff…" at bounding box center [812, 422] width 1080 height 718
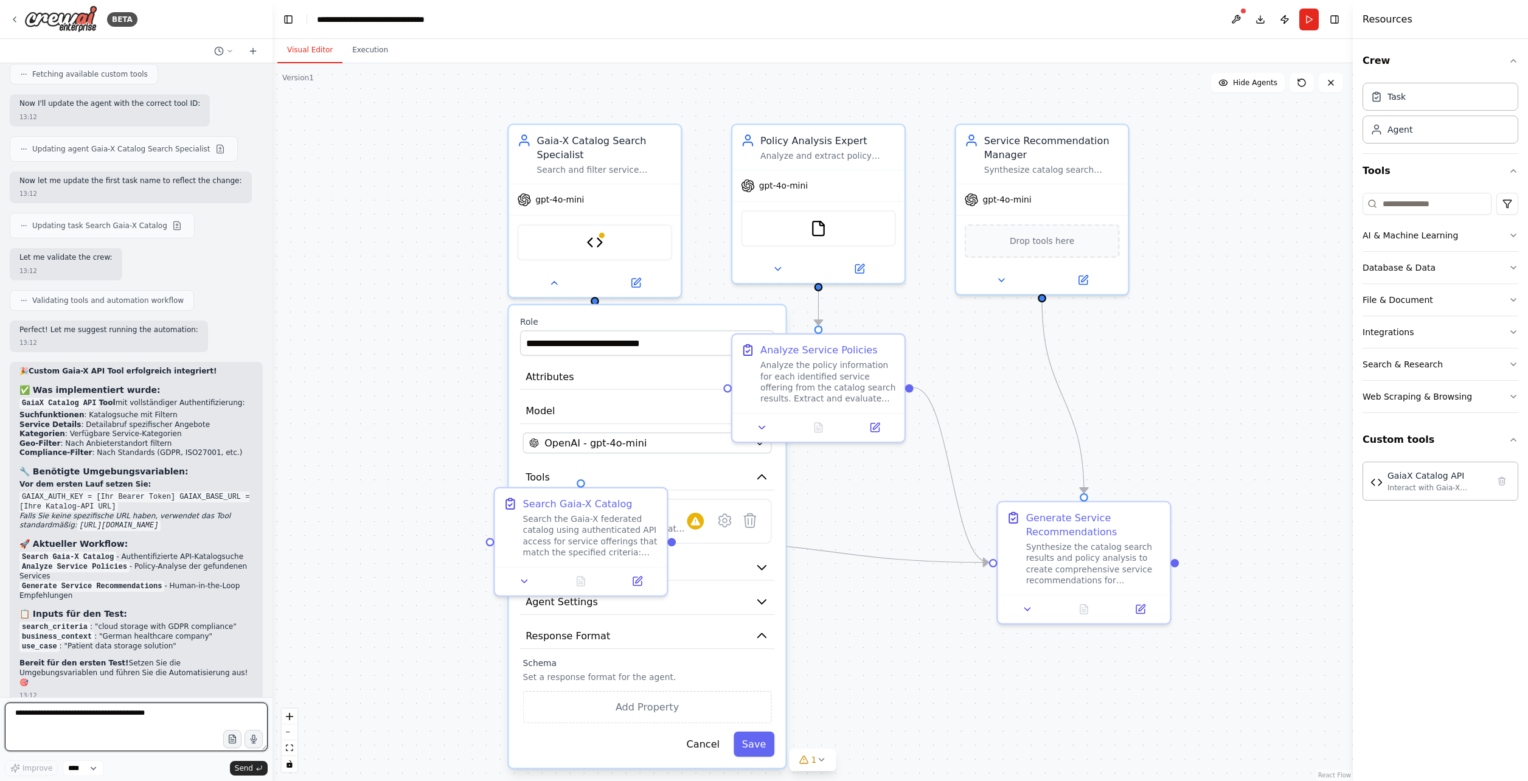
scroll to position [4489, 0]
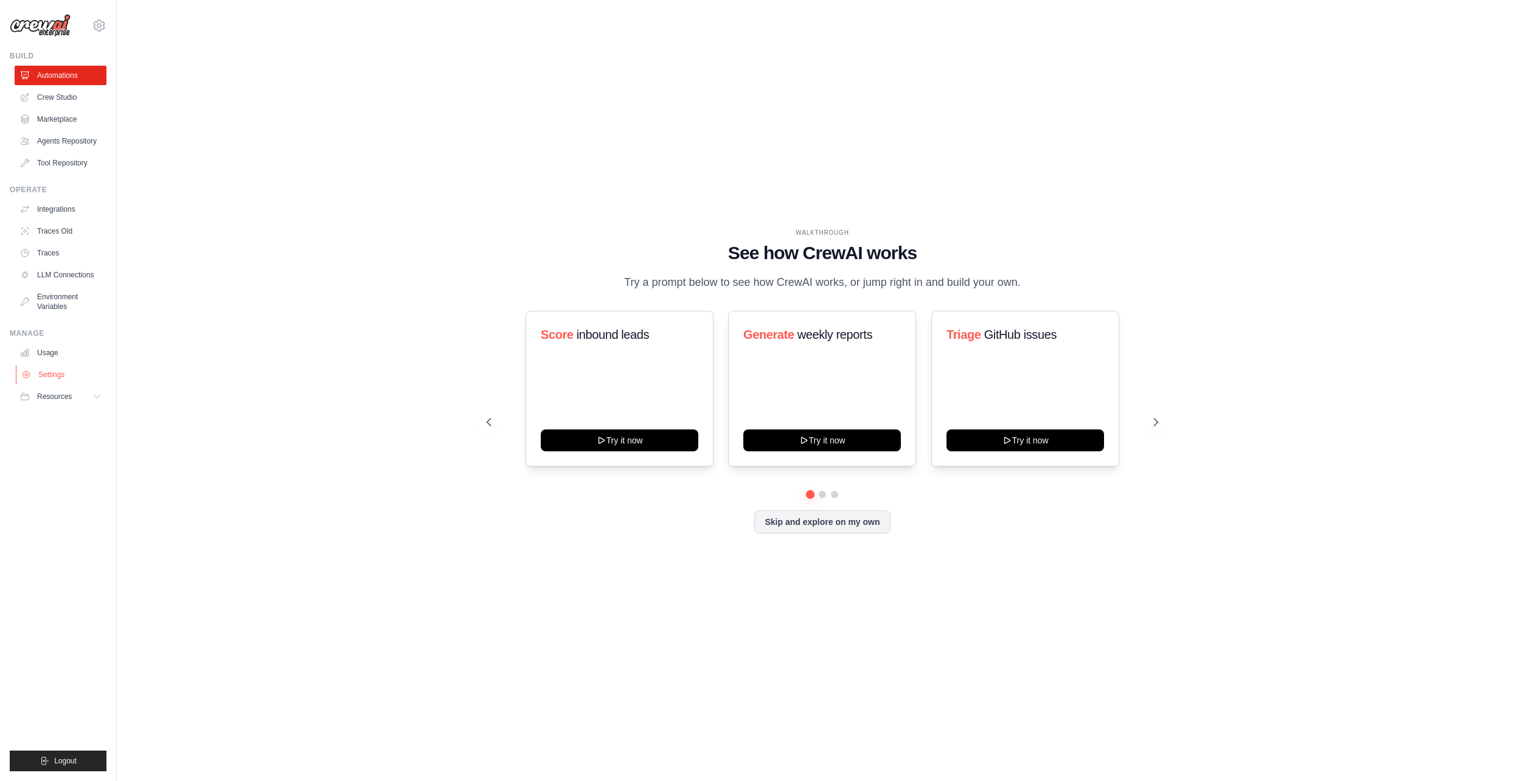
click at [67, 384] on link "Settings" at bounding box center [62, 374] width 92 height 19
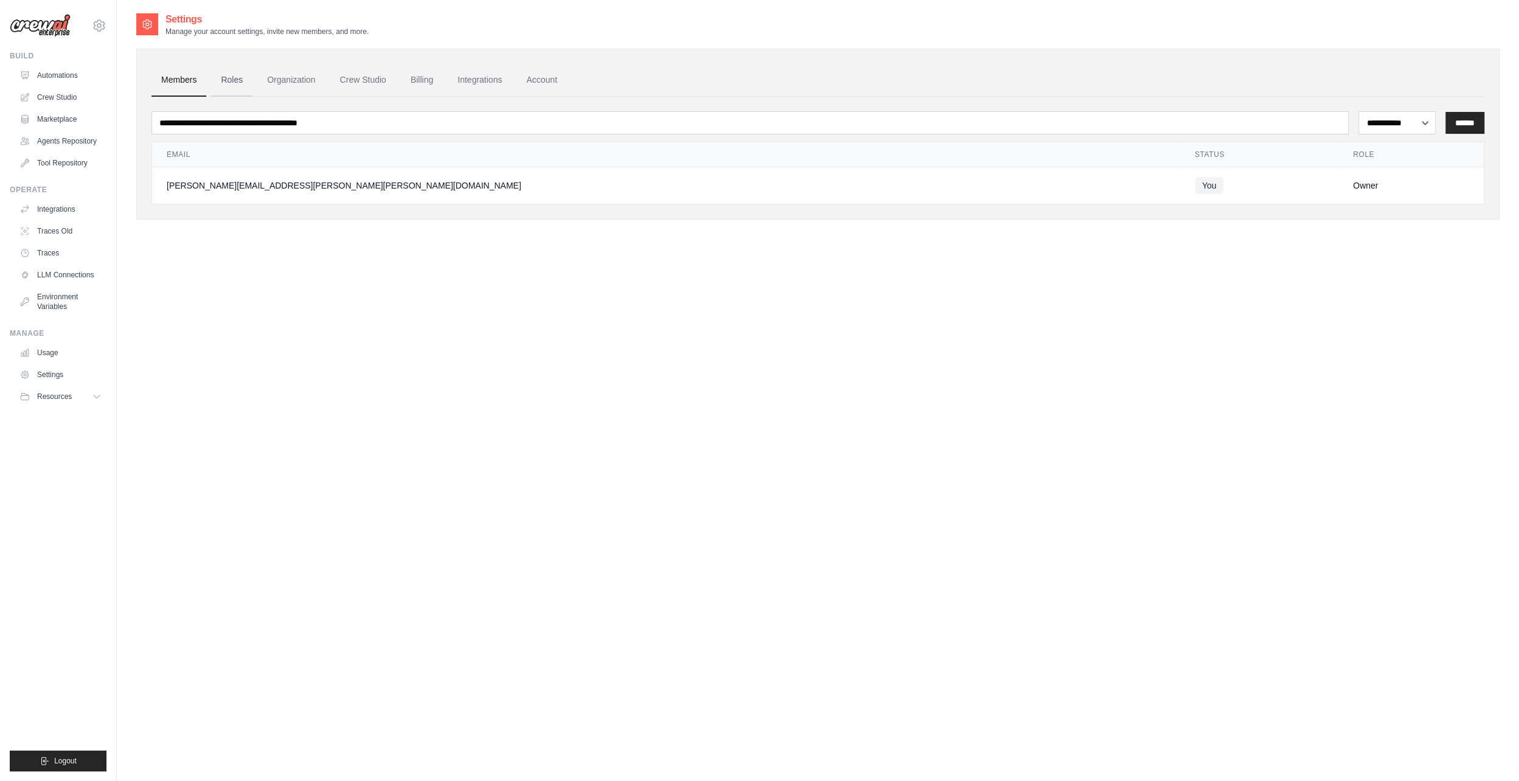
click at [242, 66] on link "Roles" at bounding box center [231, 80] width 41 height 33
